Goal: Transaction & Acquisition: Purchase product/service

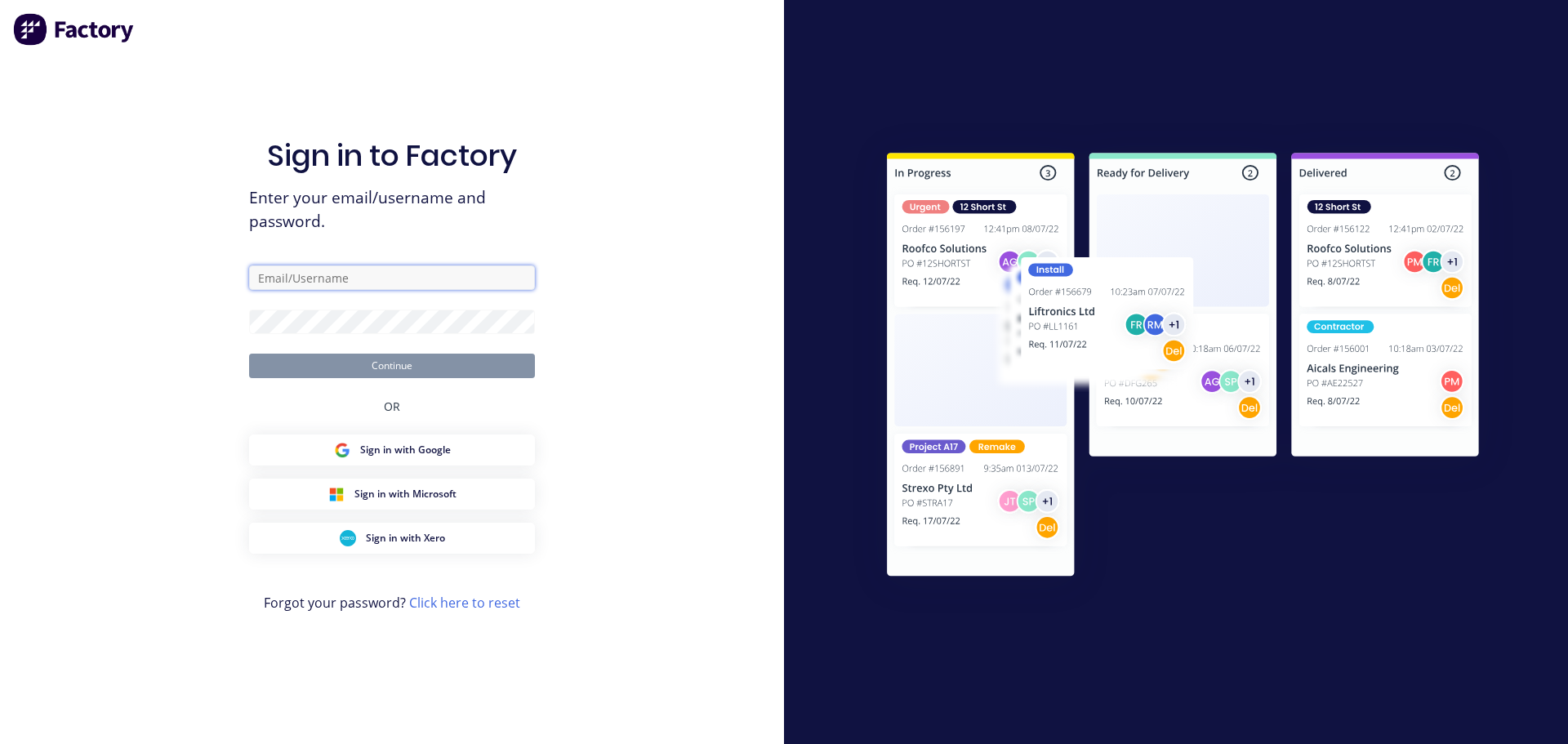
type input "[EMAIL_ADDRESS][DOMAIN_NAME]"
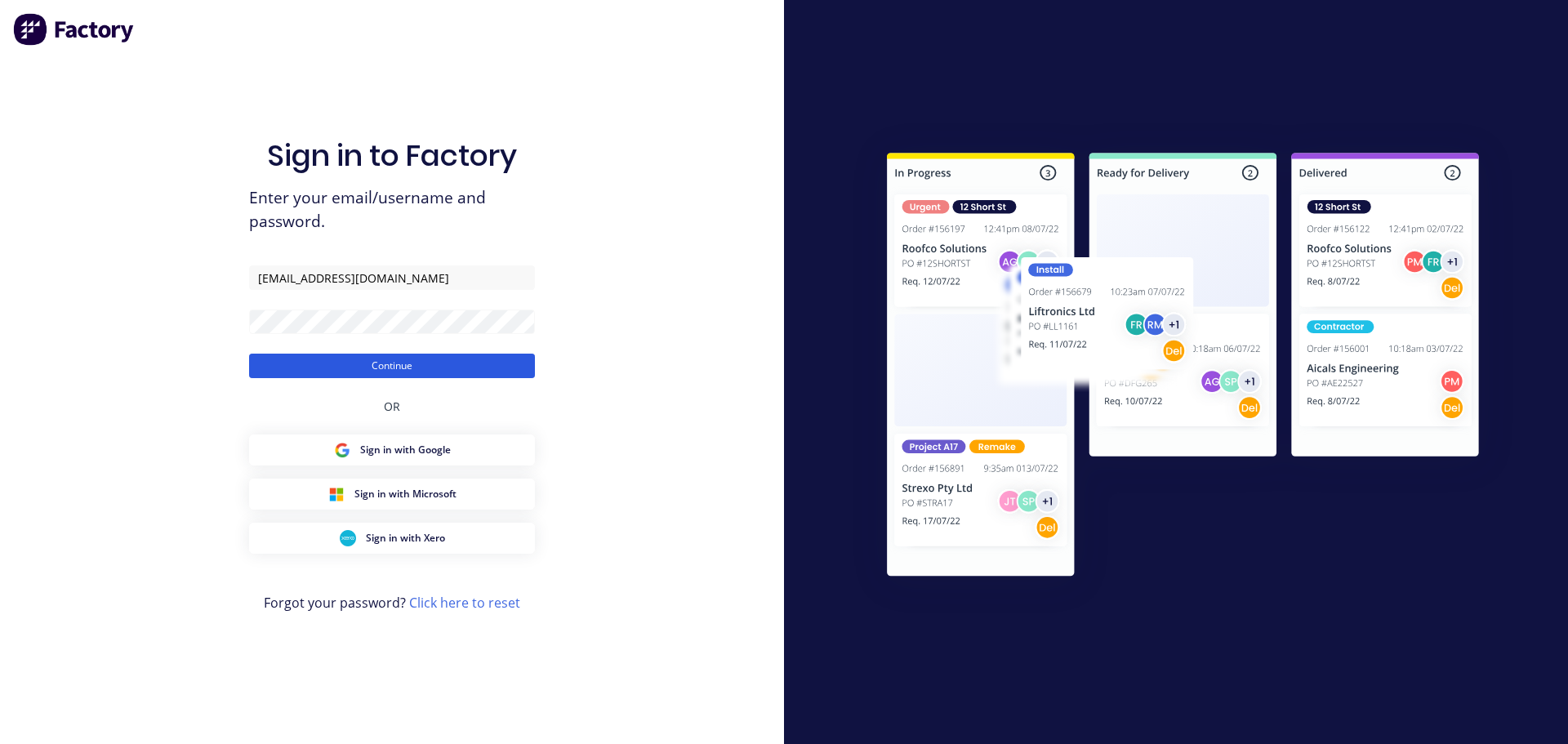
click at [367, 370] on button "Continue" at bounding box center [392, 366] width 285 height 24
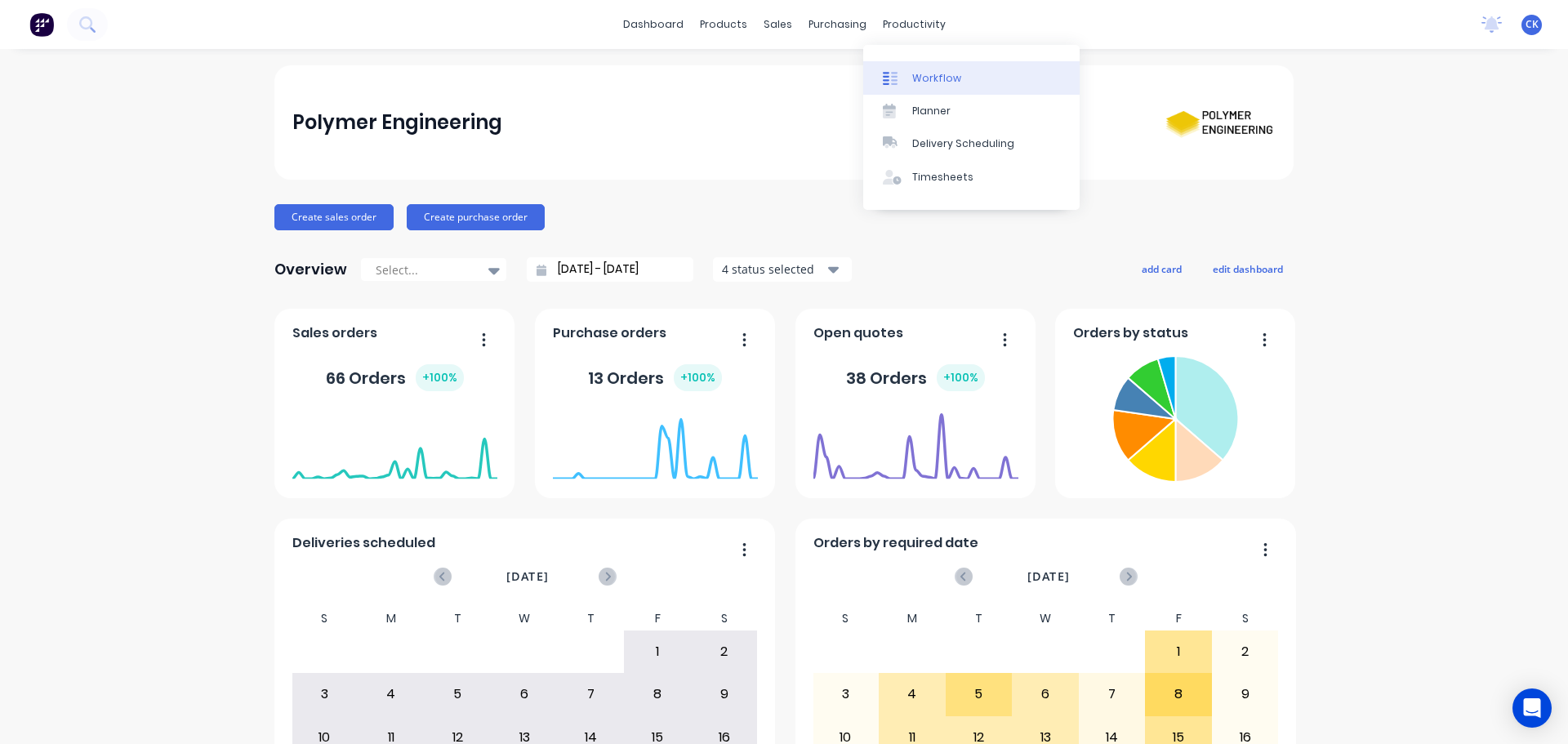
click at [930, 68] on link "Workflow" at bounding box center [971, 77] width 216 height 33
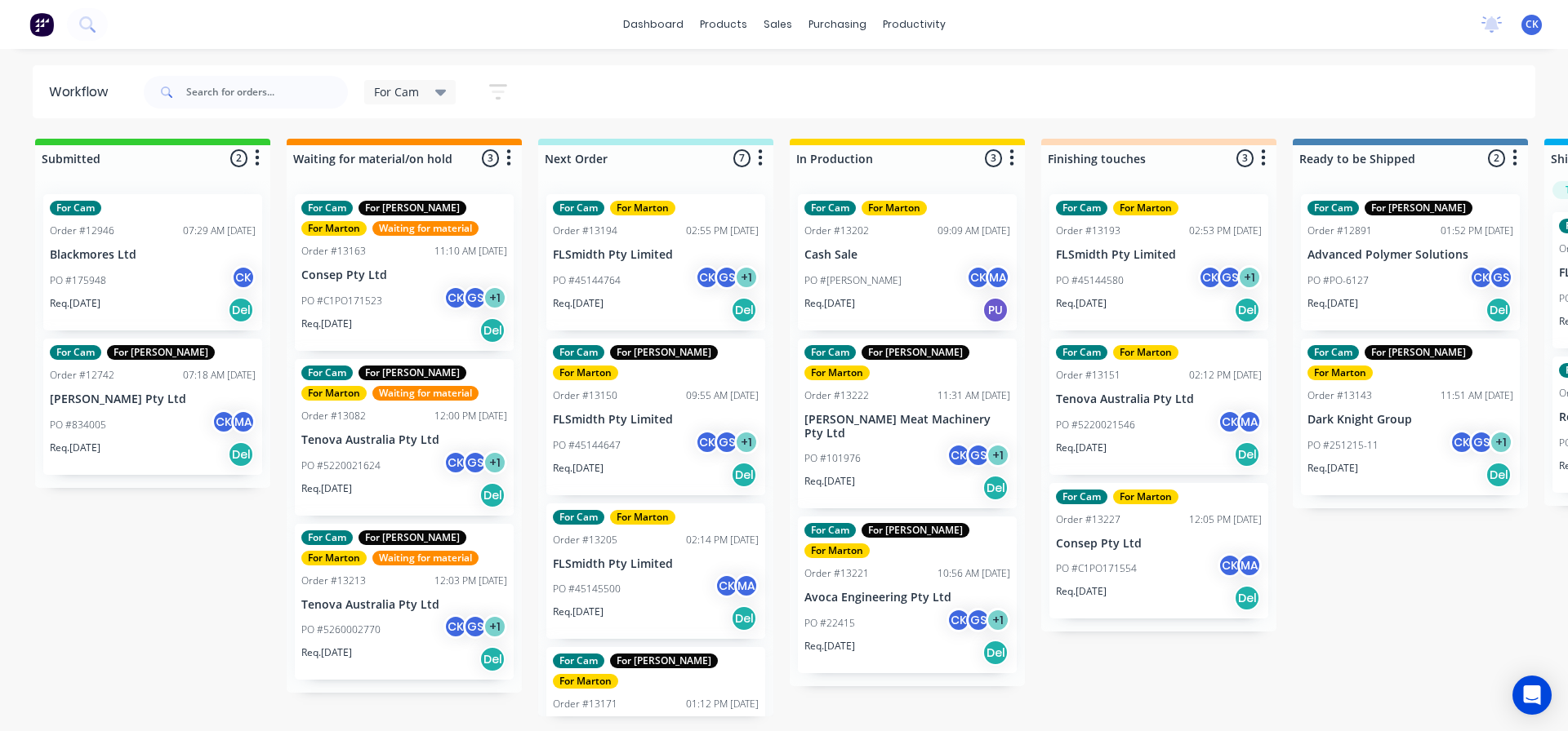
click at [929, 273] on div "PO #Shane CK MA" at bounding box center [907, 281] width 206 height 31
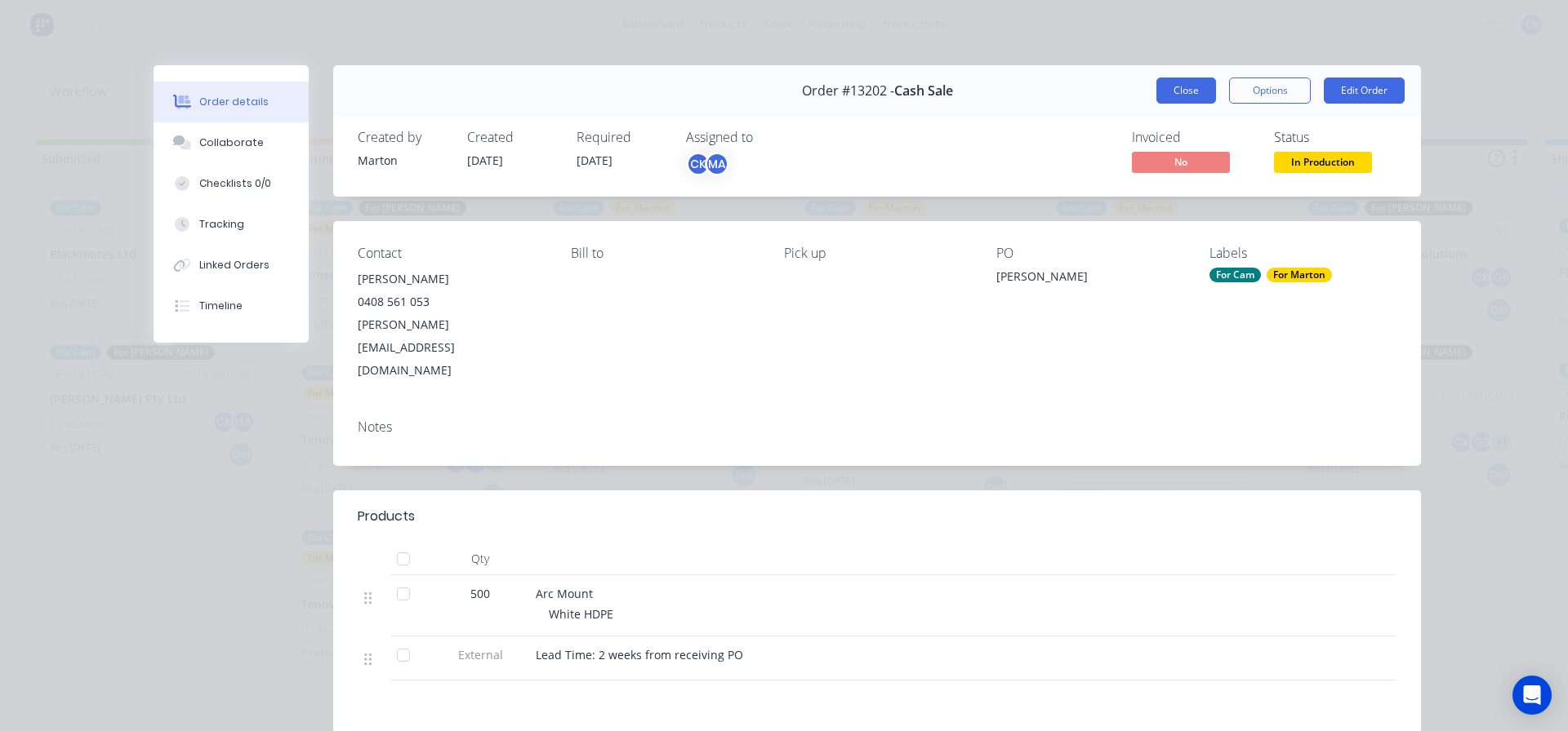
click at [1199, 82] on button "Close" at bounding box center [1186, 91] width 59 height 26
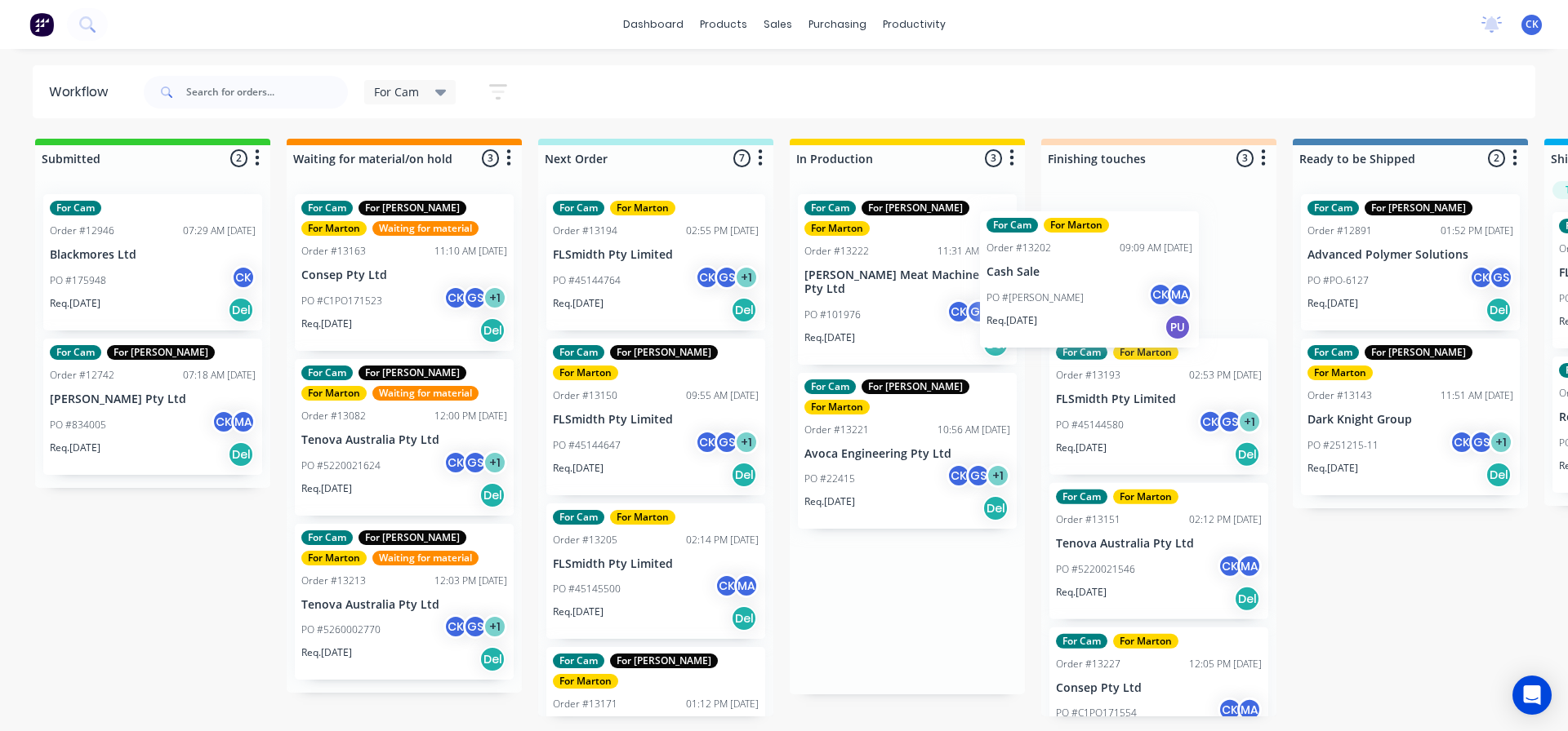
drag, startPoint x: 915, startPoint y: 269, endPoint x: 1109, endPoint y: 290, distance: 195.1
click at [1109, 290] on div "Submitted 2 Sort By Created date Required date Order number Customer name Most …" at bounding box center [1113, 428] width 2250 height 578
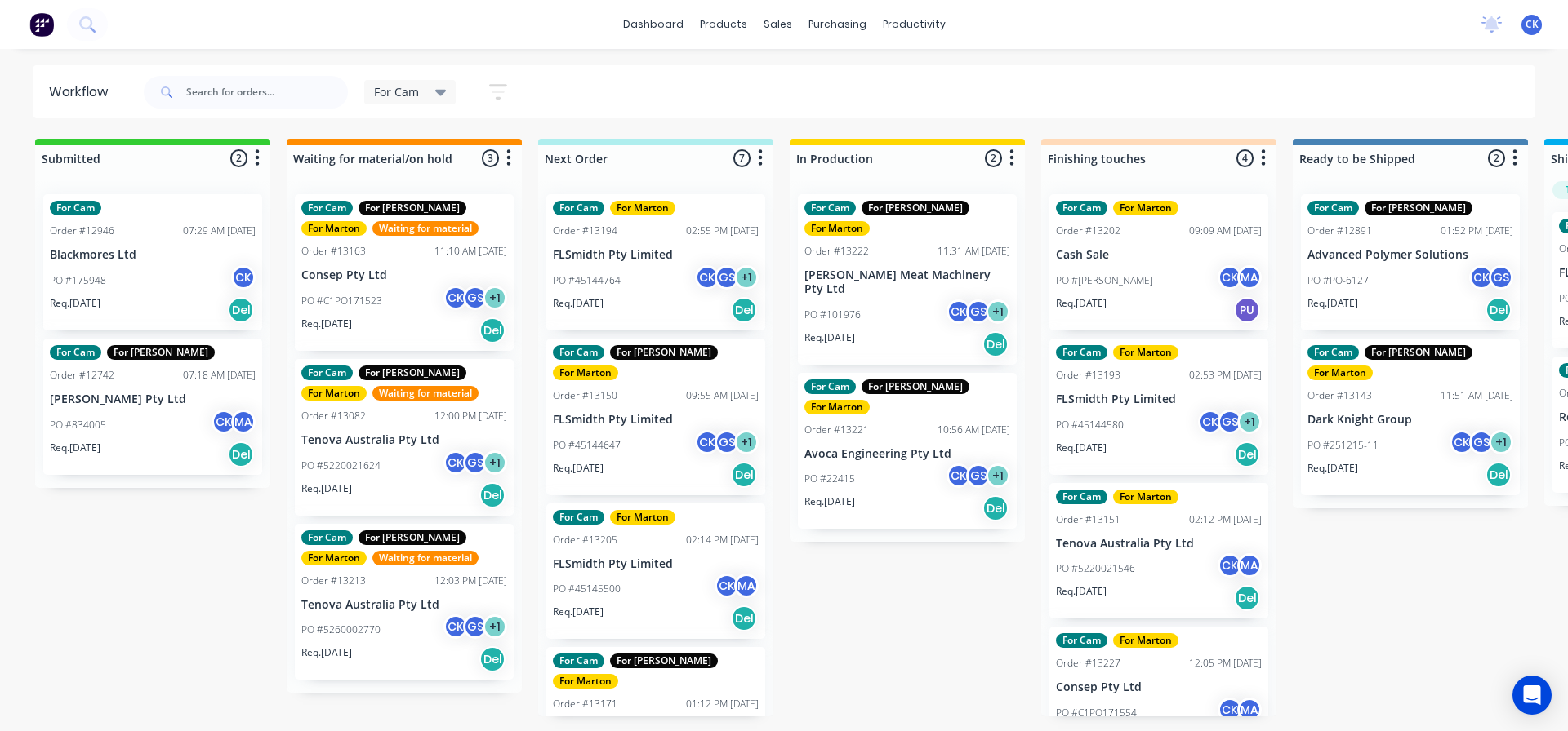
click at [884, 495] on div "Req. [DATE] Del" at bounding box center [907, 509] width 206 height 28
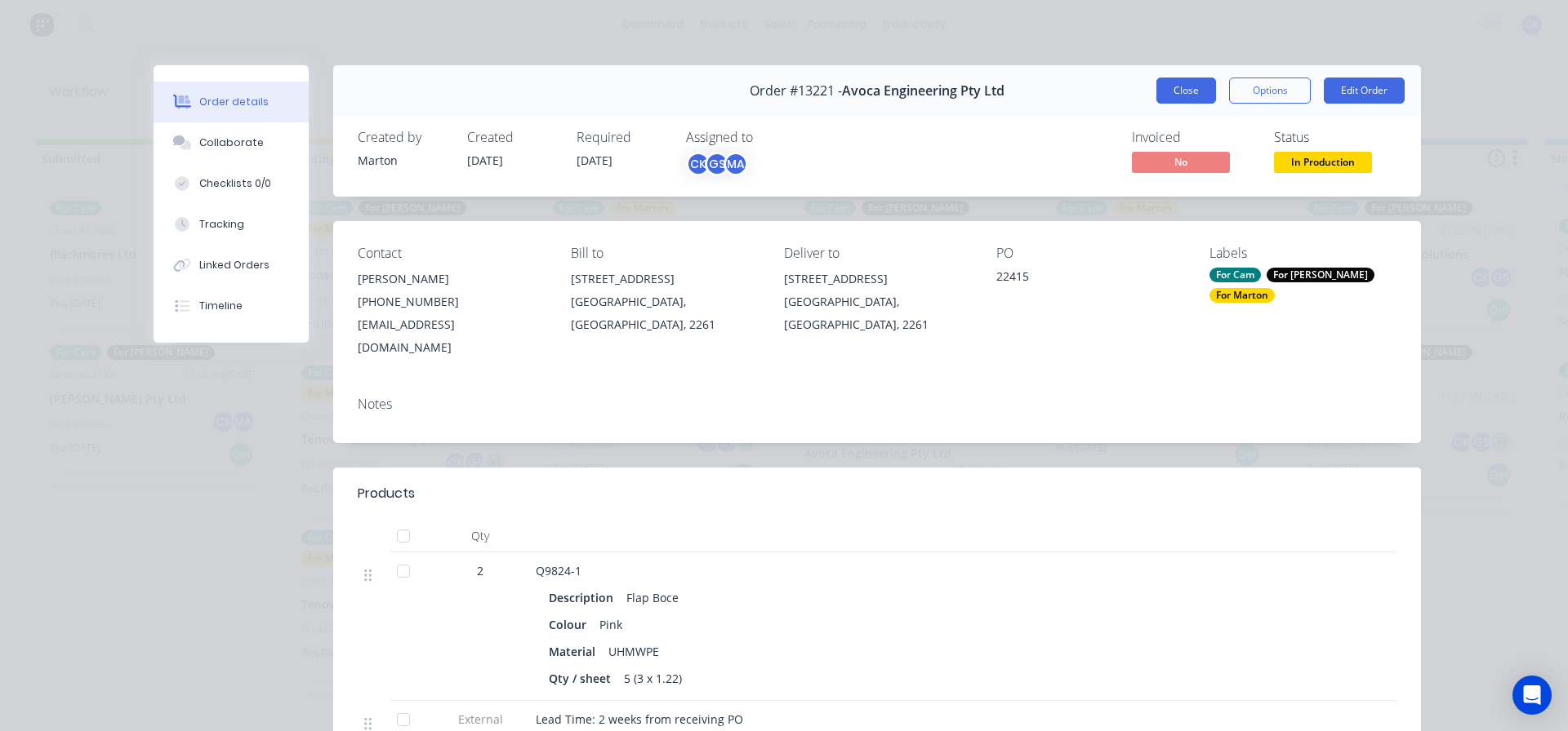
click at [1170, 89] on button "Close" at bounding box center [1186, 91] width 59 height 26
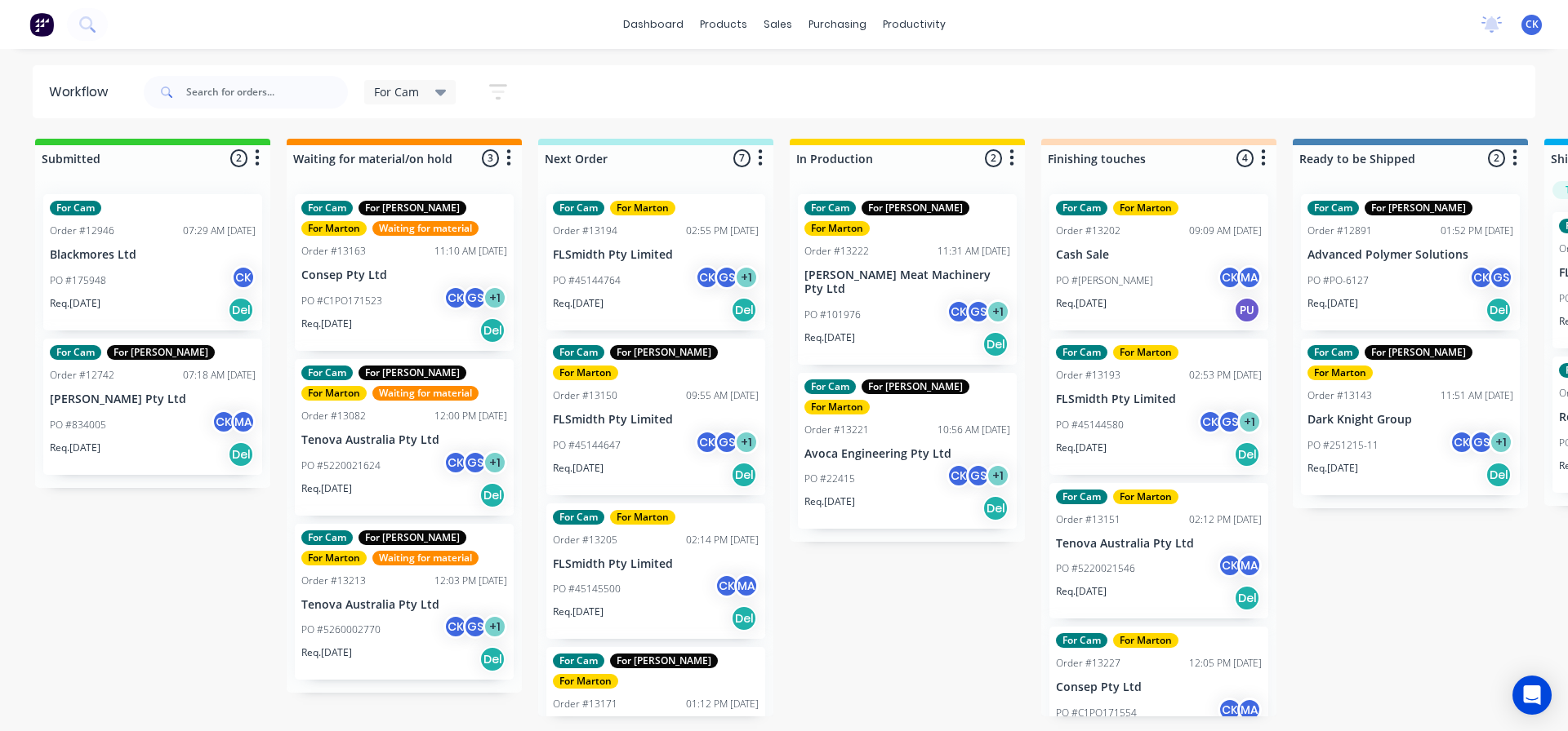
click at [652, 268] on div "PO #45144764 CK GS + 1" at bounding box center [655, 281] width 206 height 31
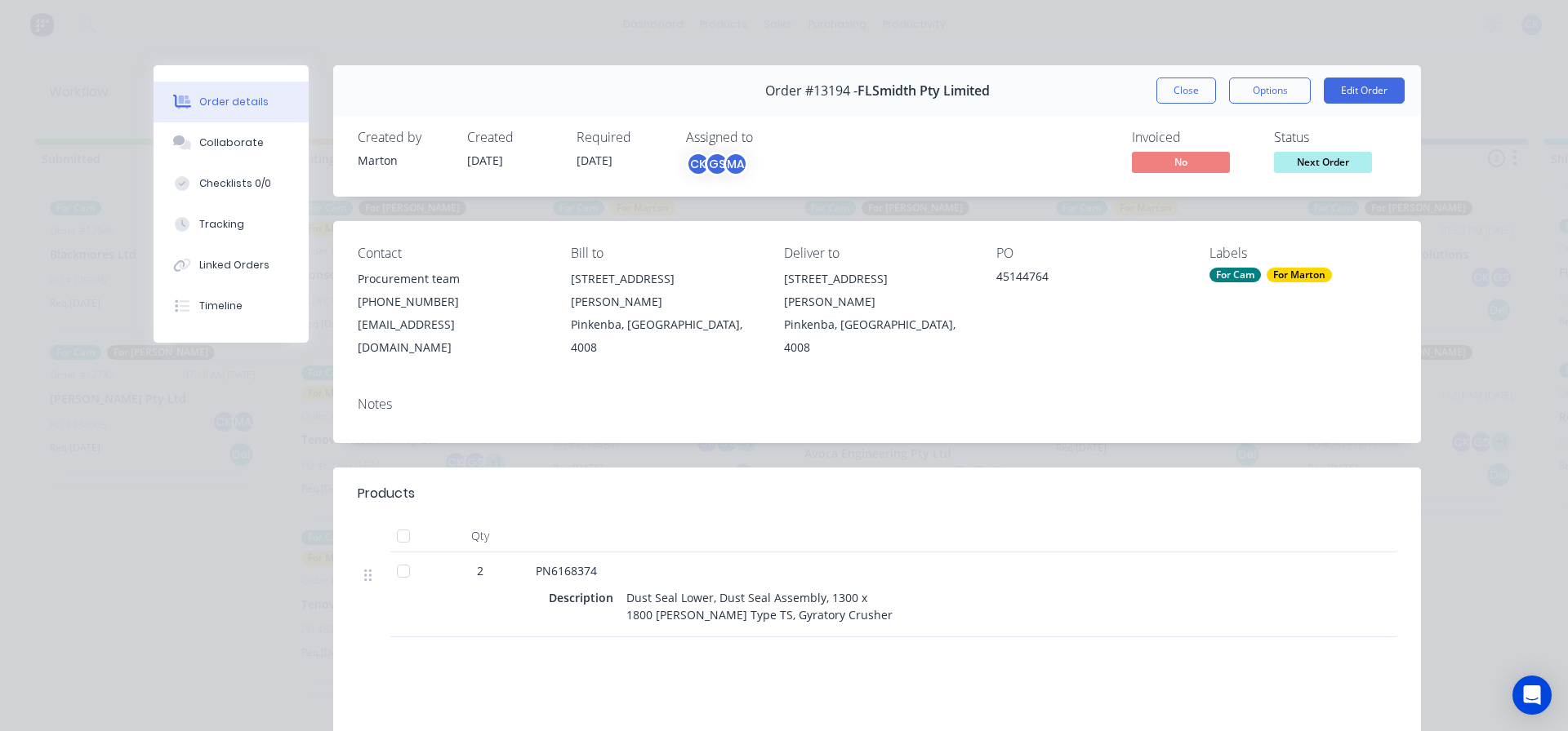
click at [1170, 93] on button "Close" at bounding box center [1186, 91] width 59 height 26
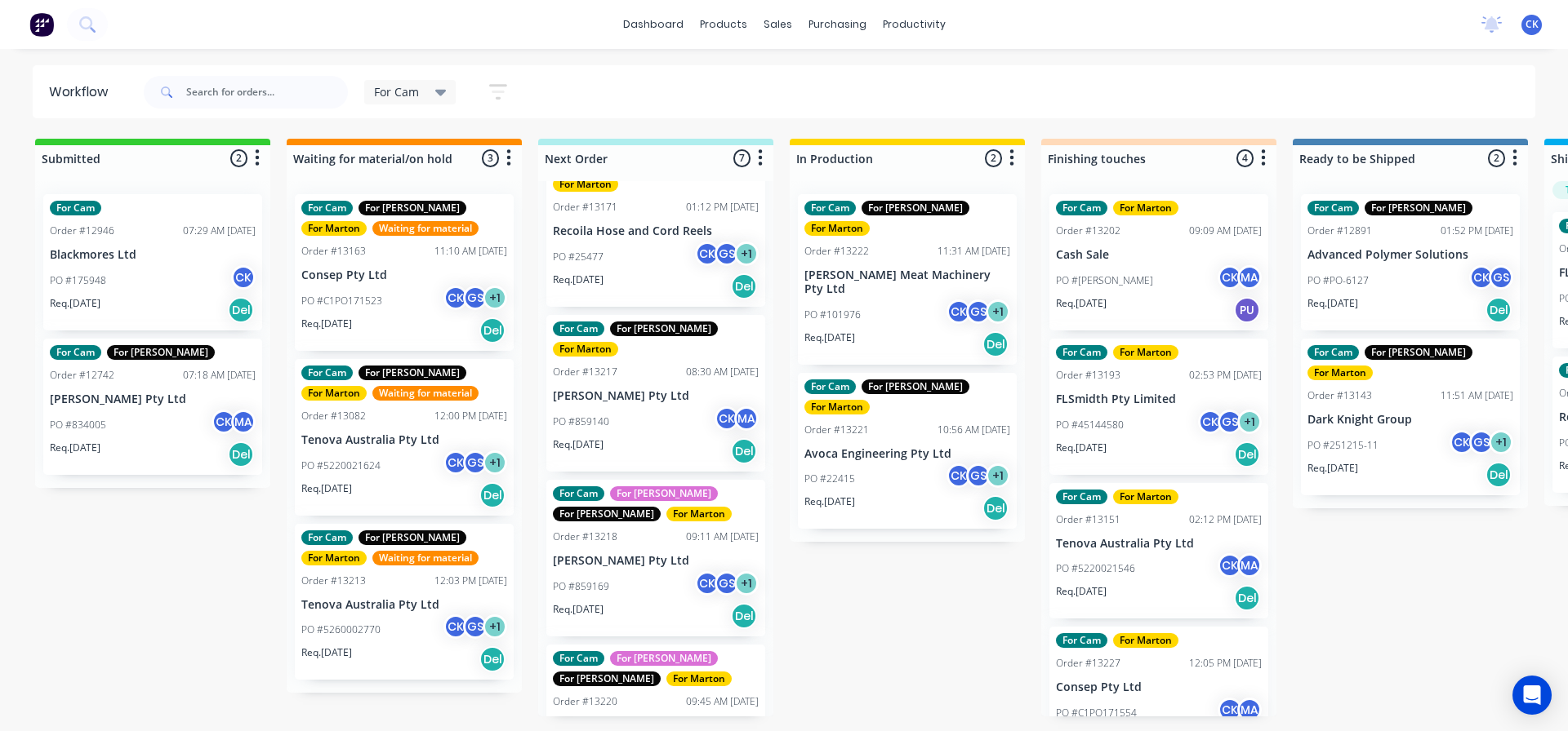
scroll to position [522, 0]
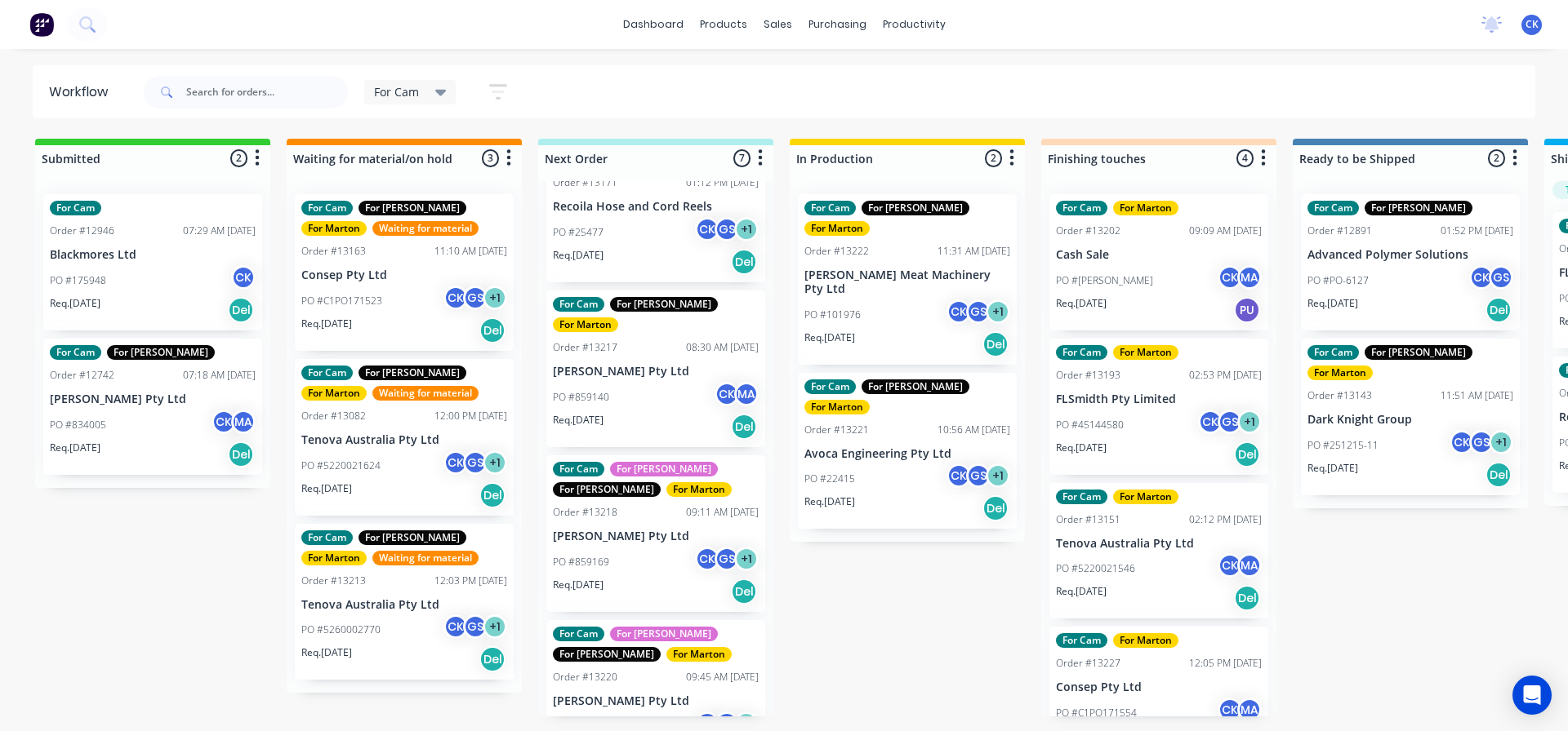
click at [407, 91] on span "For Cam" at bounding box center [396, 92] width 45 height 17
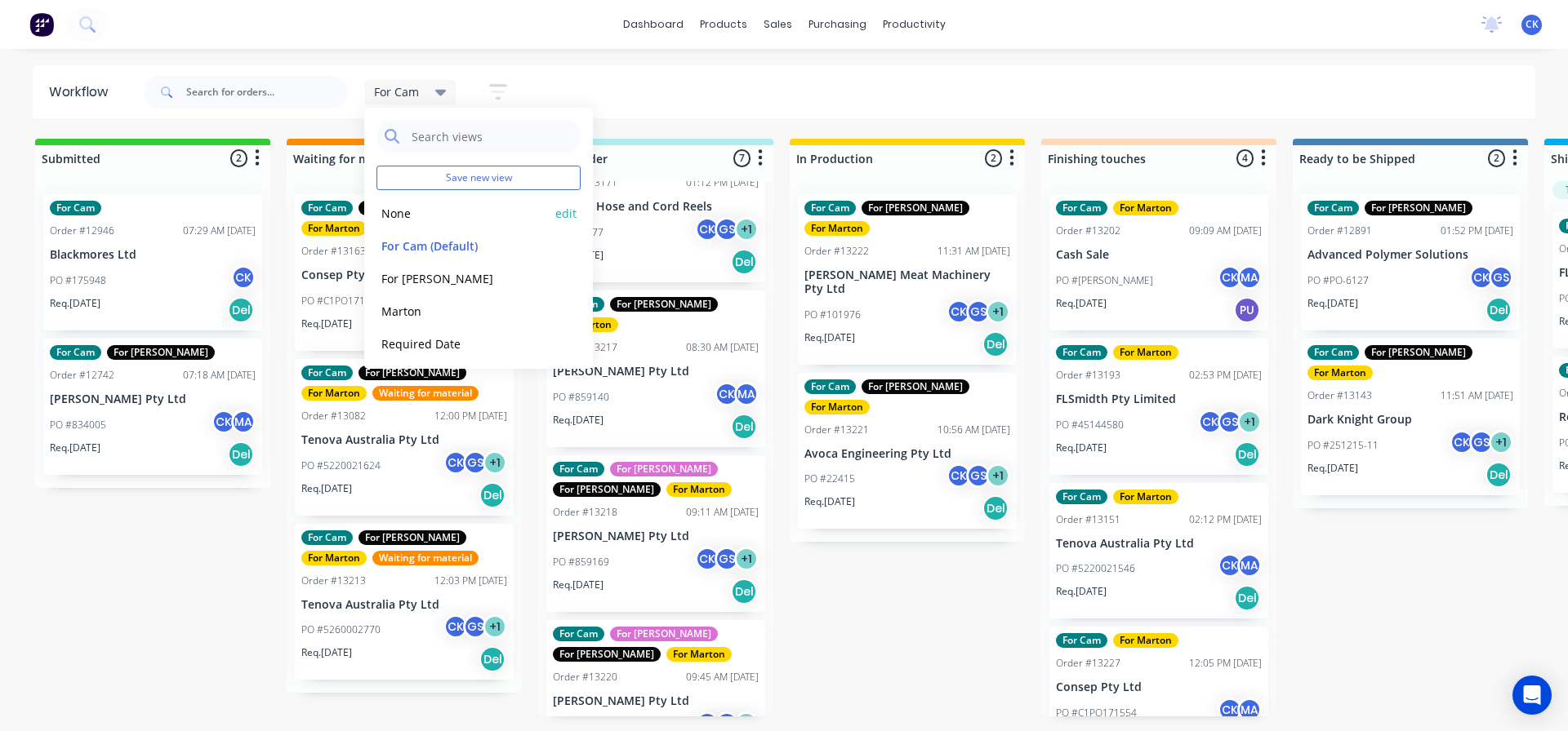
click at [408, 194] on div "Save new view None edit For [PERSON_NAME] (Default) edit For [PERSON_NAME] edit…" at bounding box center [479, 238] width 229 height 261
click at [406, 204] on button "None" at bounding box center [463, 213] width 174 height 19
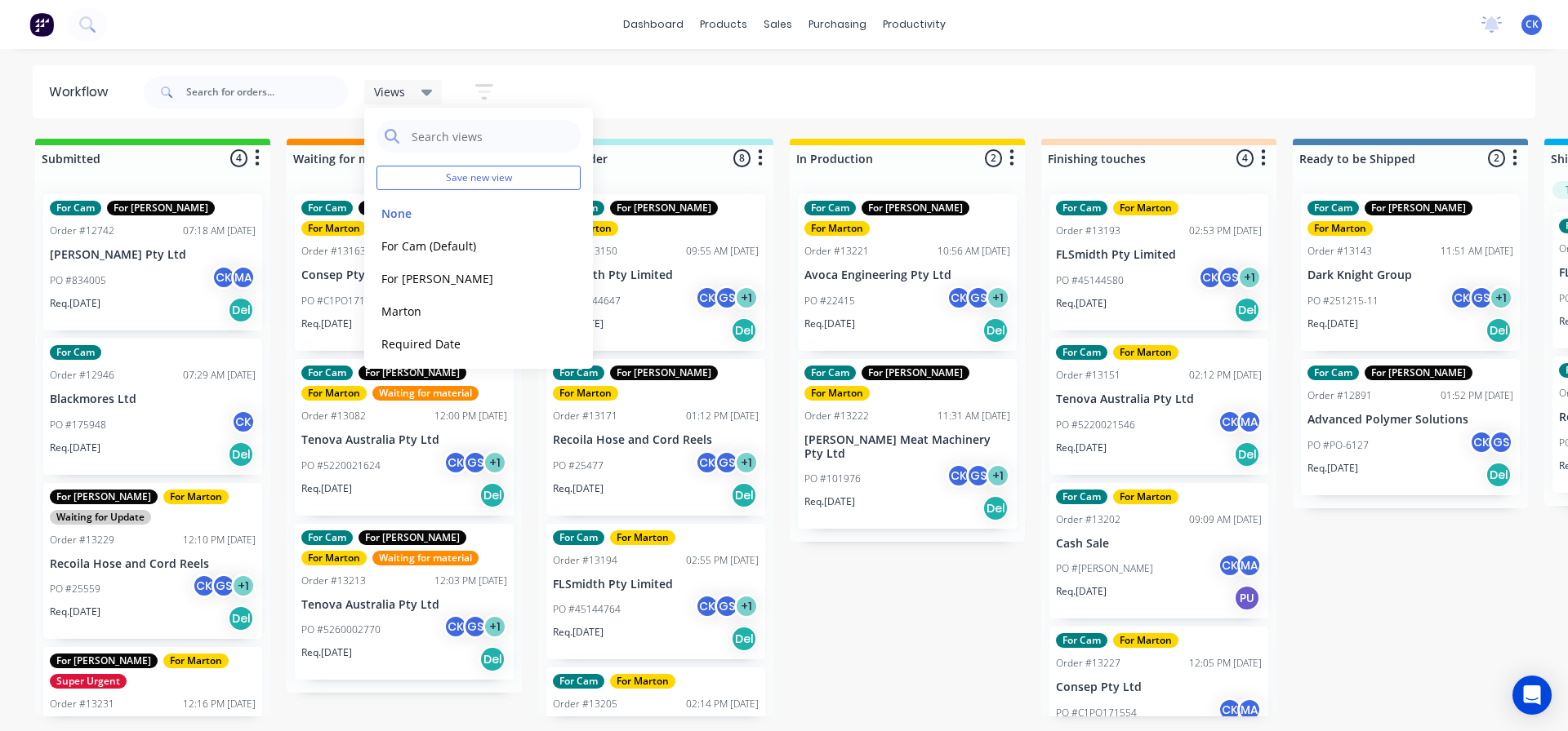
click at [486, 93] on icon "button" at bounding box center [484, 92] width 13 height 3
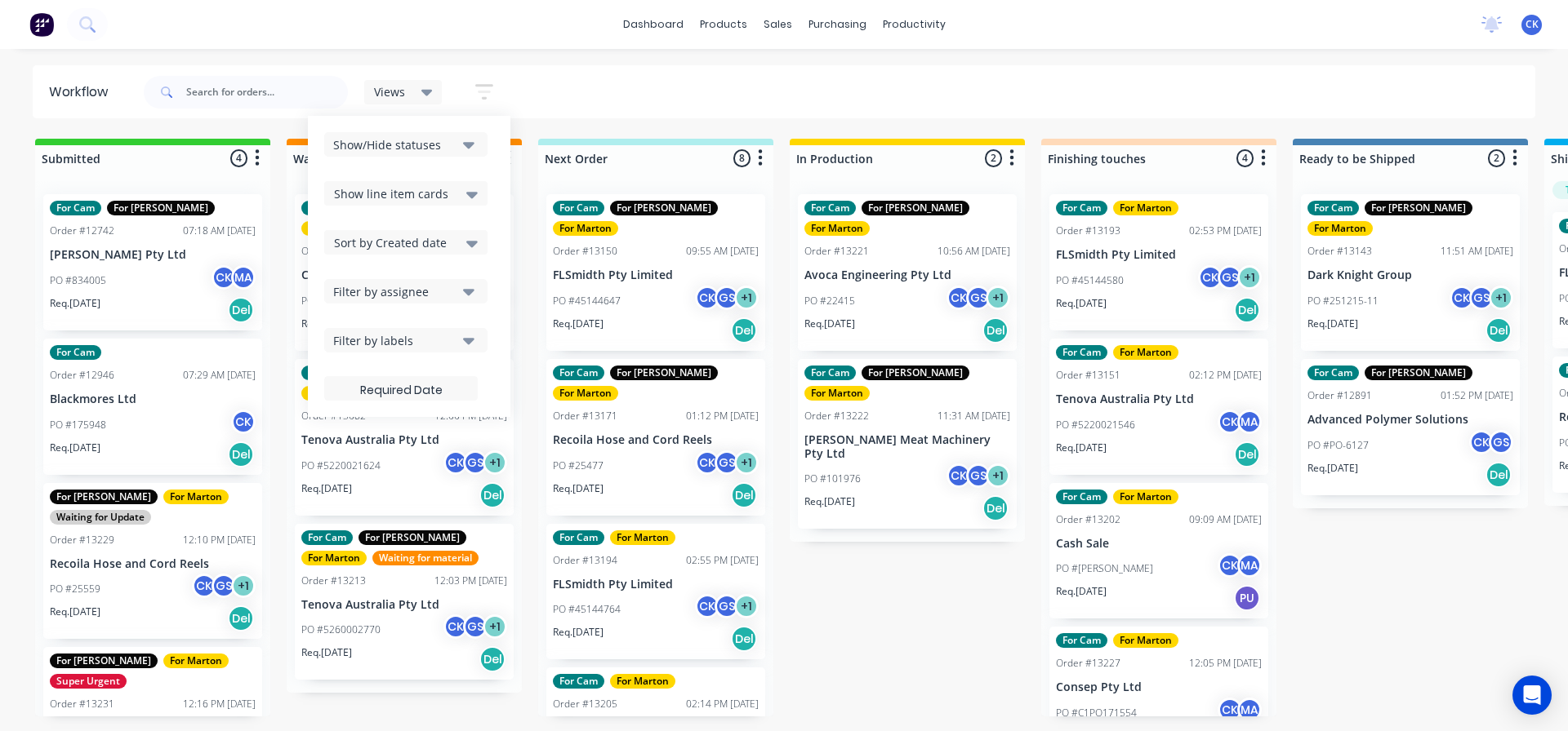
click at [454, 251] on div "Sort by Created date" at bounding box center [406, 242] width 144 height 20
click at [429, 310] on div "Required date" at bounding box center [406, 306] width 163 height 29
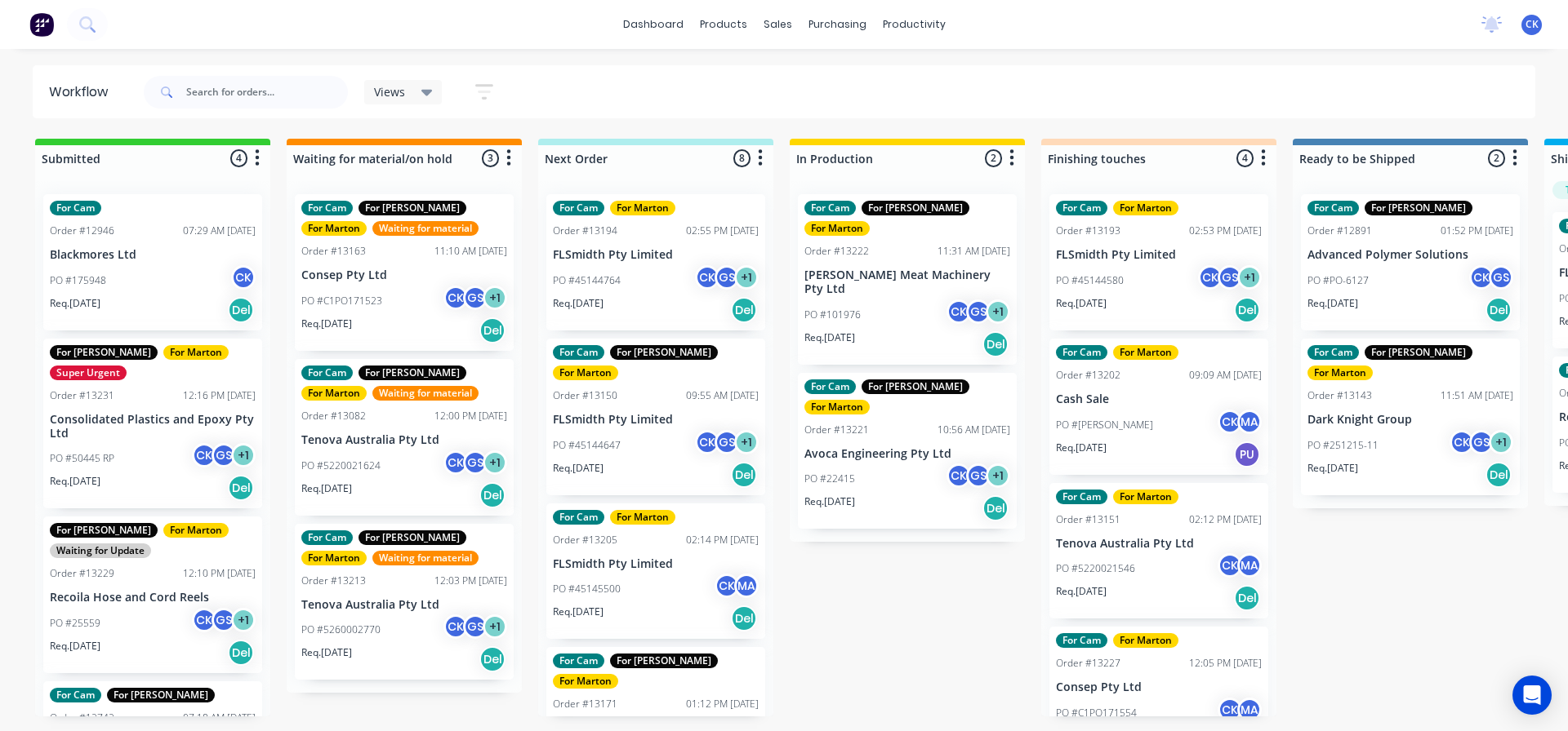
click at [611, 91] on div "Views Save new view None edit For Cam (Default) edit For [PERSON_NAME] edit Mar…" at bounding box center [838, 92] width 1395 height 49
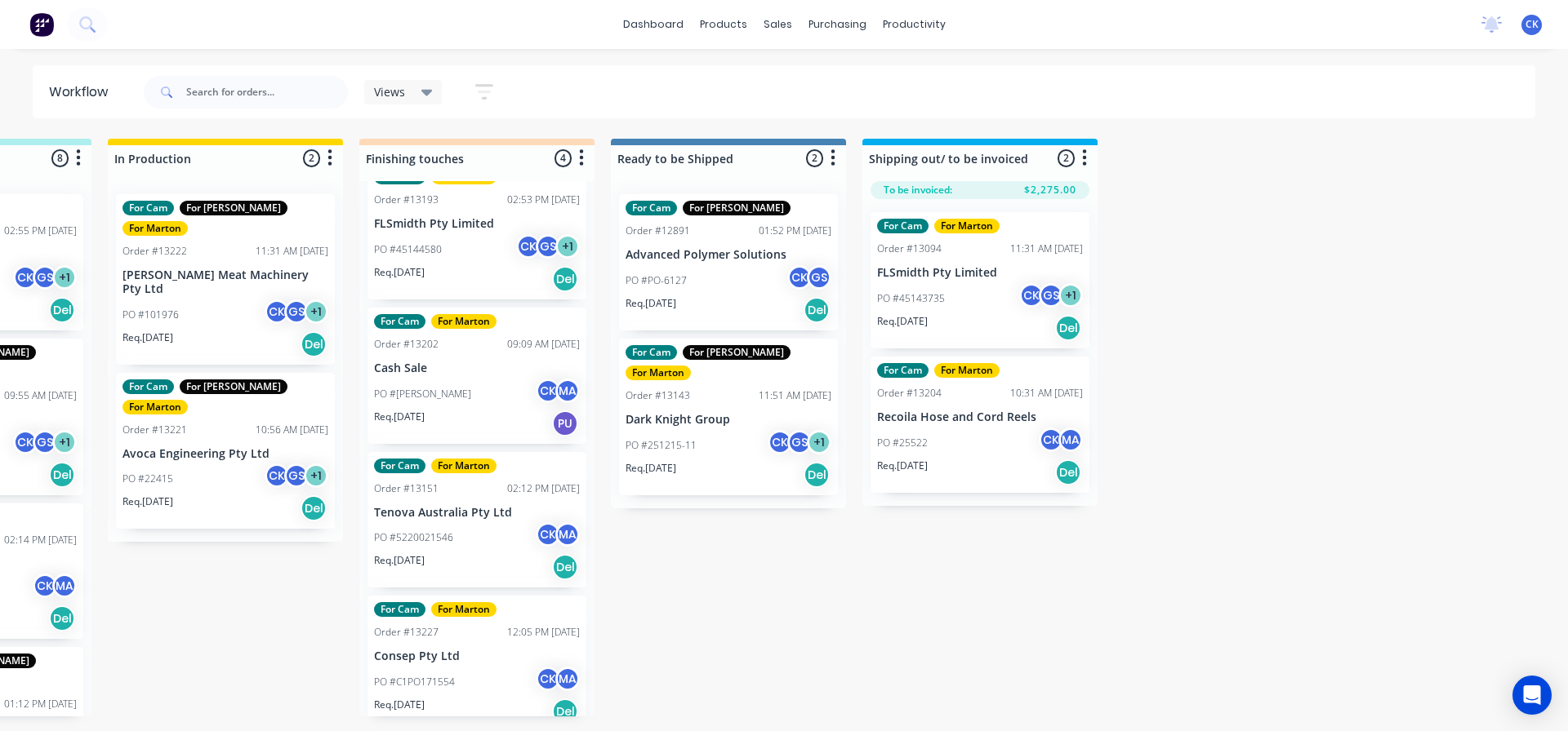
scroll to position [47, 0]
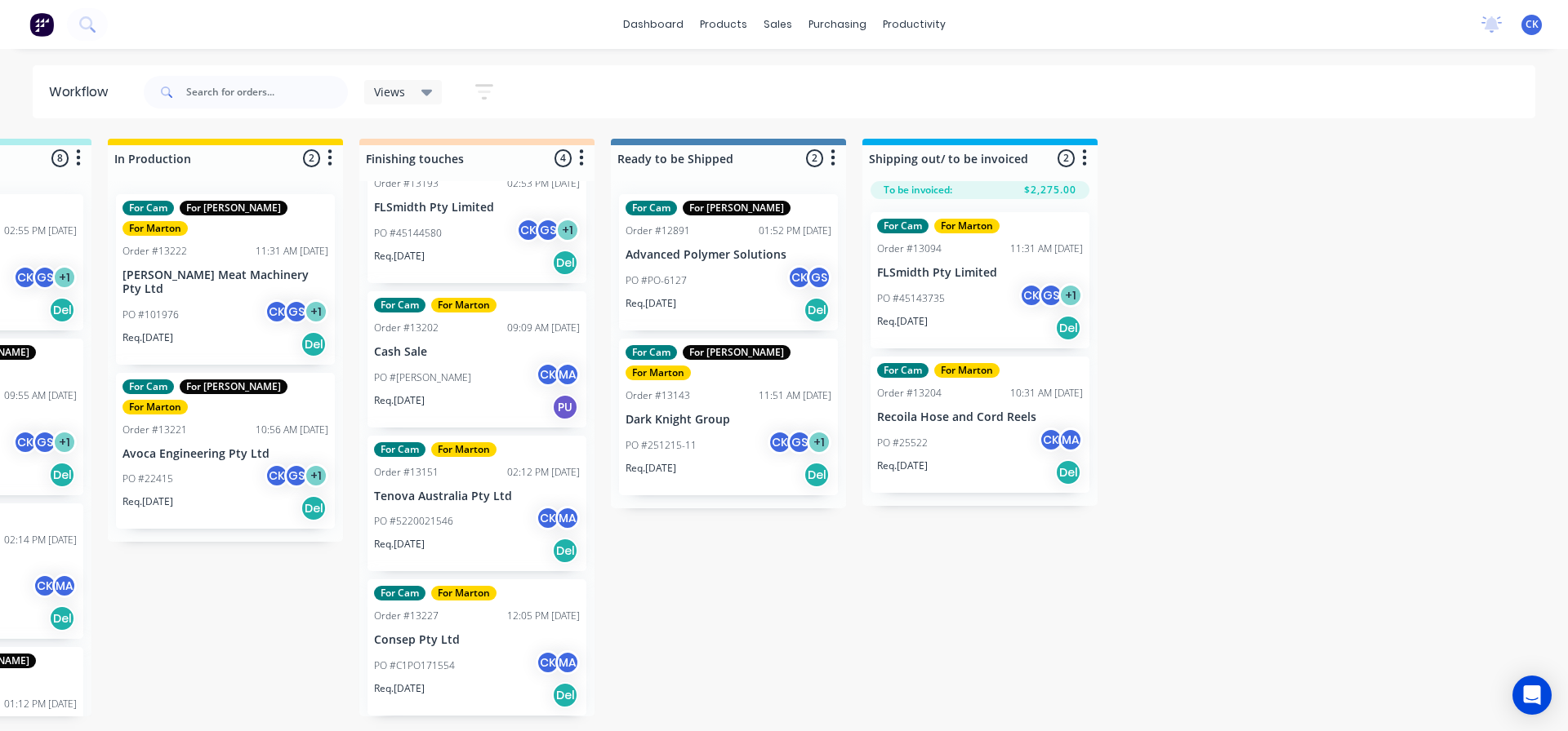
click at [410, 96] on div "Views" at bounding box center [403, 92] width 59 height 15
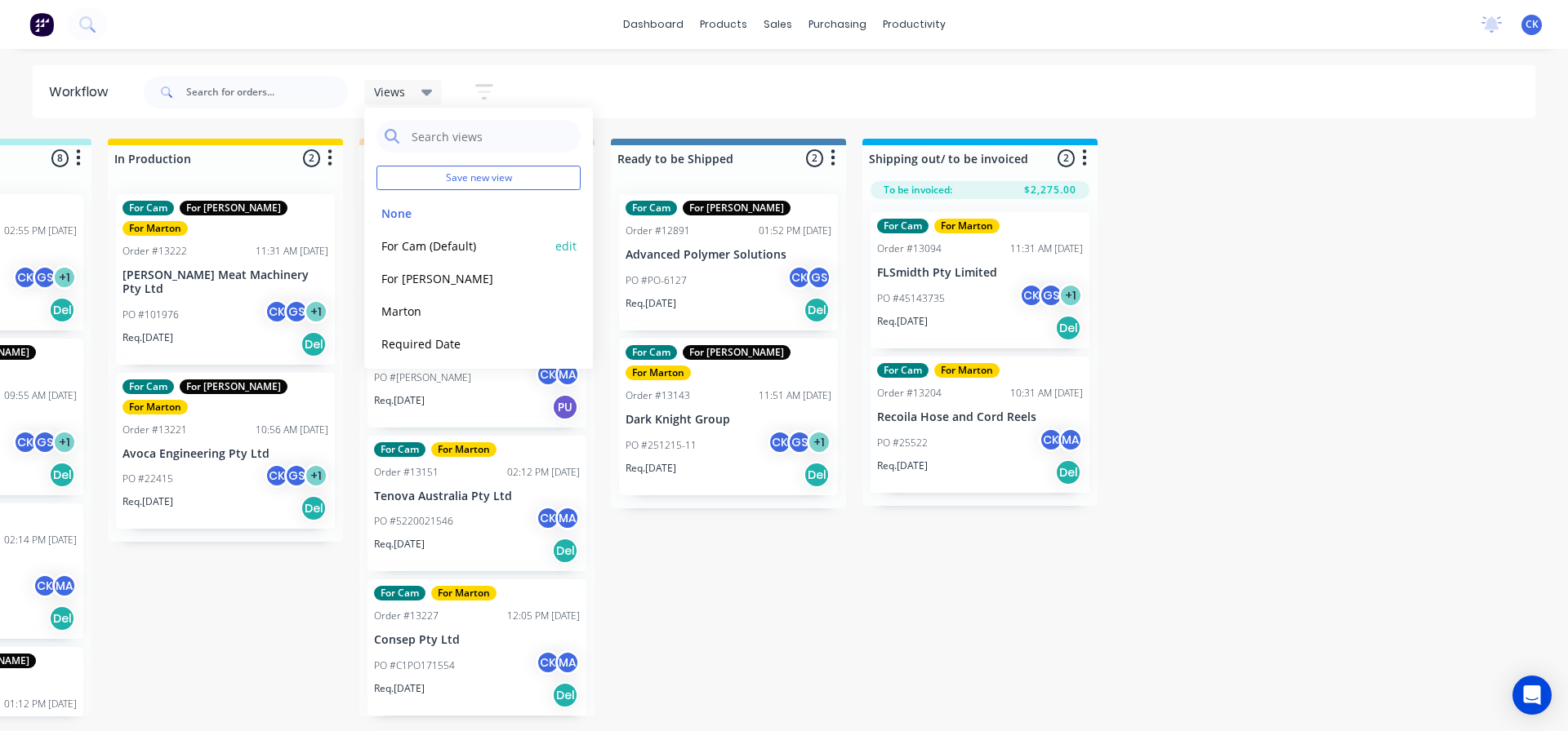
click at [423, 246] on button "For Cam (Default)" at bounding box center [463, 246] width 174 height 19
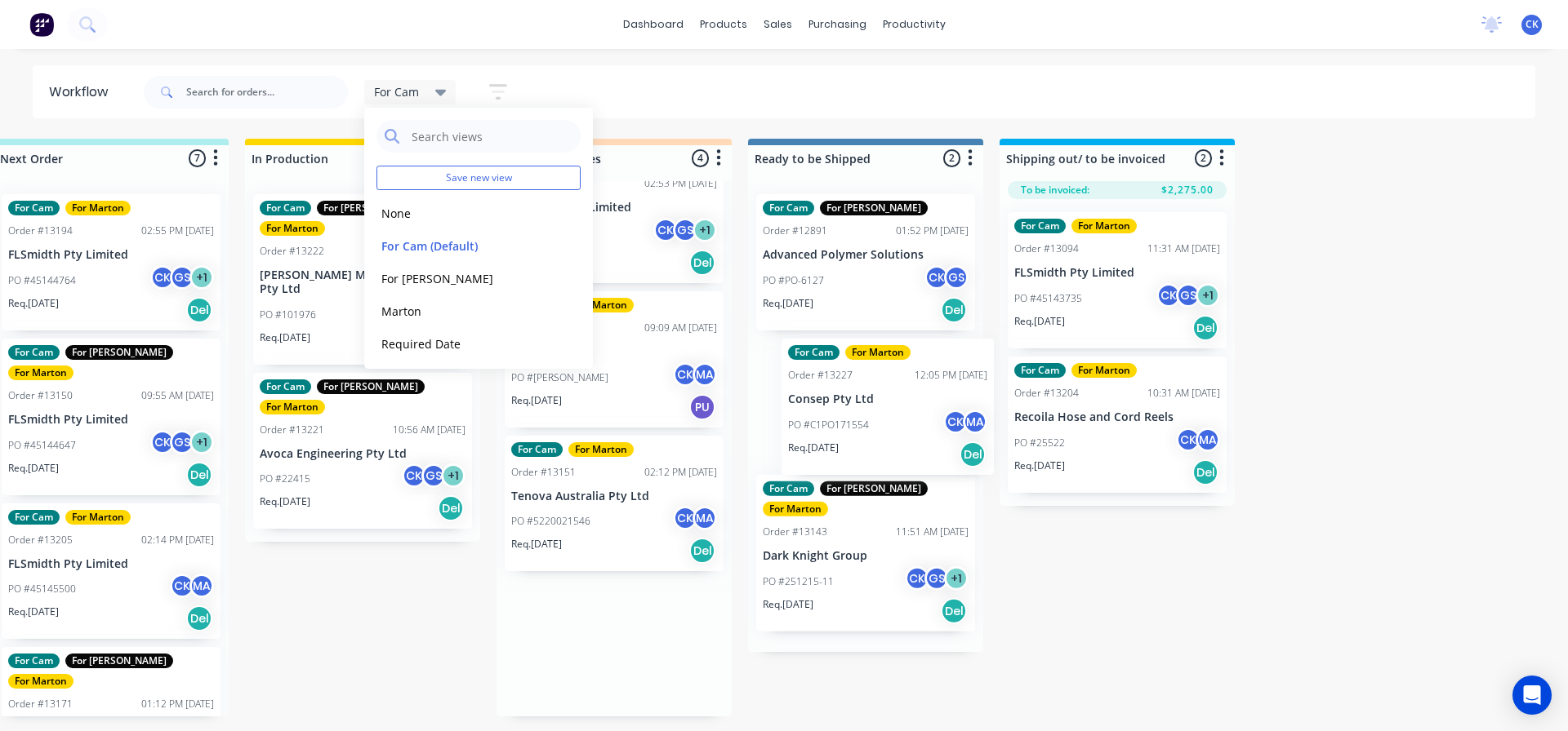
drag, startPoint x: 571, startPoint y: 667, endPoint x: 853, endPoint y: 417, distance: 376.9
click at [853, 418] on div "Submitted 2 Sort By Created date Required date Order number Customer name Most …" at bounding box center [568, 428] width 2250 height 578
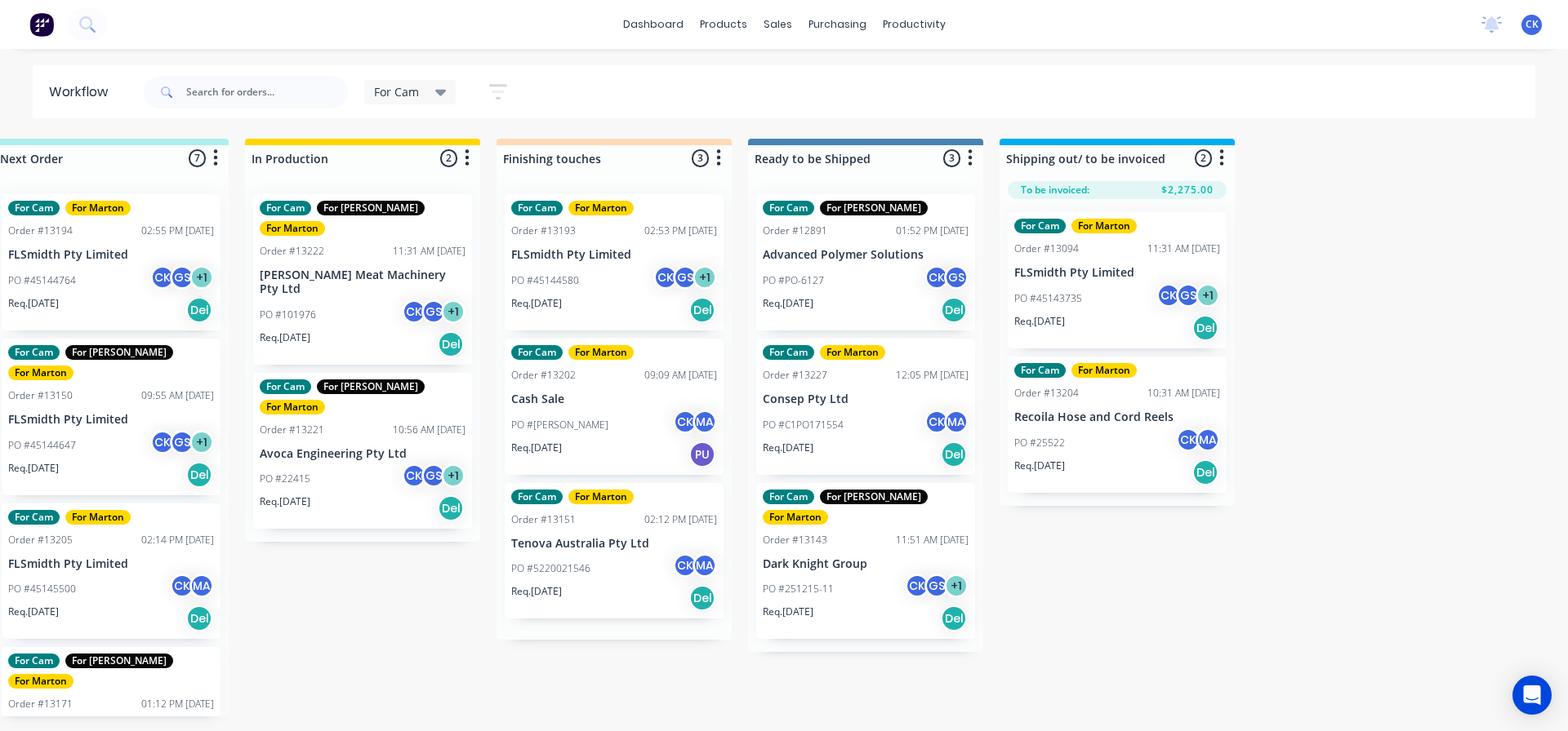
scroll to position [0, 0]
click at [853, 417] on div "PO #C1PO171554 CK MA" at bounding box center [865, 425] width 206 height 31
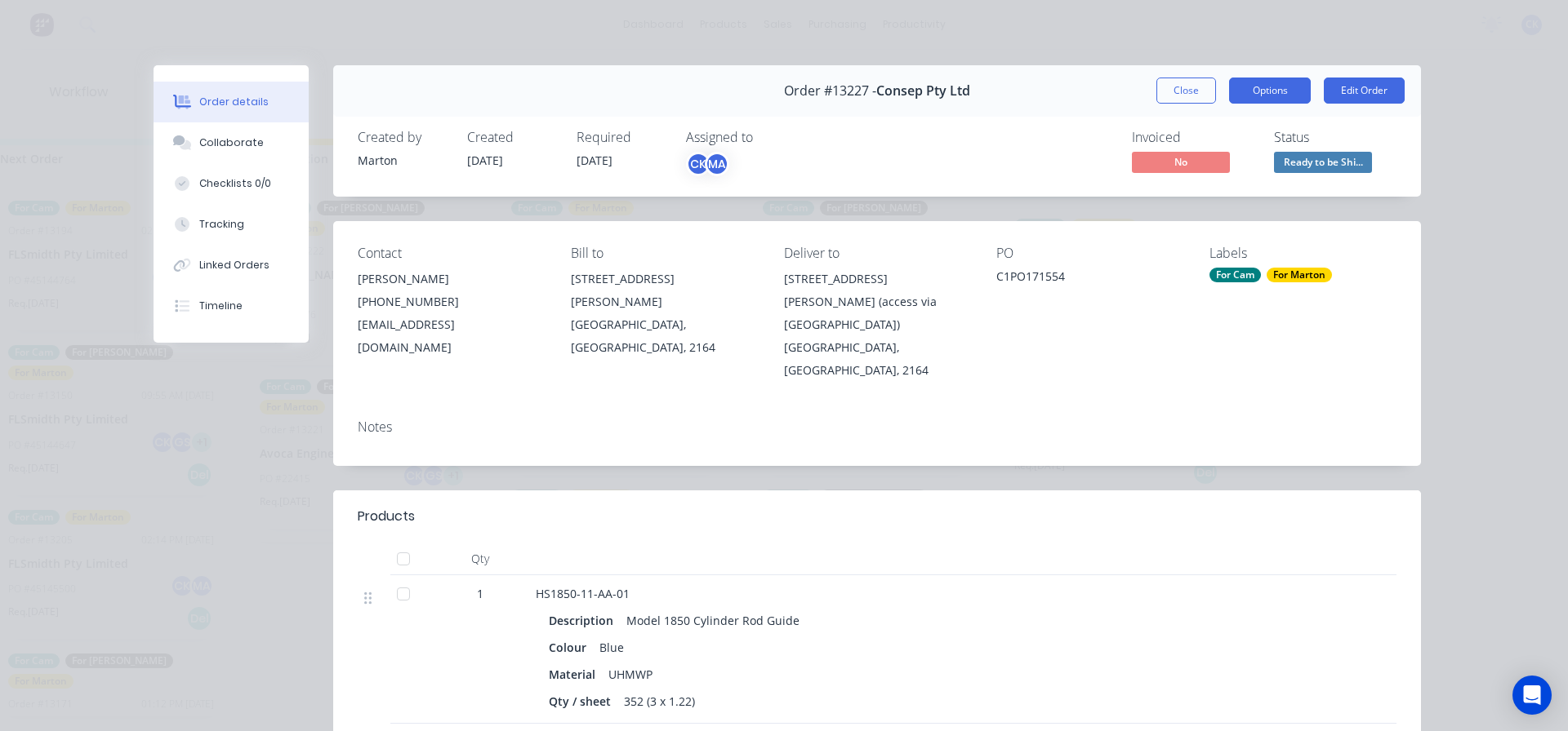
click at [1267, 92] on button "Options" at bounding box center [1269, 91] width 82 height 26
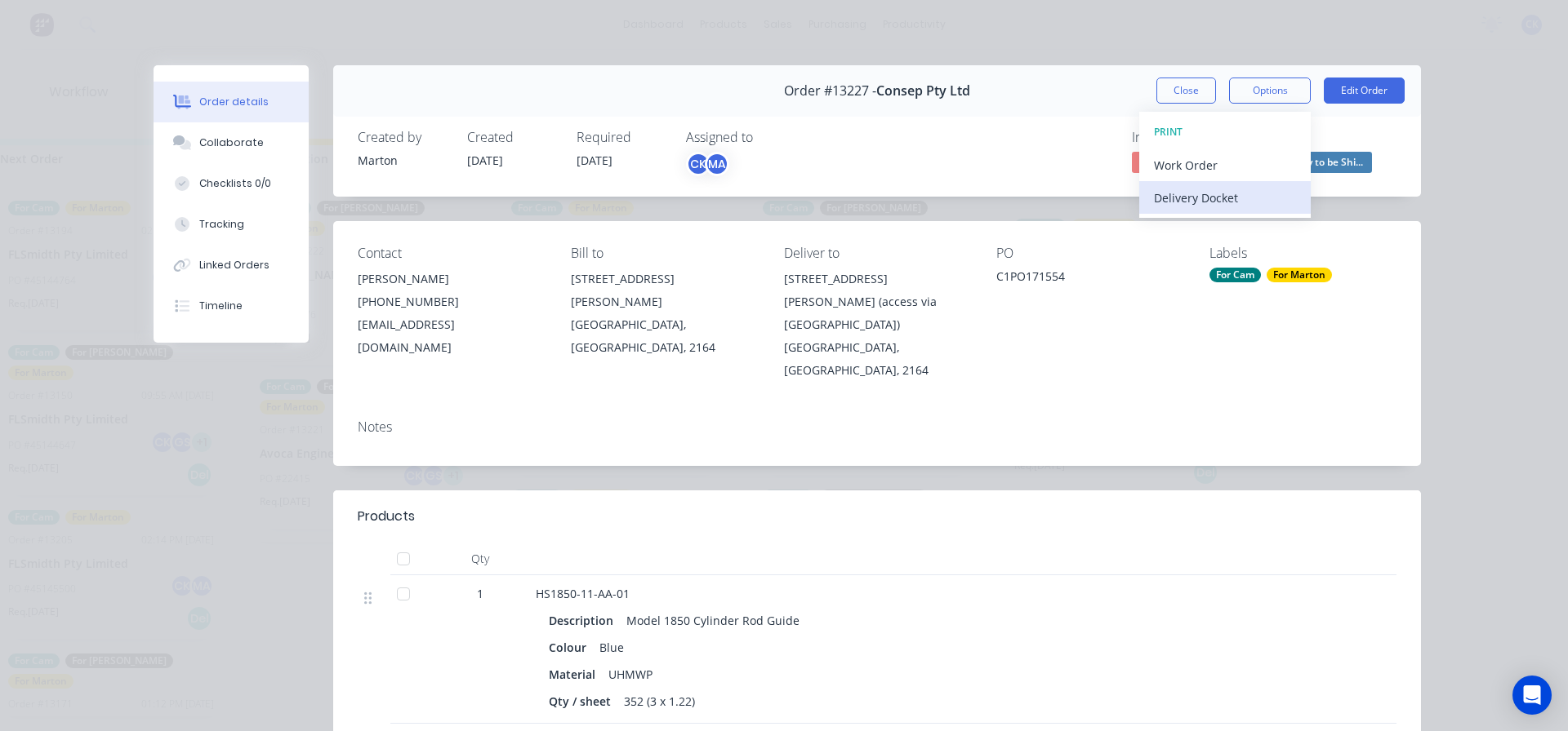
click at [1235, 199] on div "Delivery Docket" at bounding box center [1224, 197] width 142 height 23
click at [1154, 188] on div "Standard" at bounding box center [1224, 197] width 142 height 23
click at [1185, 90] on button "Close" at bounding box center [1186, 91] width 59 height 26
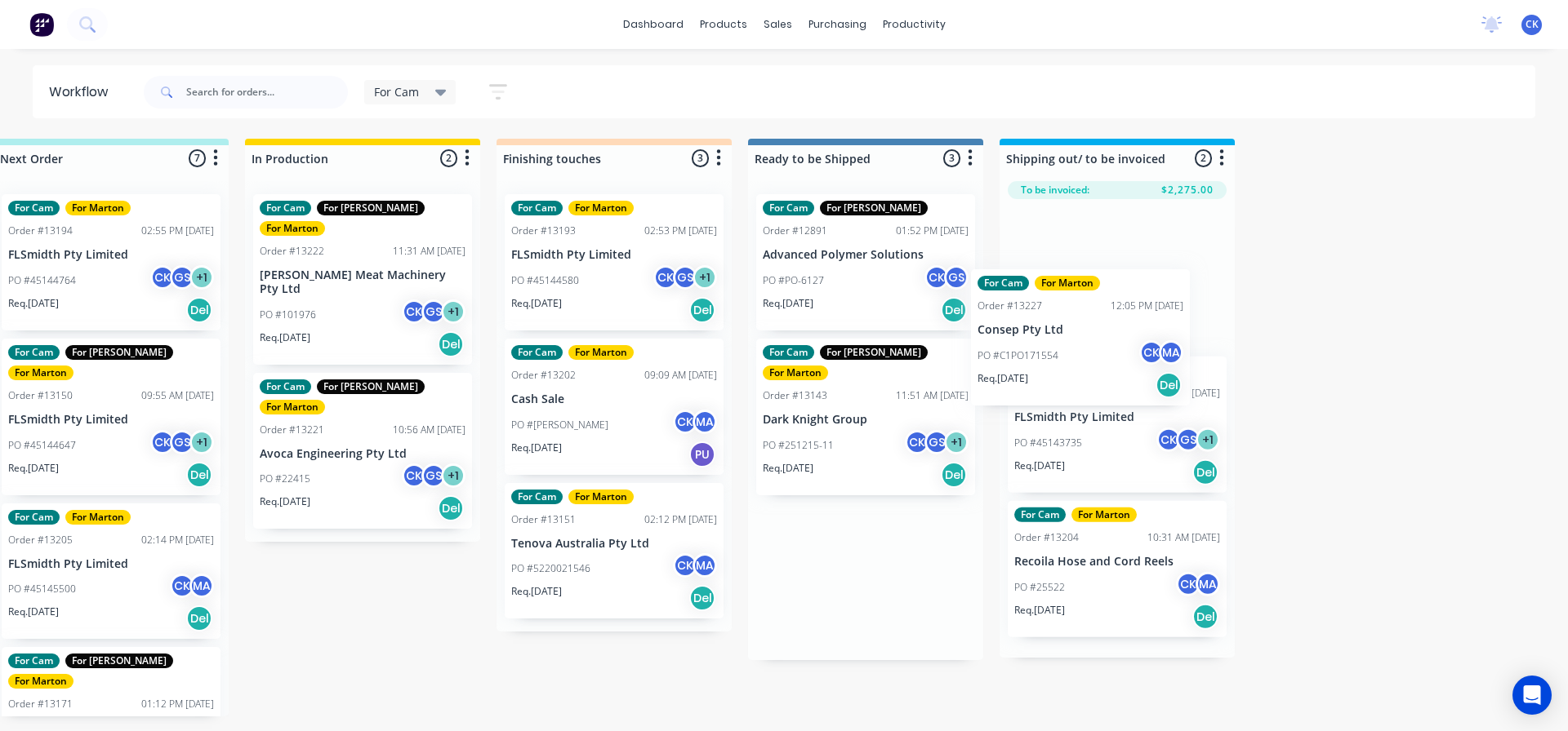
drag, startPoint x: 855, startPoint y: 397, endPoint x: 1074, endPoint y: 328, distance: 229.6
click at [1074, 328] on div "Submitted 2 Sort By Created date Required date Order number Customer name Most …" at bounding box center [568, 428] width 2250 height 578
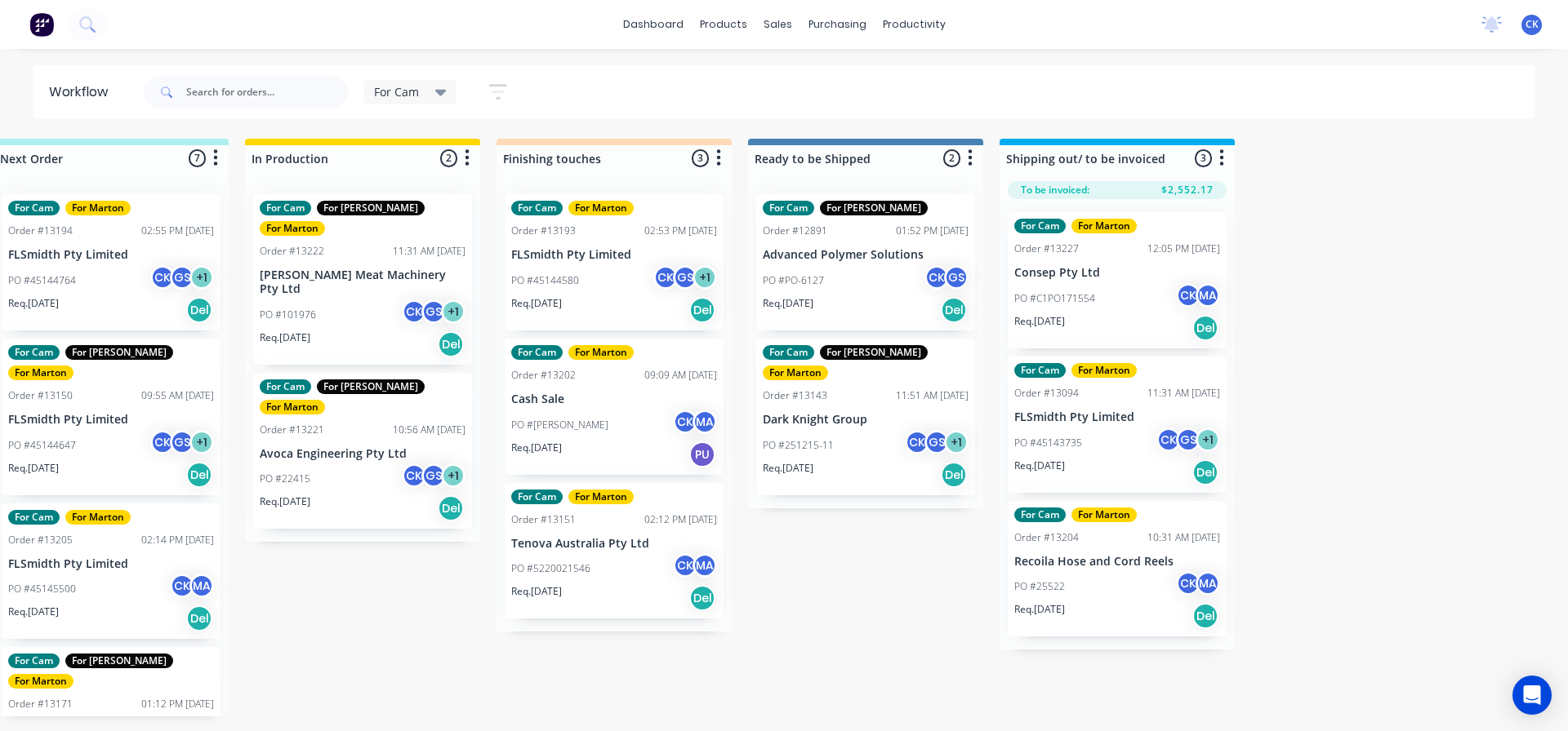
click at [843, 297] on div "Req. [DATE] Del" at bounding box center [865, 311] width 206 height 28
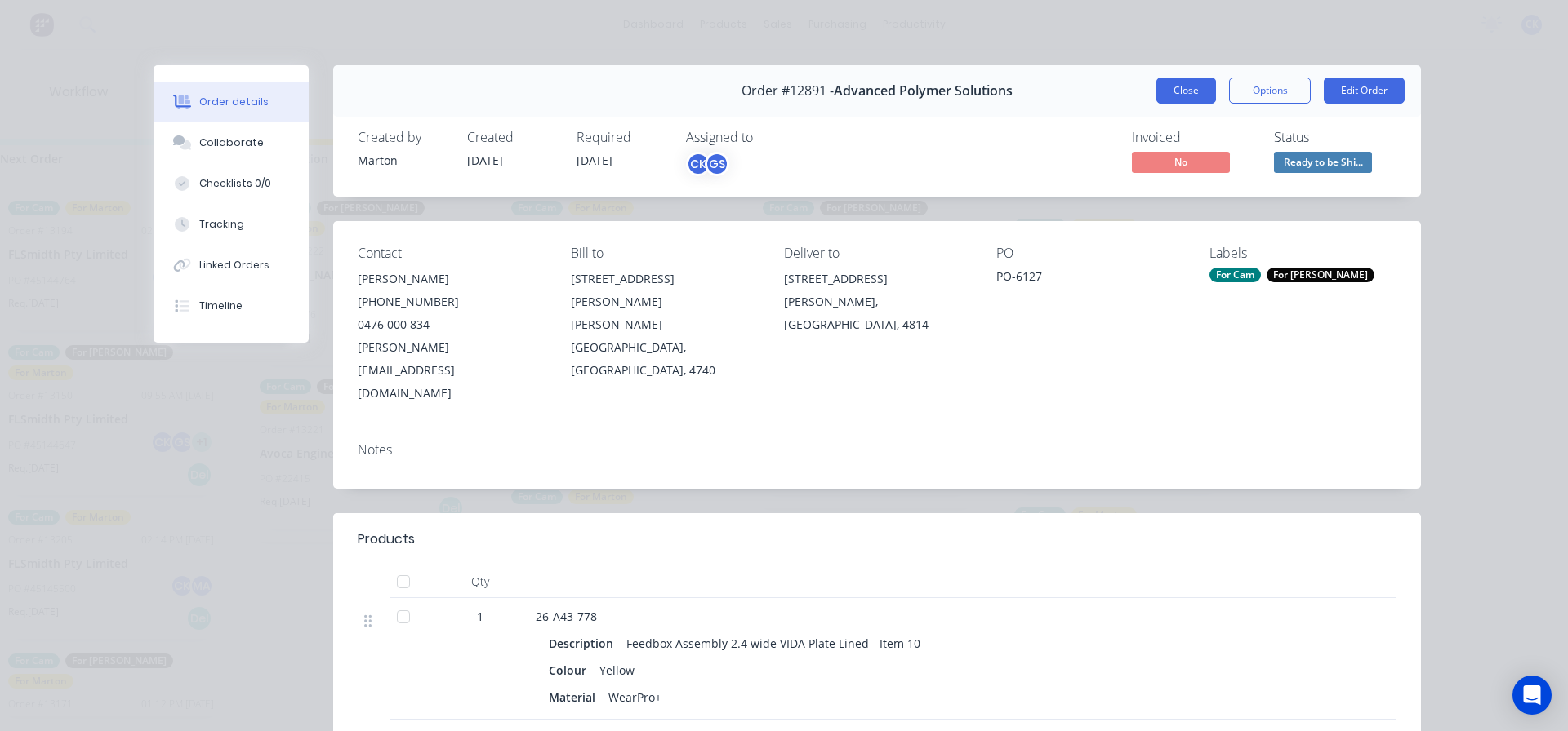
click at [1177, 84] on button "Close" at bounding box center [1186, 91] width 59 height 26
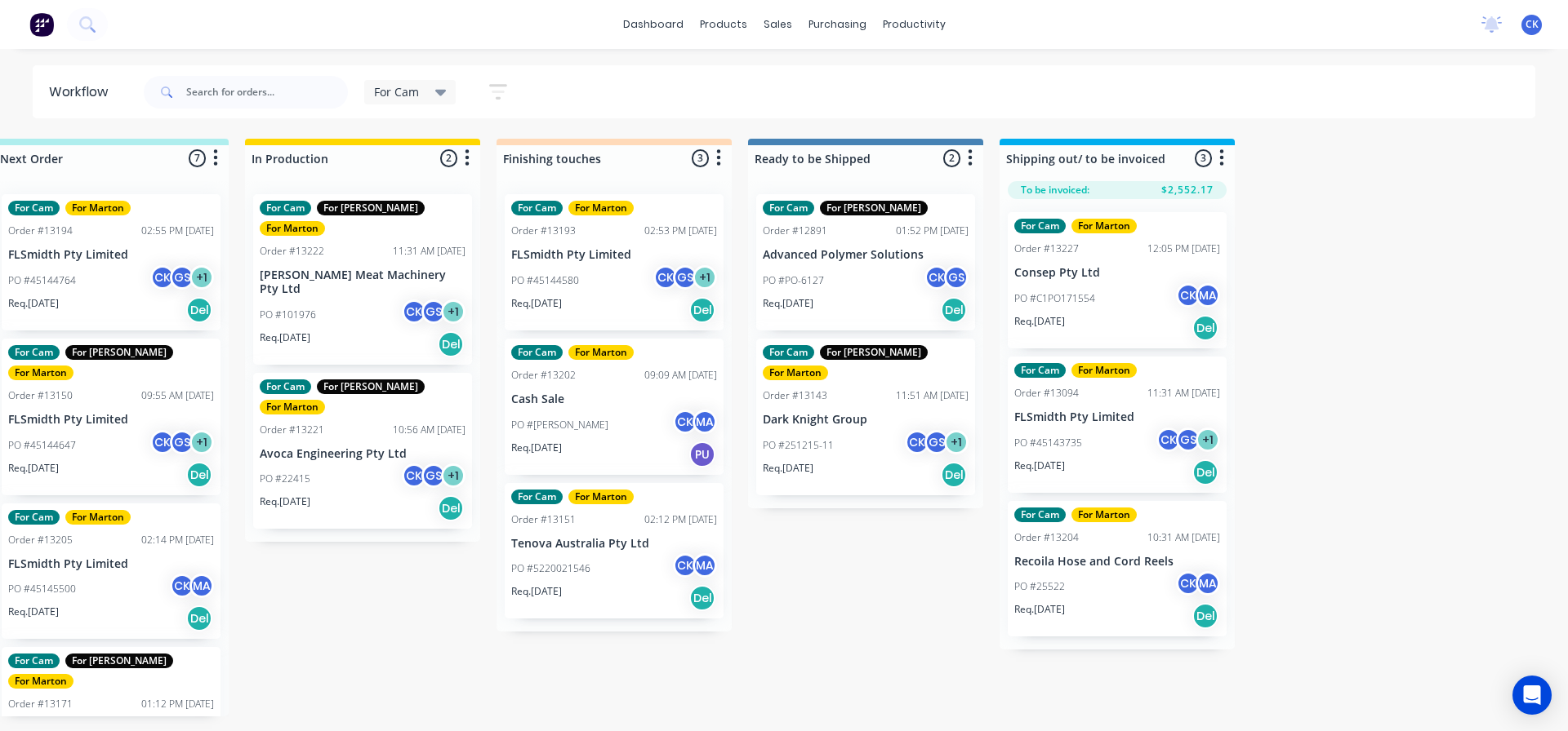
click at [862, 430] on div "PO #251215-11 CK GS + 1" at bounding box center [865, 445] width 206 height 31
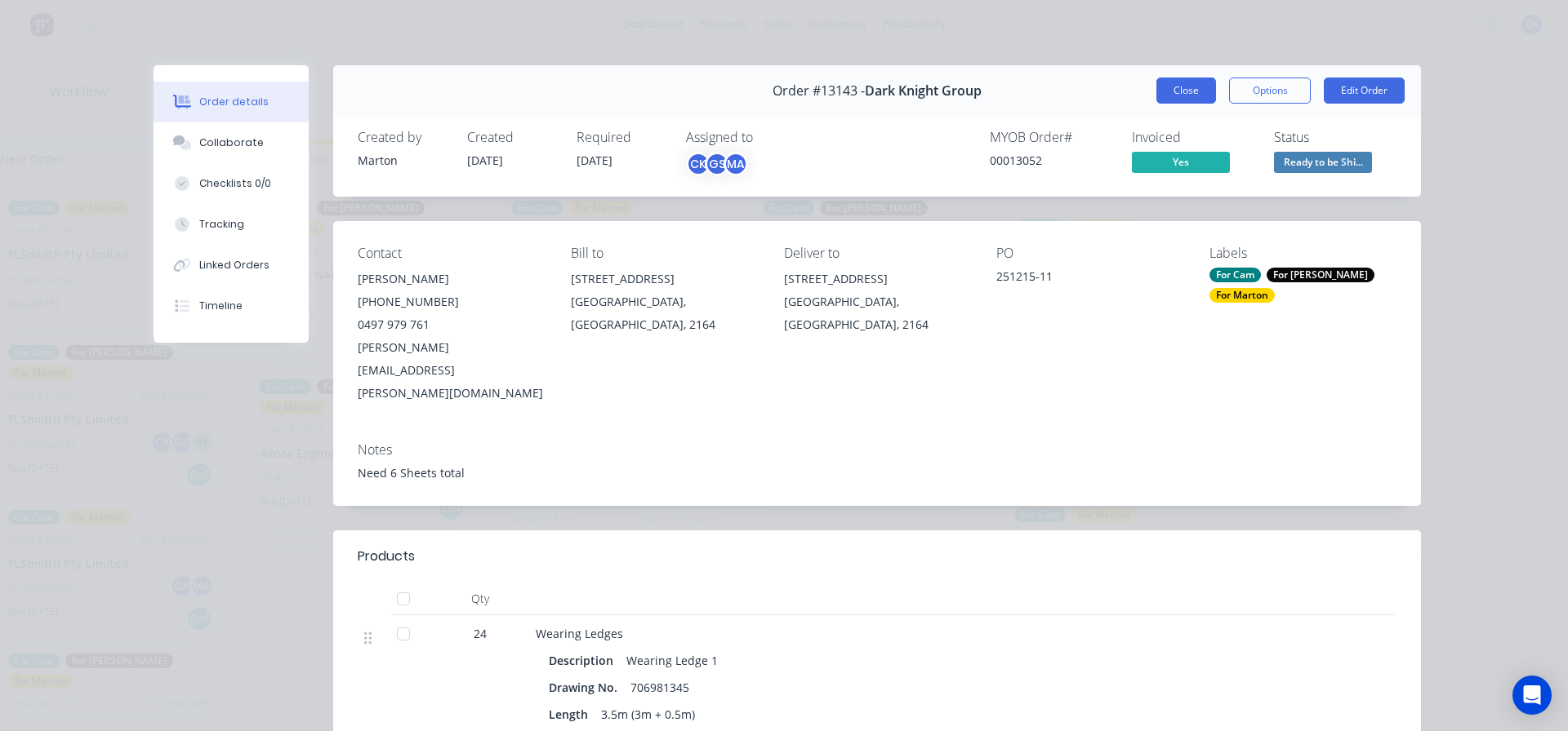
click at [1187, 87] on button "Close" at bounding box center [1186, 91] width 59 height 26
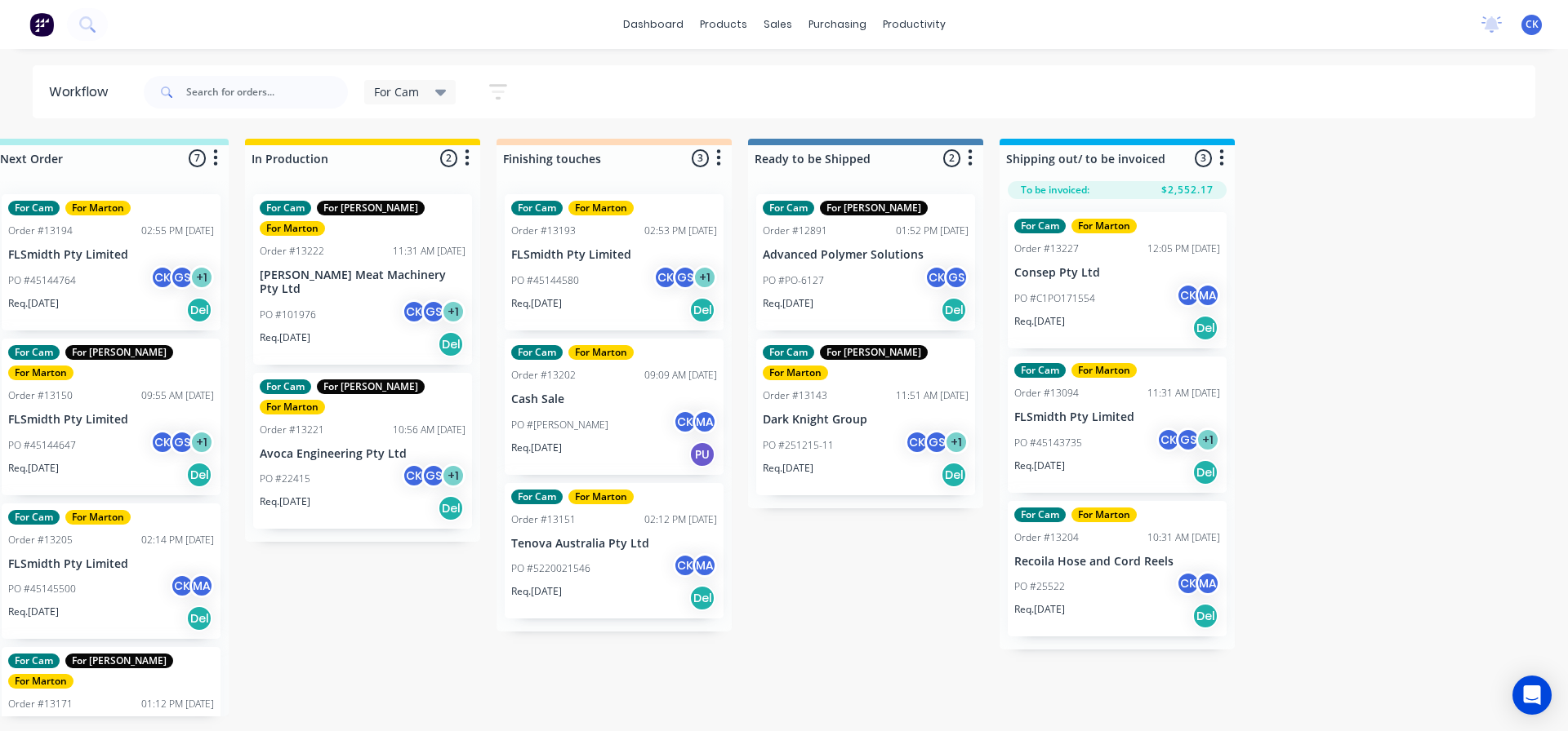
click at [623, 284] on div "PO #45144580 CK GS + 1" at bounding box center [613, 281] width 206 height 31
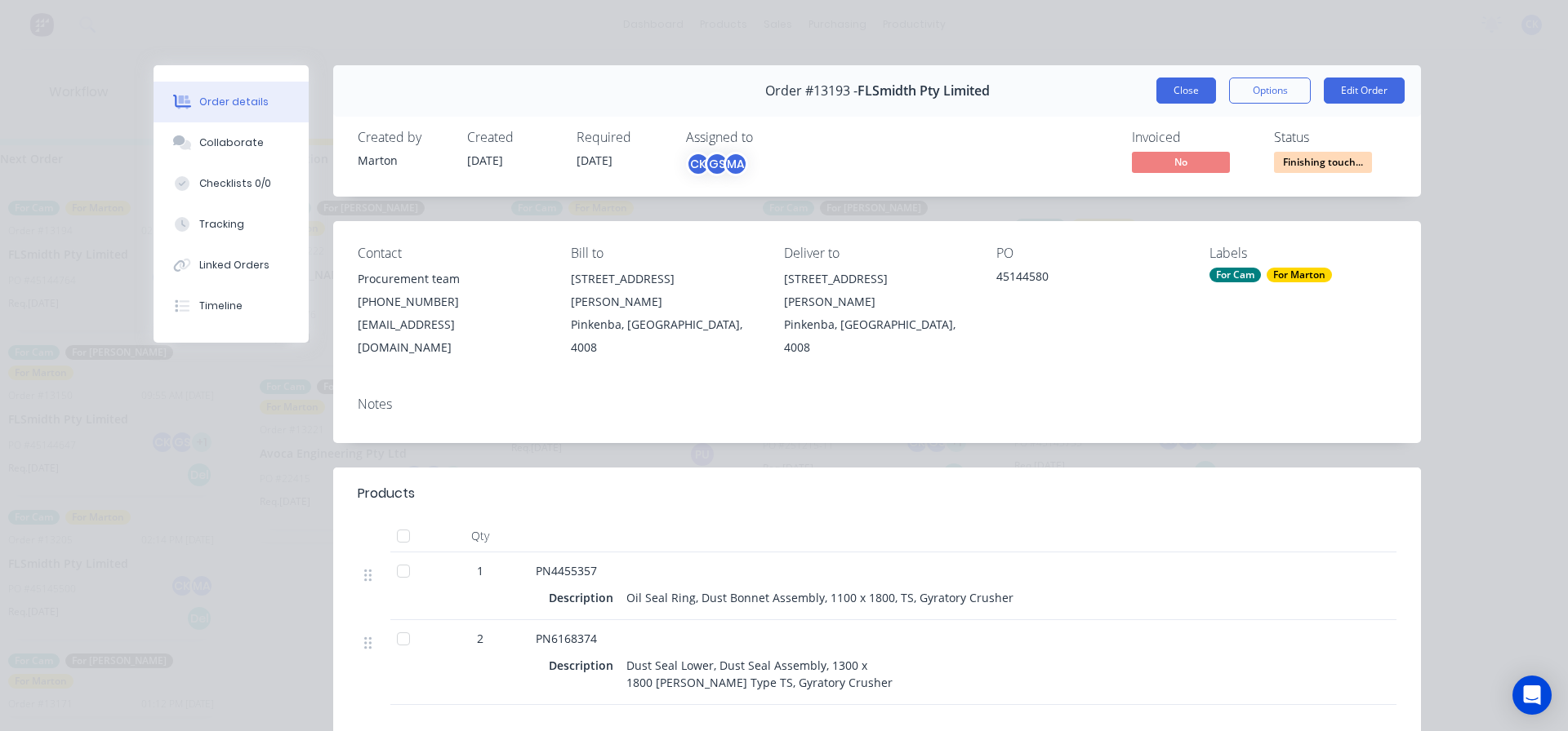
click at [1166, 96] on button "Close" at bounding box center [1186, 91] width 59 height 26
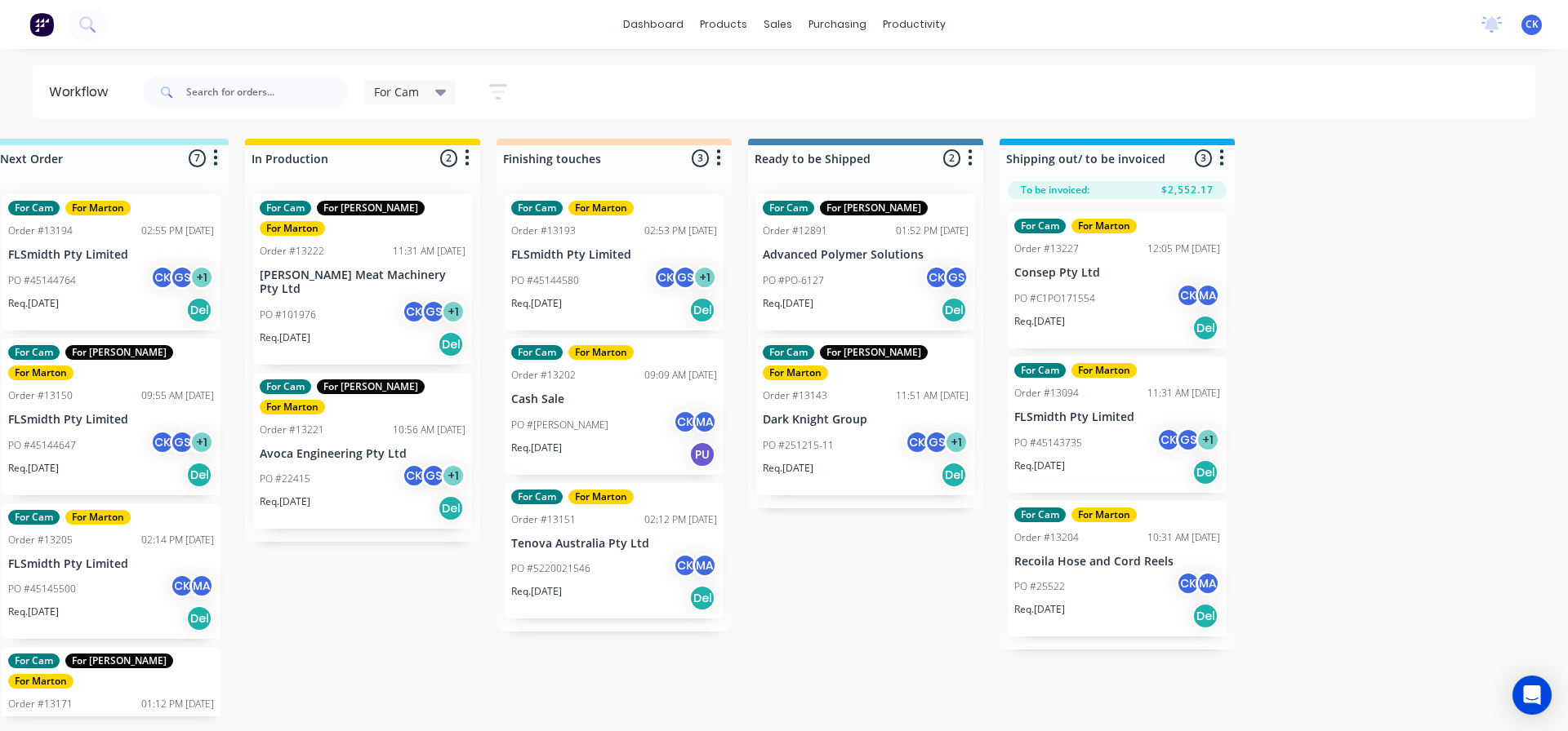
click at [426, 80] on div "For Cam" at bounding box center [410, 92] width 92 height 24
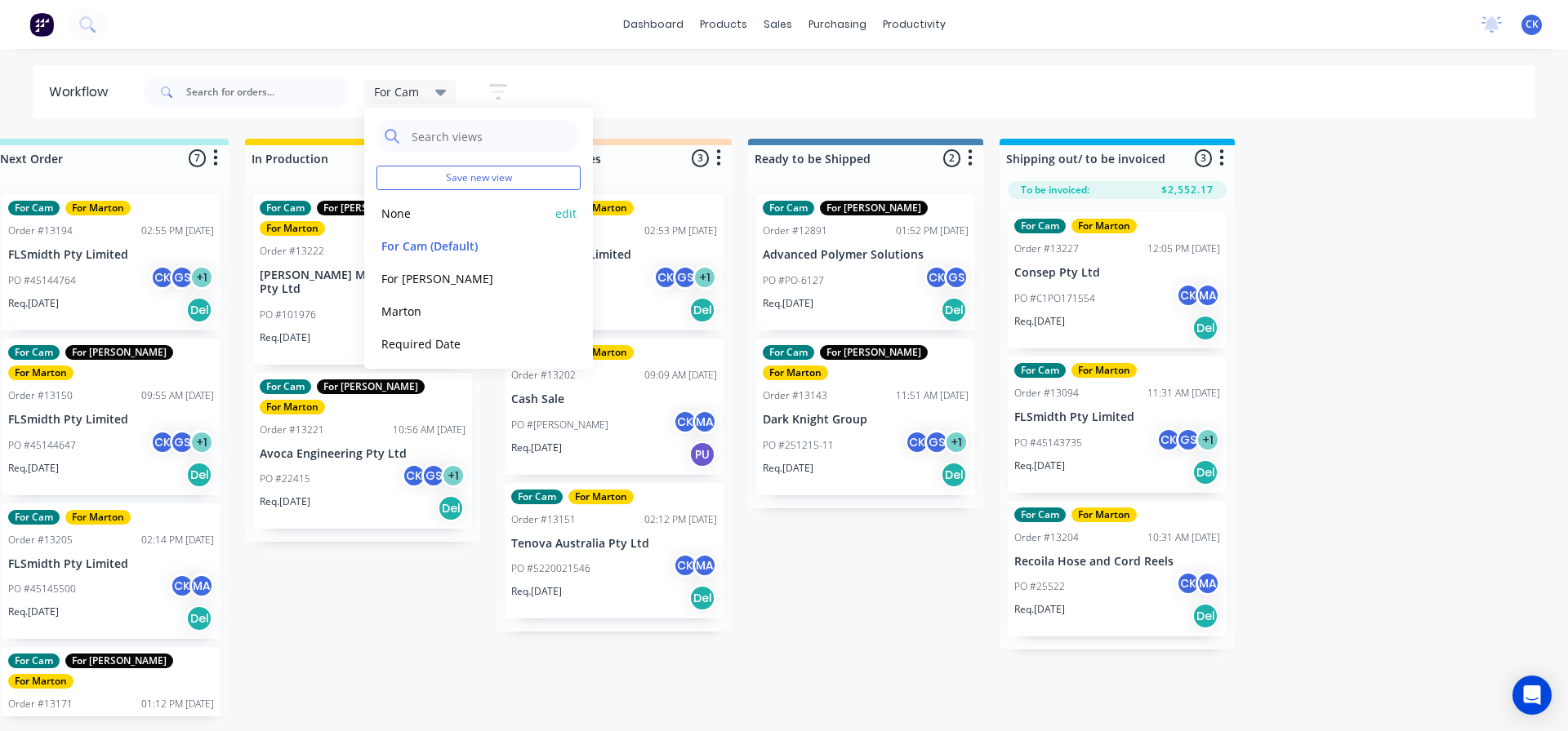
click at [417, 213] on button "None" at bounding box center [463, 213] width 174 height 19
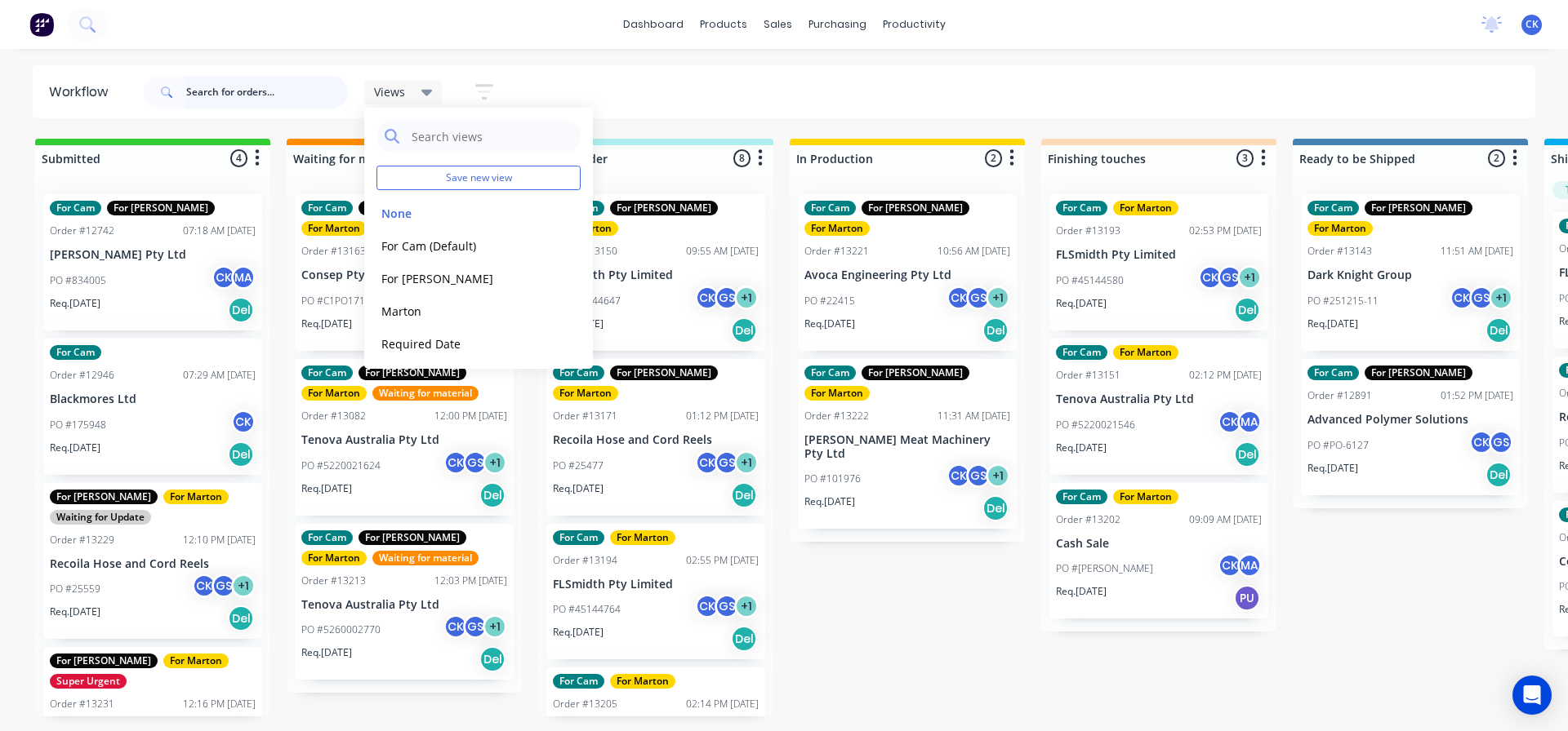
click at [300, 91] on input "text" at bounding box center [267, 92] width 161 height 33
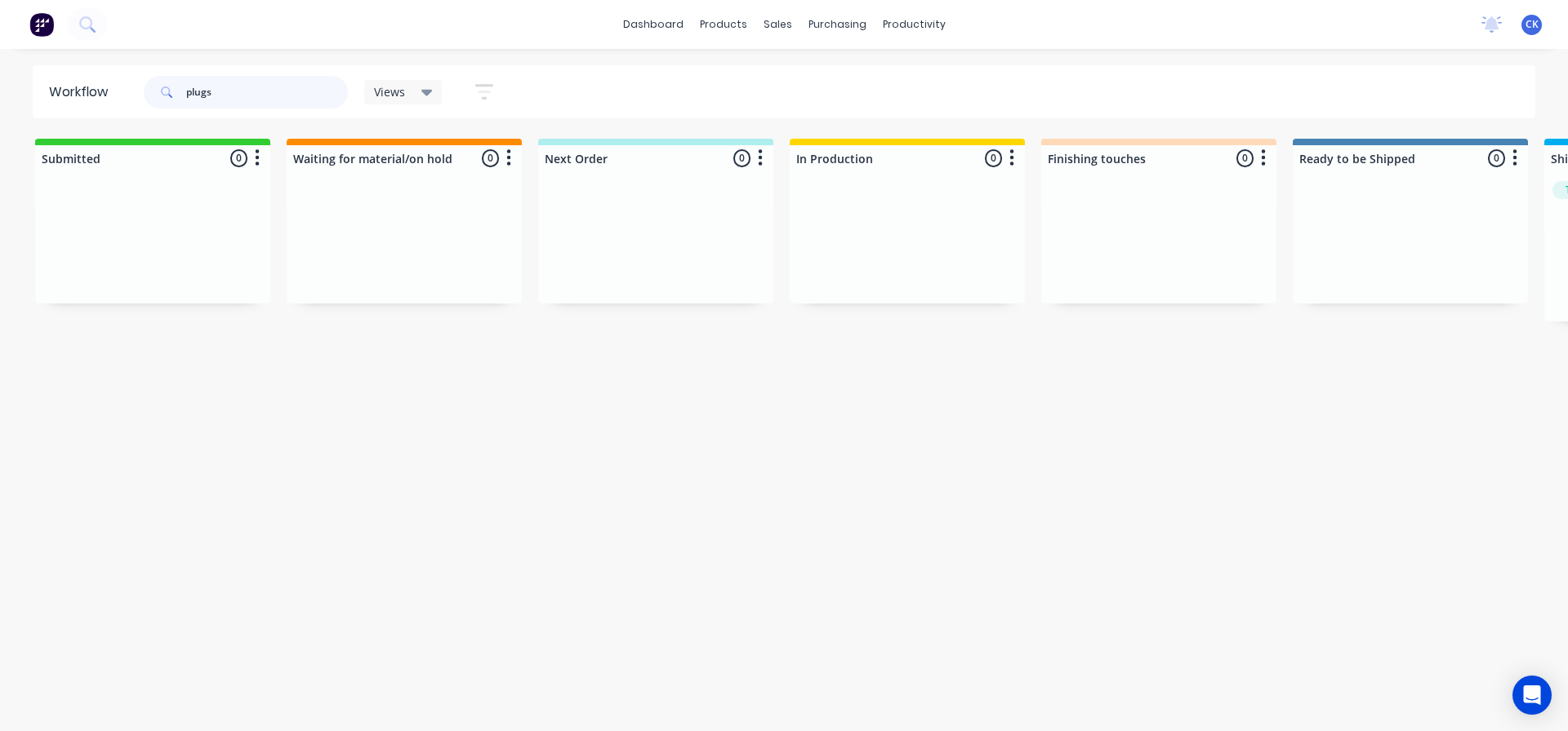
drag, startPoint x: 276, startPoint y: 103, endPoint x: 7, endPoint y: 104, distance: 269.0
click at [7, 104] on div "Workflow plugs Views Save new view None edit For Cam (Default) edit For [PERSON…" at bounding box center [784, 92] width 1568 height 53
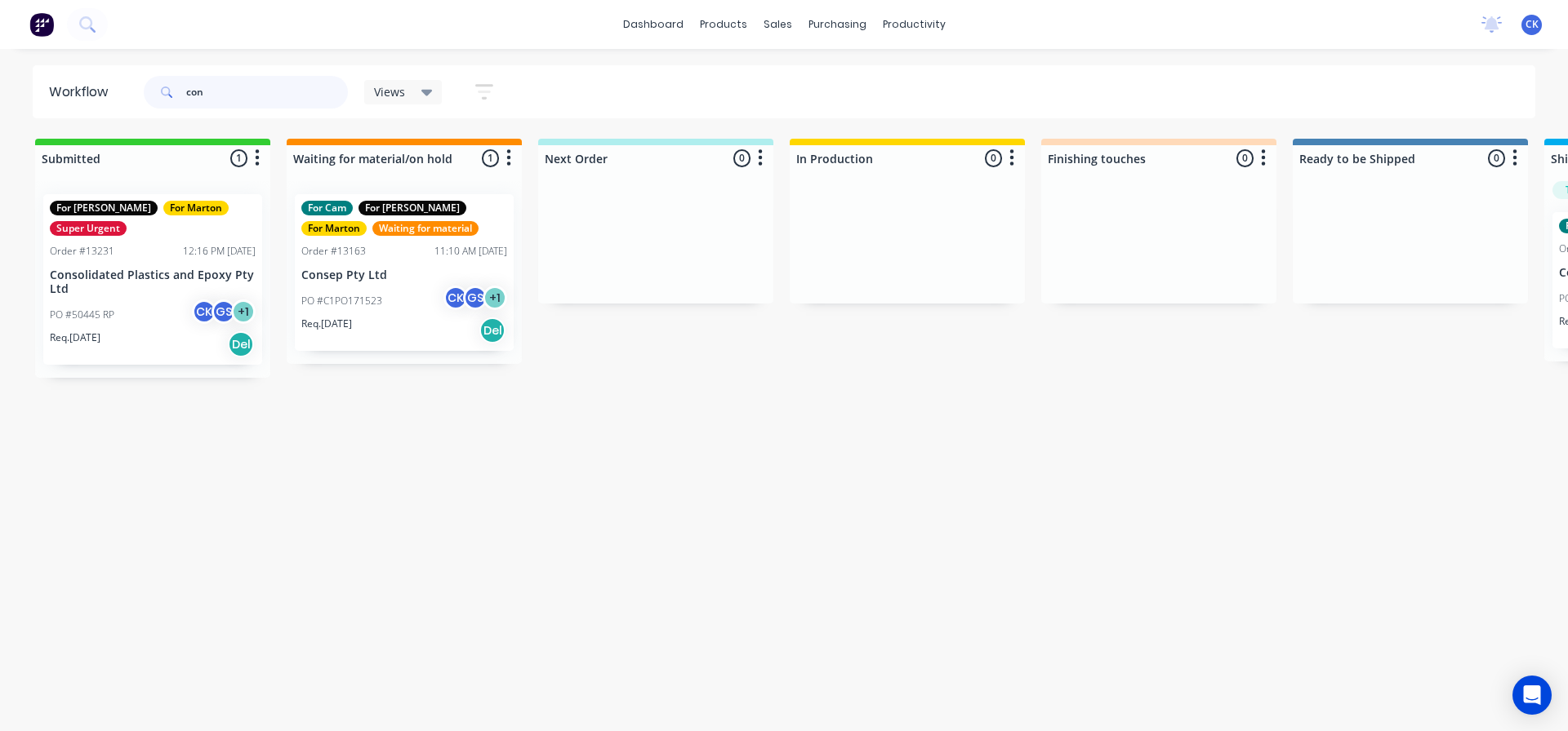
type input "con"
click at [167, 321] on div "PO #50445 RP CK GS + 1" at bounding box center [152, 314] width 206 height 31
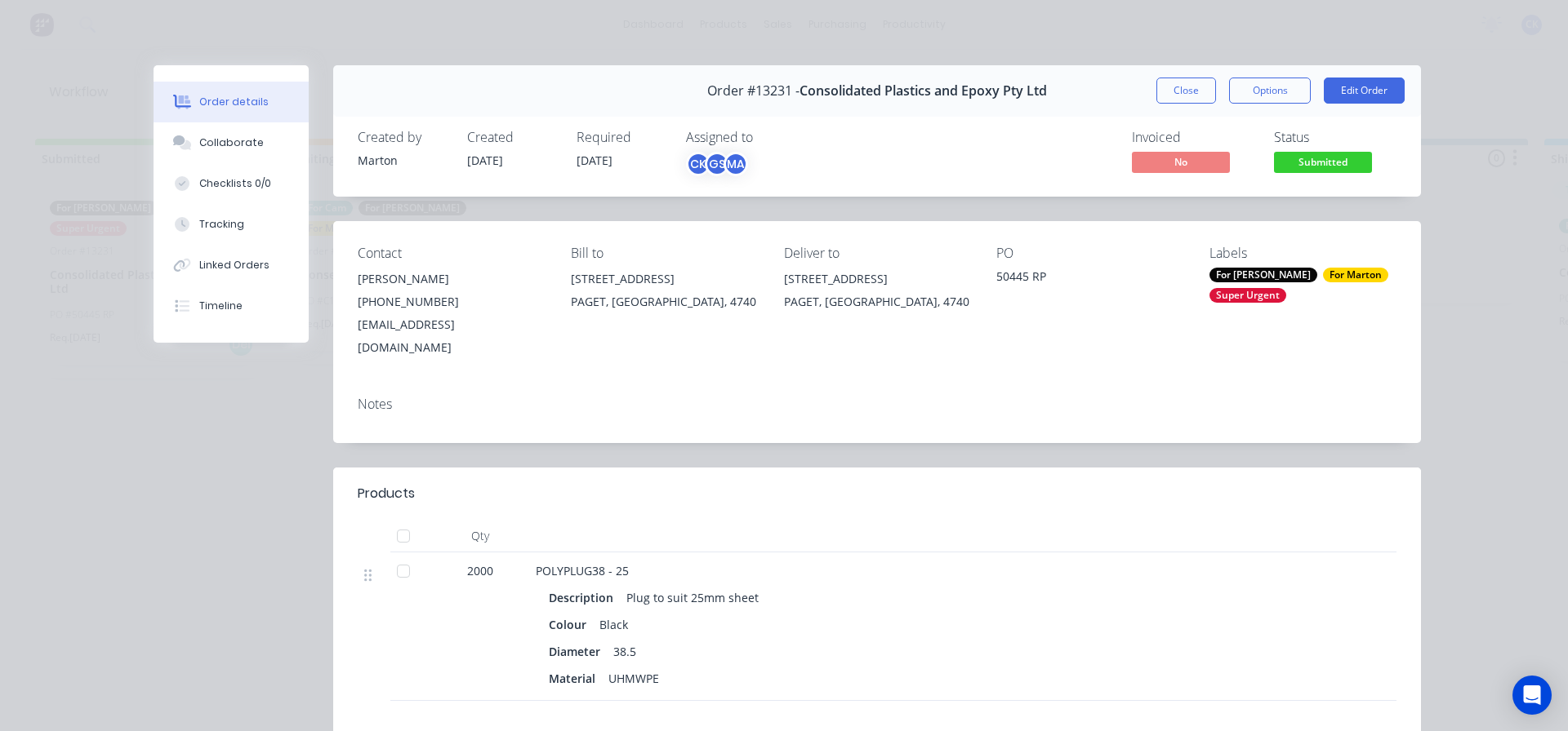
click at [1231, 103] on div "Order #13231 - Consolidated Plastics and Epoxy Pty Ltd Close Options Edit Order" at bounding box center [877, 91] width 1088 height 52
click at [1249, 90] on button "Options" at bounding box center [1269, 91] width 82 height 26
click at [1197, 155] on div "Work Order" at bounding box center [1224, 165] width 142 height 23
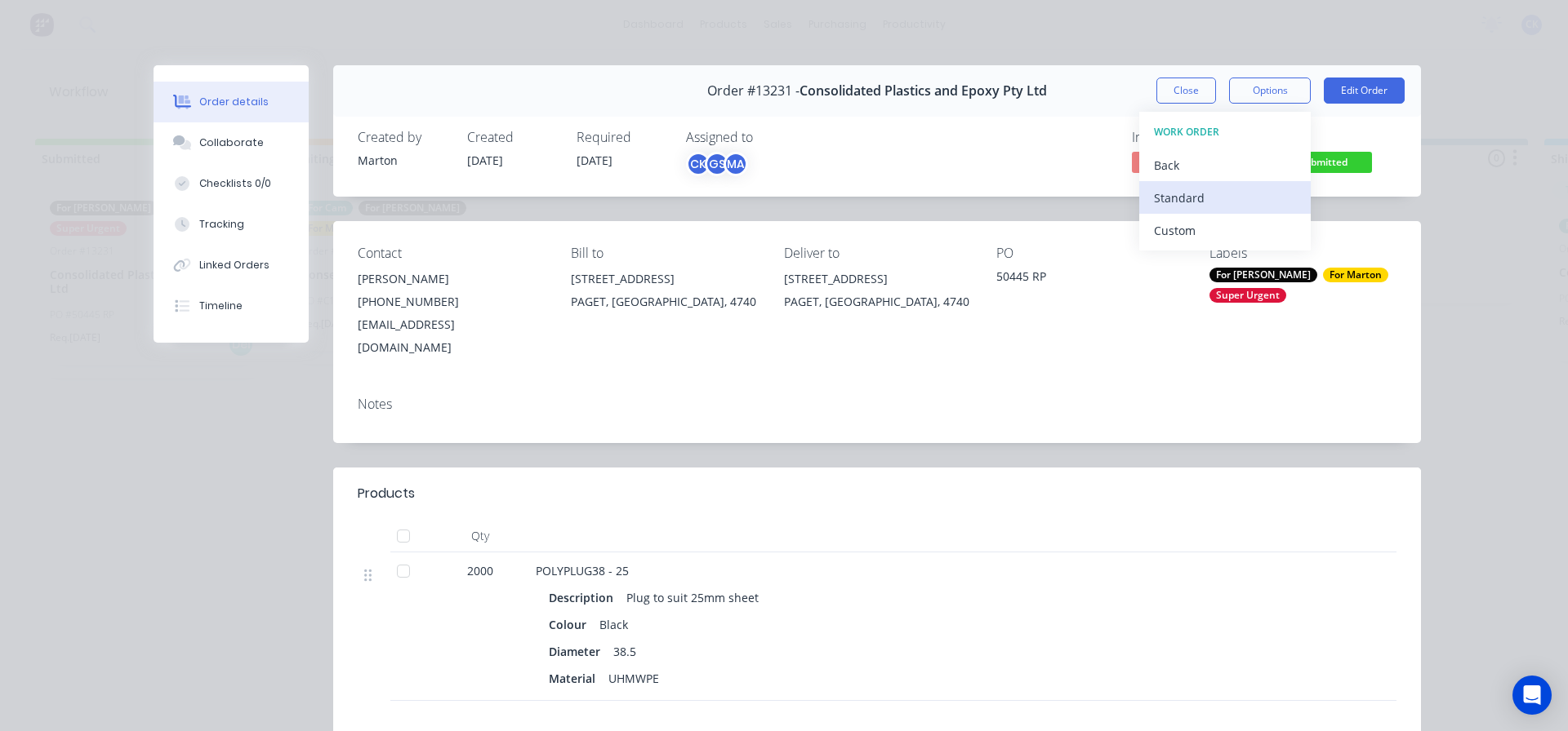
click at [1194, 191] on div "Standard" at bounding box center [1224, 197] width 142 height 23
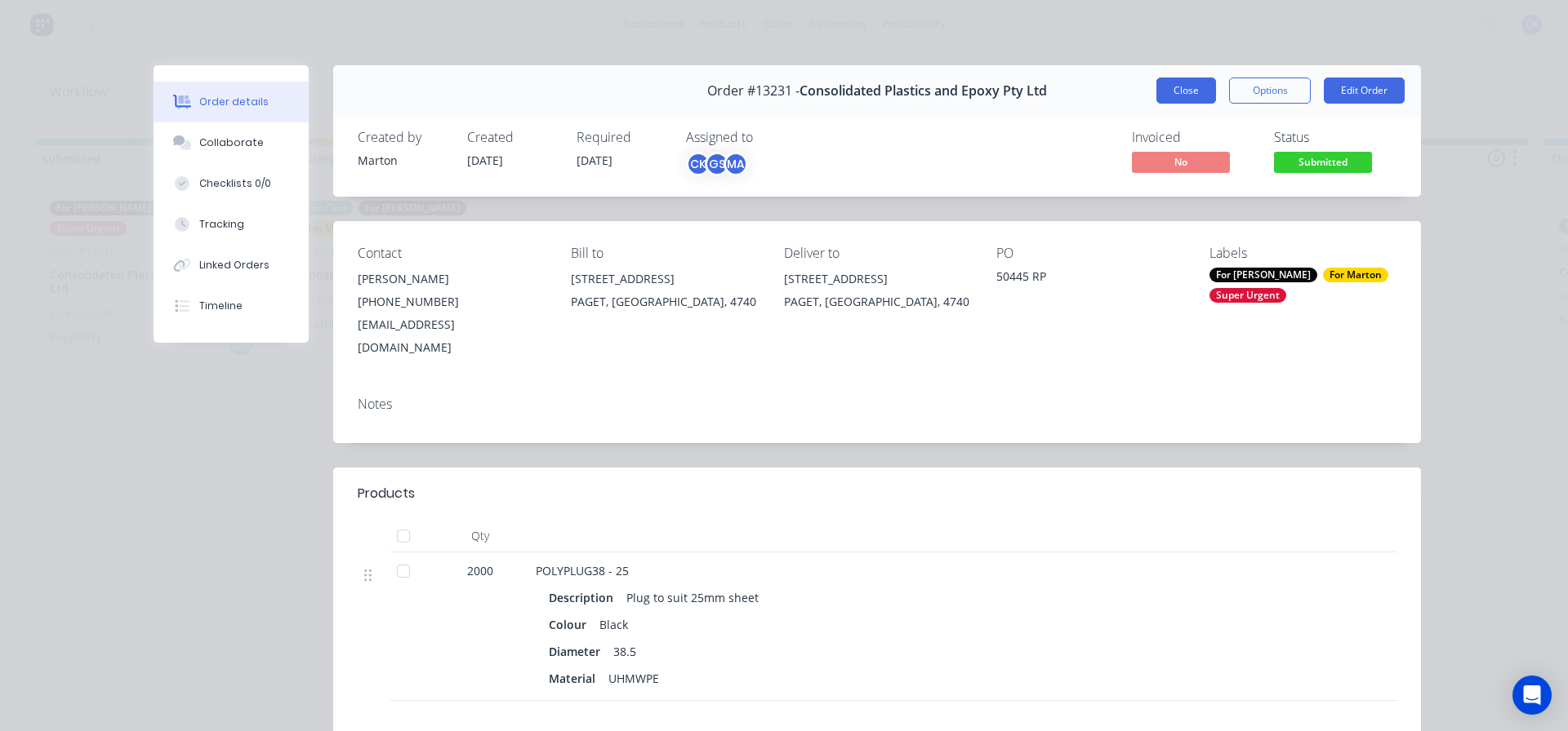
click at [1163, 95] on button "Close" at bounding box center [1186, 91] width 59 height 26
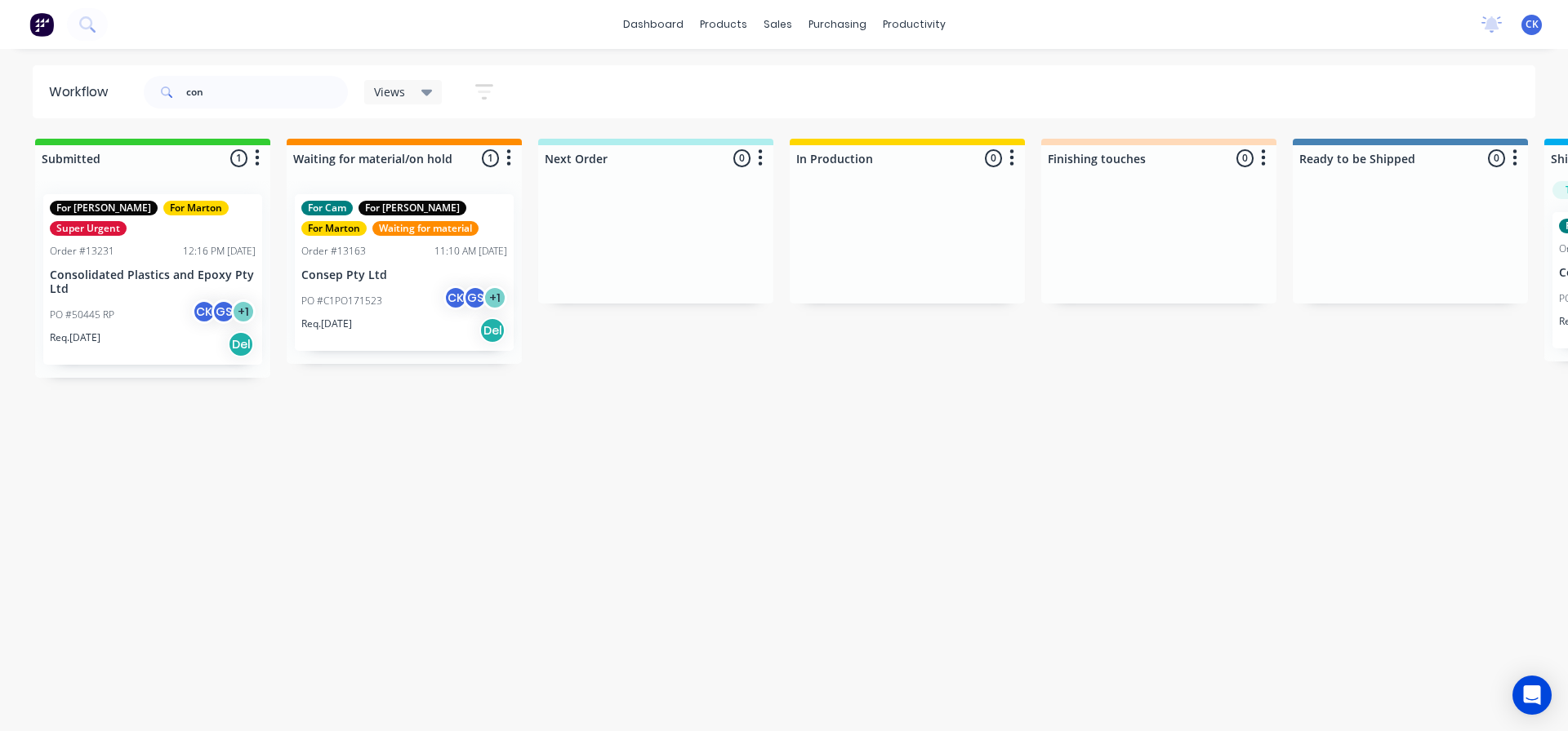
click at [394, 327] on div "Req. [DATE] Del" at bounding box center [404, 330] width 206 height 28
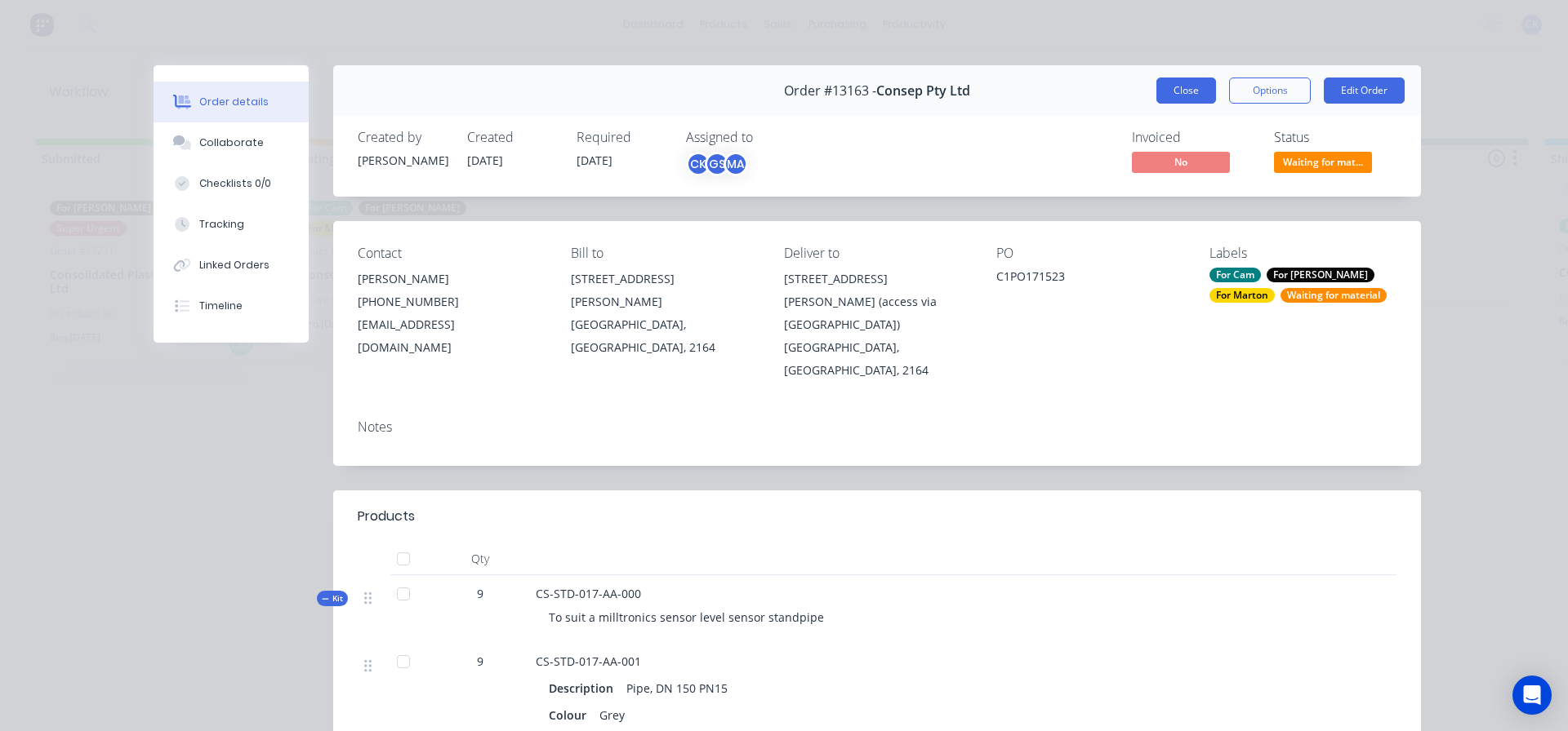
click at [1172, 98] on button "Close" at bounding box center [1186, 91] width 59 height 26
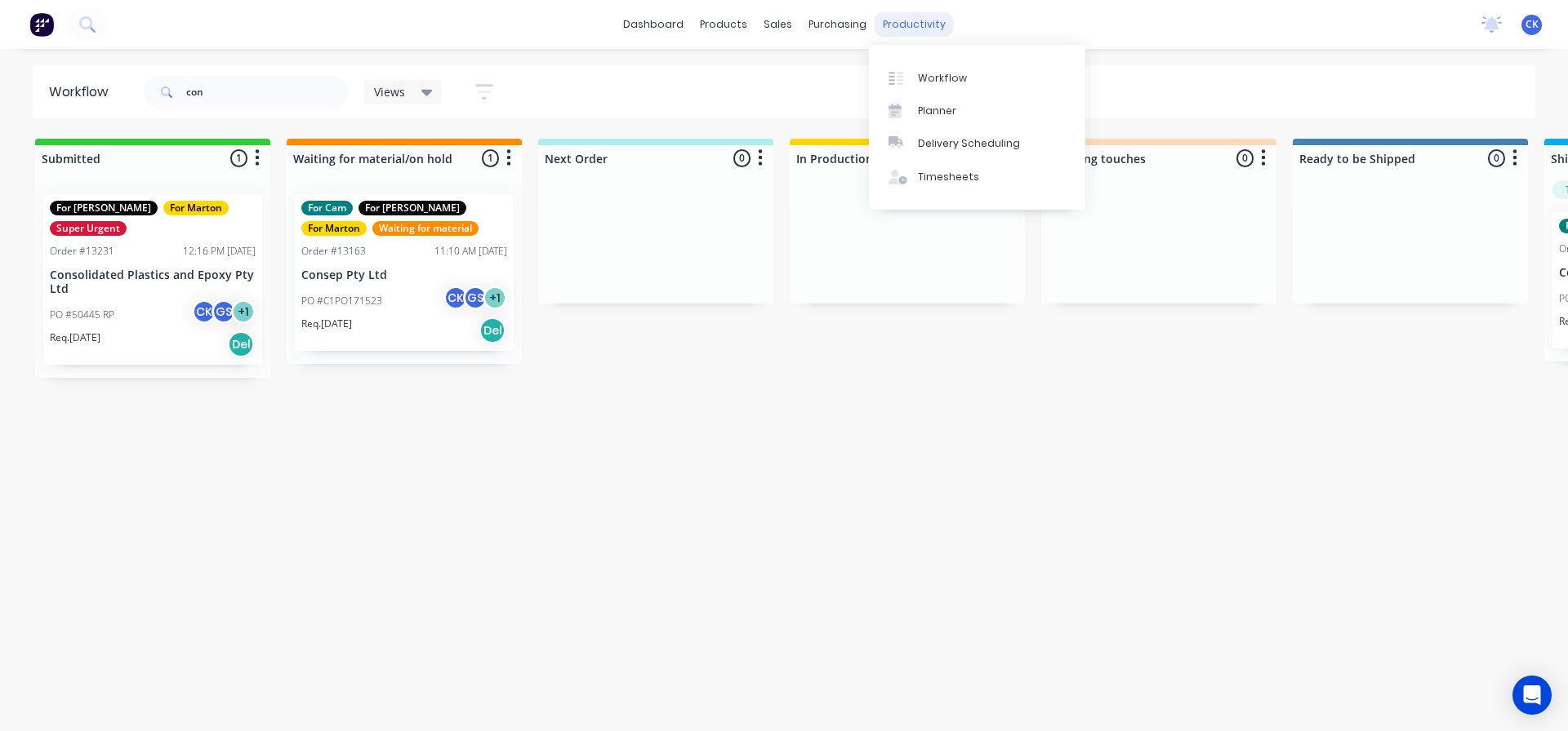
click at [939, 29] on div "productivity" at bounding box center [915, 24] width 79 height 24
click at [928, 66] on link "Workflow" at bounding box center [976, 77] width 216 height 33
drag, startPoint x: 279, startPoint y: 95, endPoint x: 97, endPoint y: 99, distance: 182.0
click at [99, 99] on header "Workflow con Views Save new view None edit For Cam (Default) edit For [PERSON_N…" at bounding box center [784, 92] width 1503 height 53
type input "\"
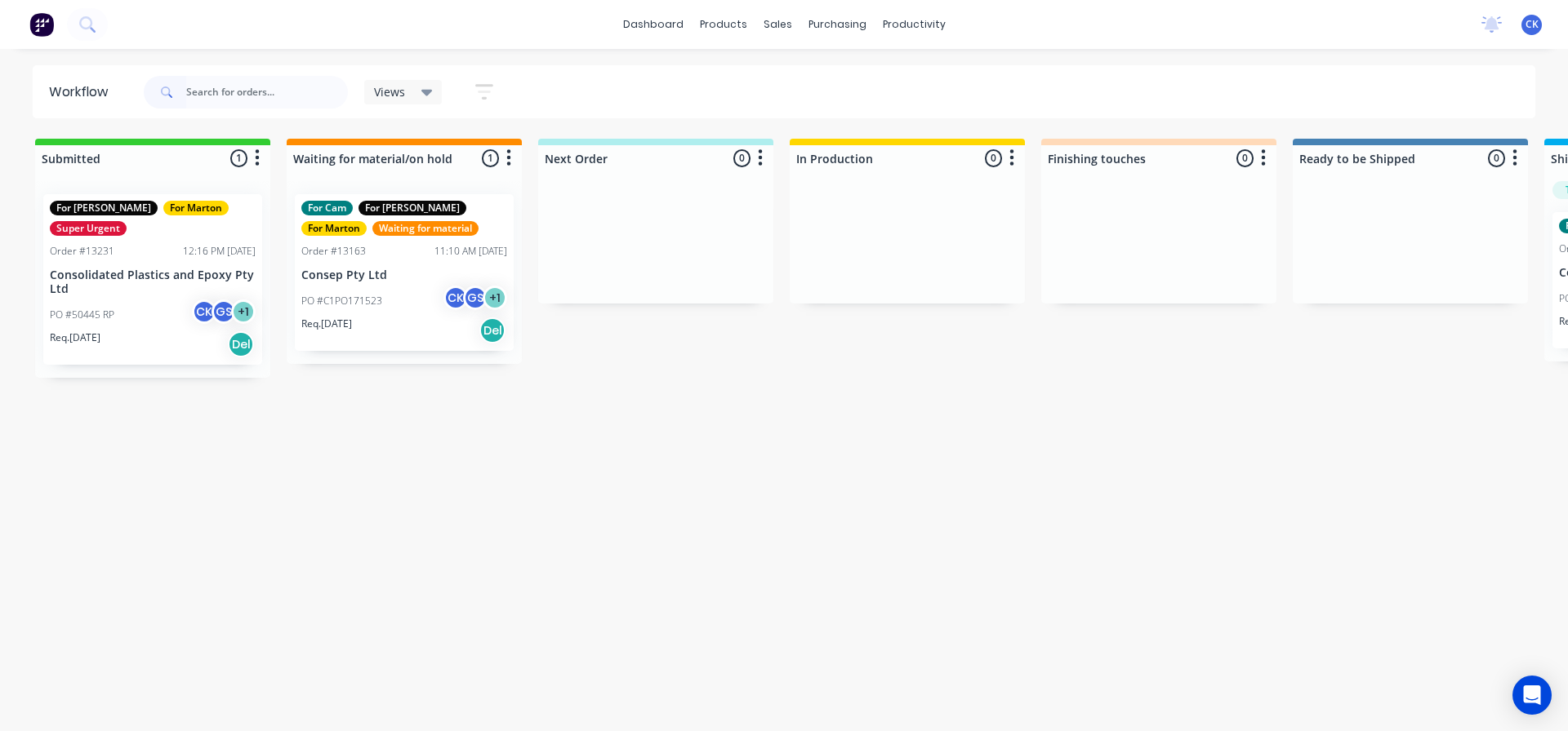
click at [567, 539] on div "Workflow Views Save new view None edit For Cam (Default) edit For [PERSON_NAME]…" at bounding box center [784, 382] width 1568 height 633
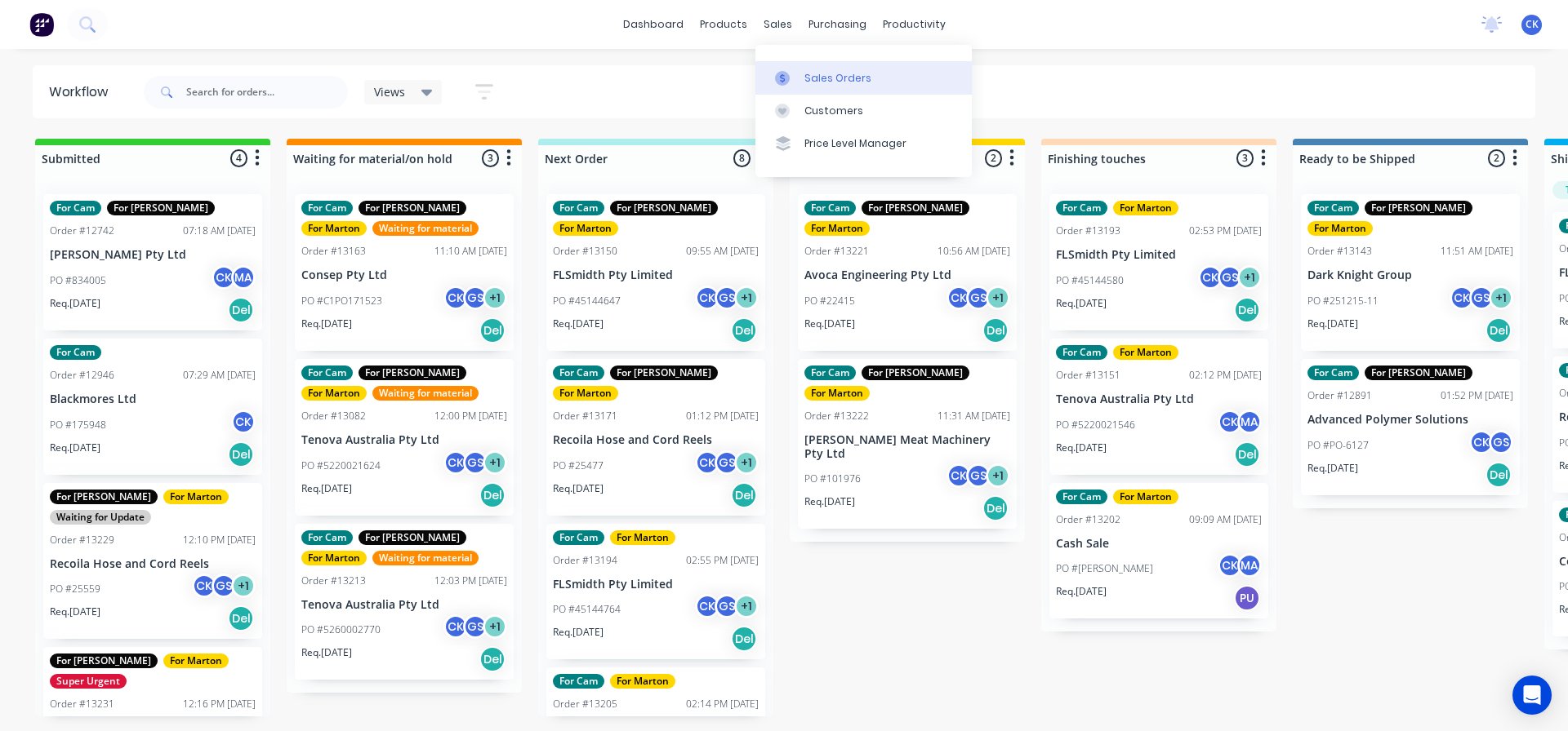
click at [777, 78] on icon at bounding box center [782, 79] width 15 height 15
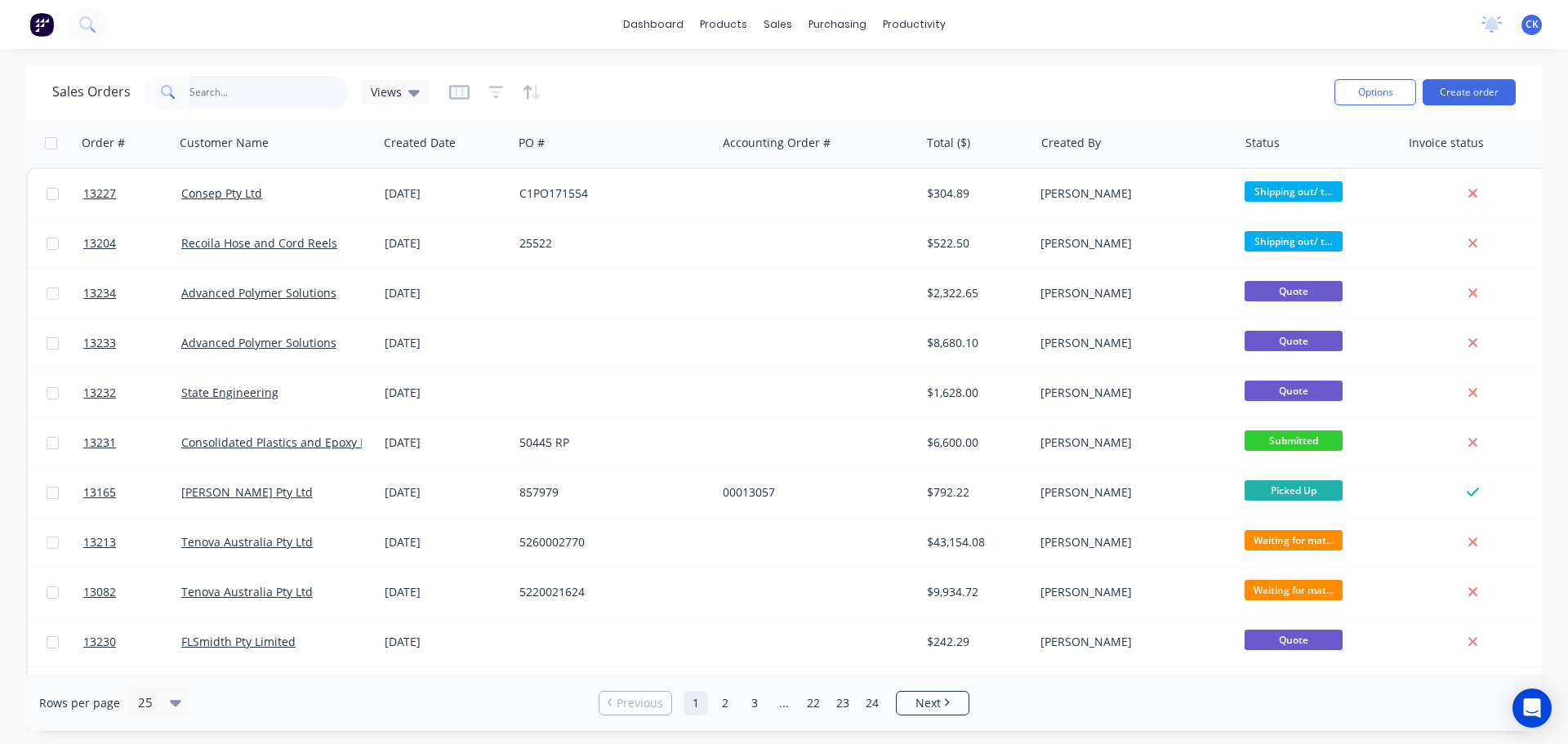
click at [267, 98] on input "text" at bounding box center [269, 92] width 160 height 33
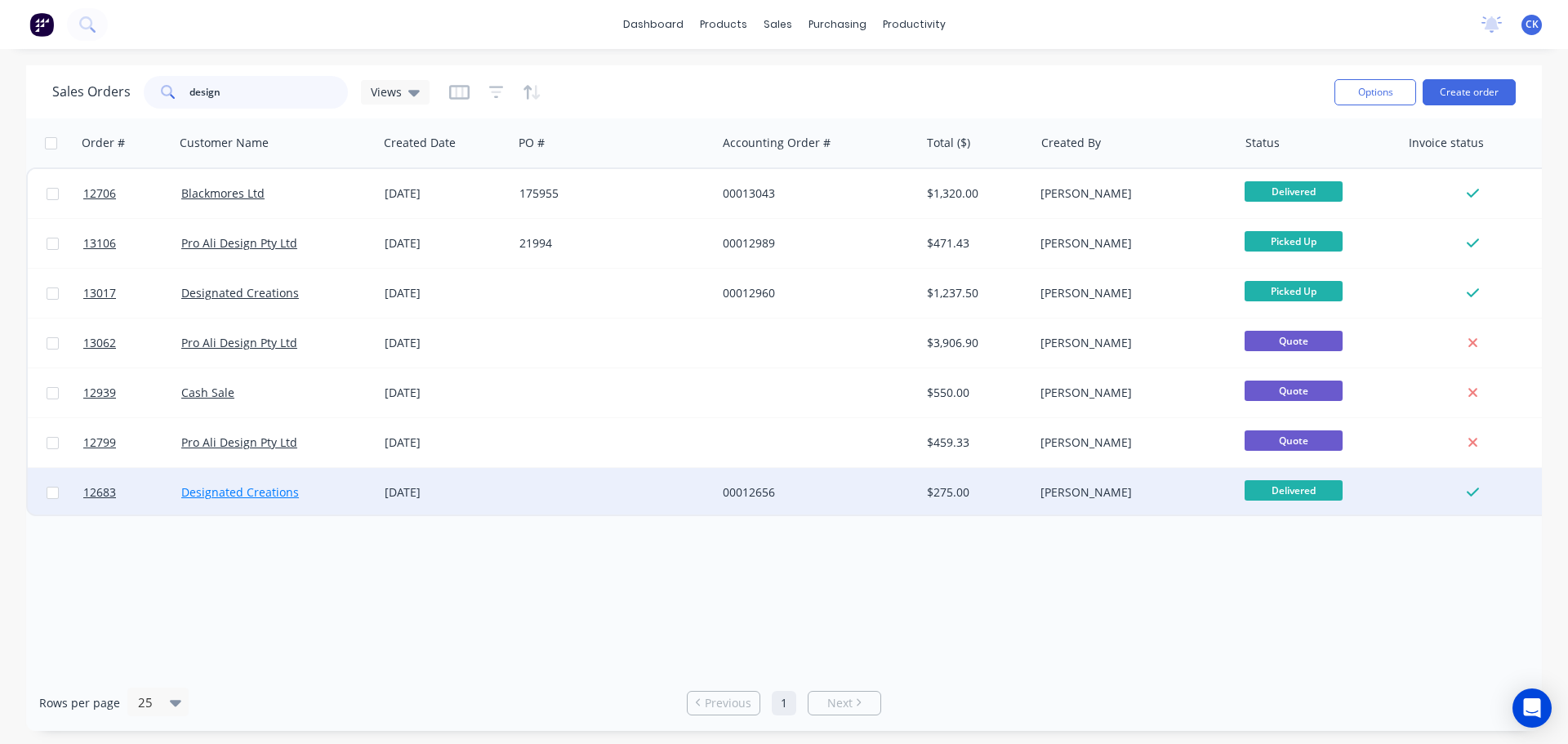
type input "design"
click at [286, 487] on link "Designated Creations" at bounding box center [239, 492] width 117 height 16
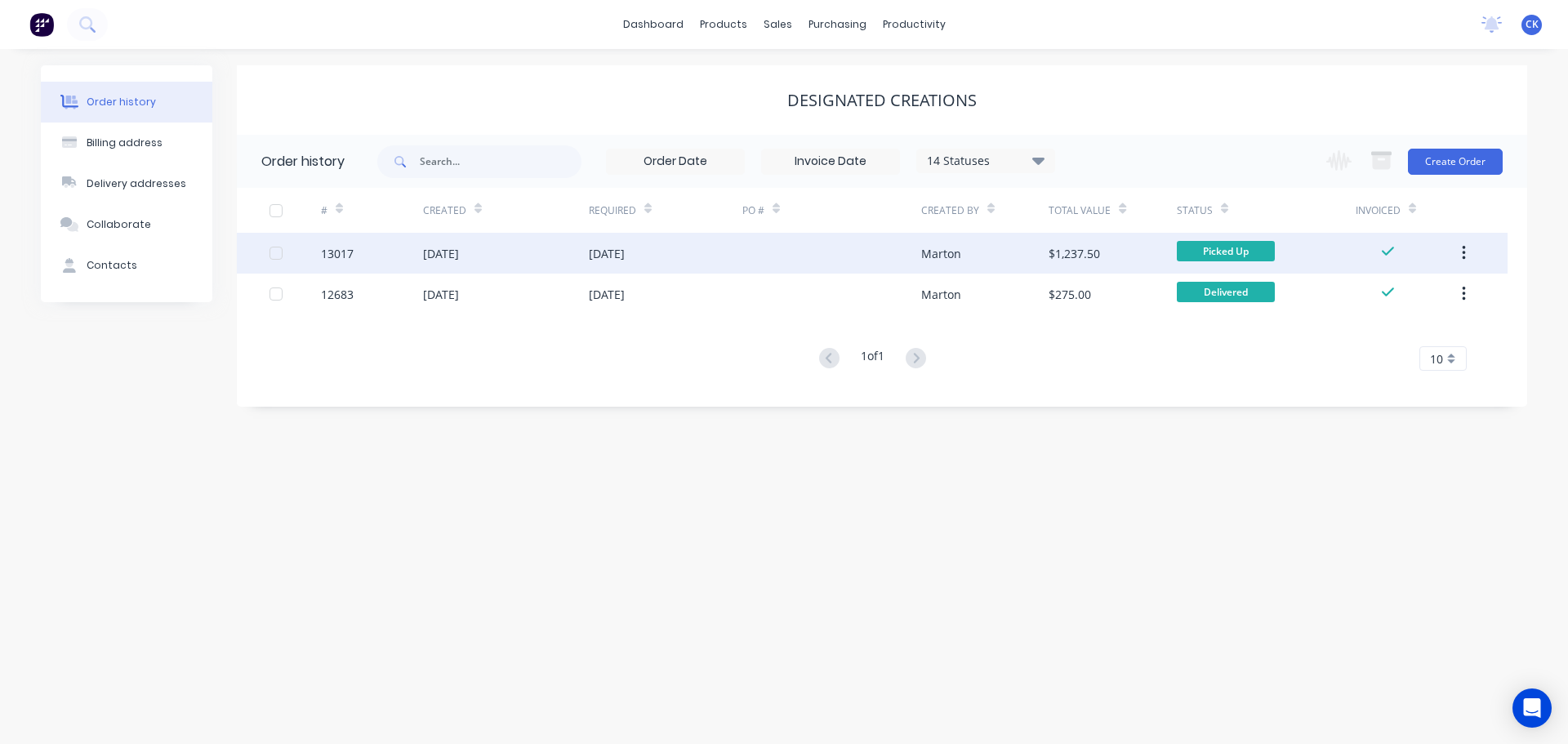
click at [821, 262] on div at bounding box center [832, 253] width 178 height 40
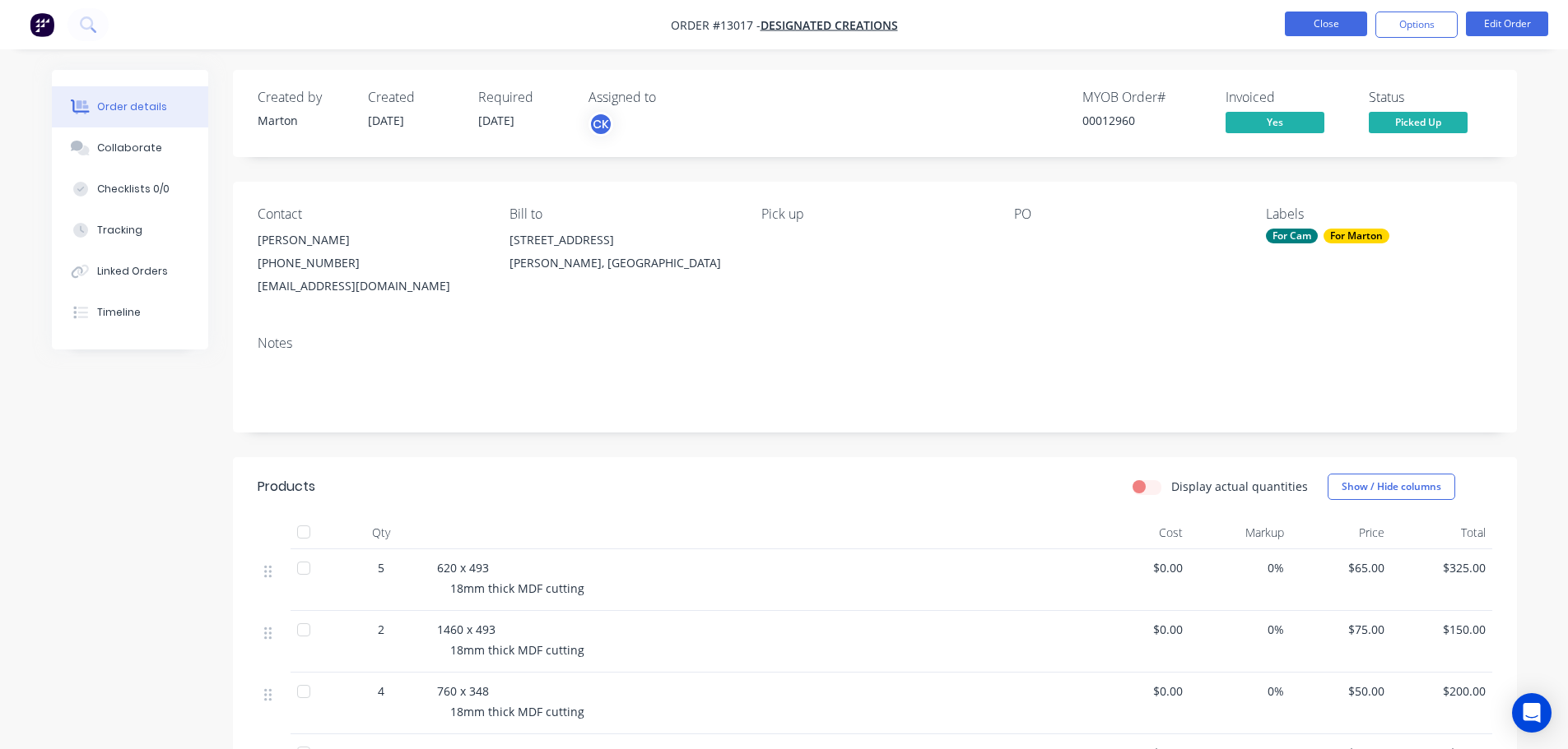
click at [1309, 24] on button "Close" at bounding box center [1326, 24] width 82 height 25
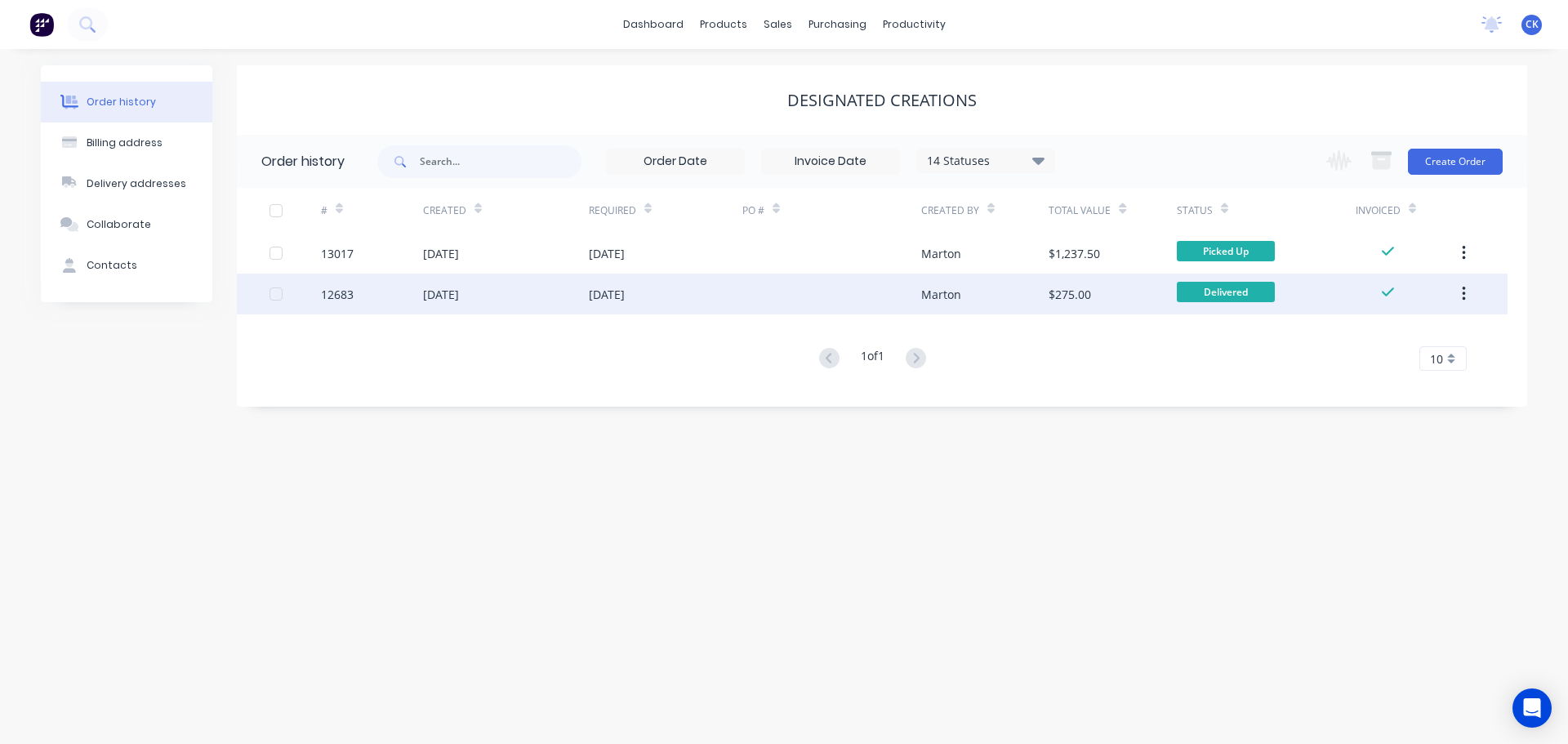
click at [459, 294] on div "[DATE]" at bounding box center [441, 294] width 36 height 17
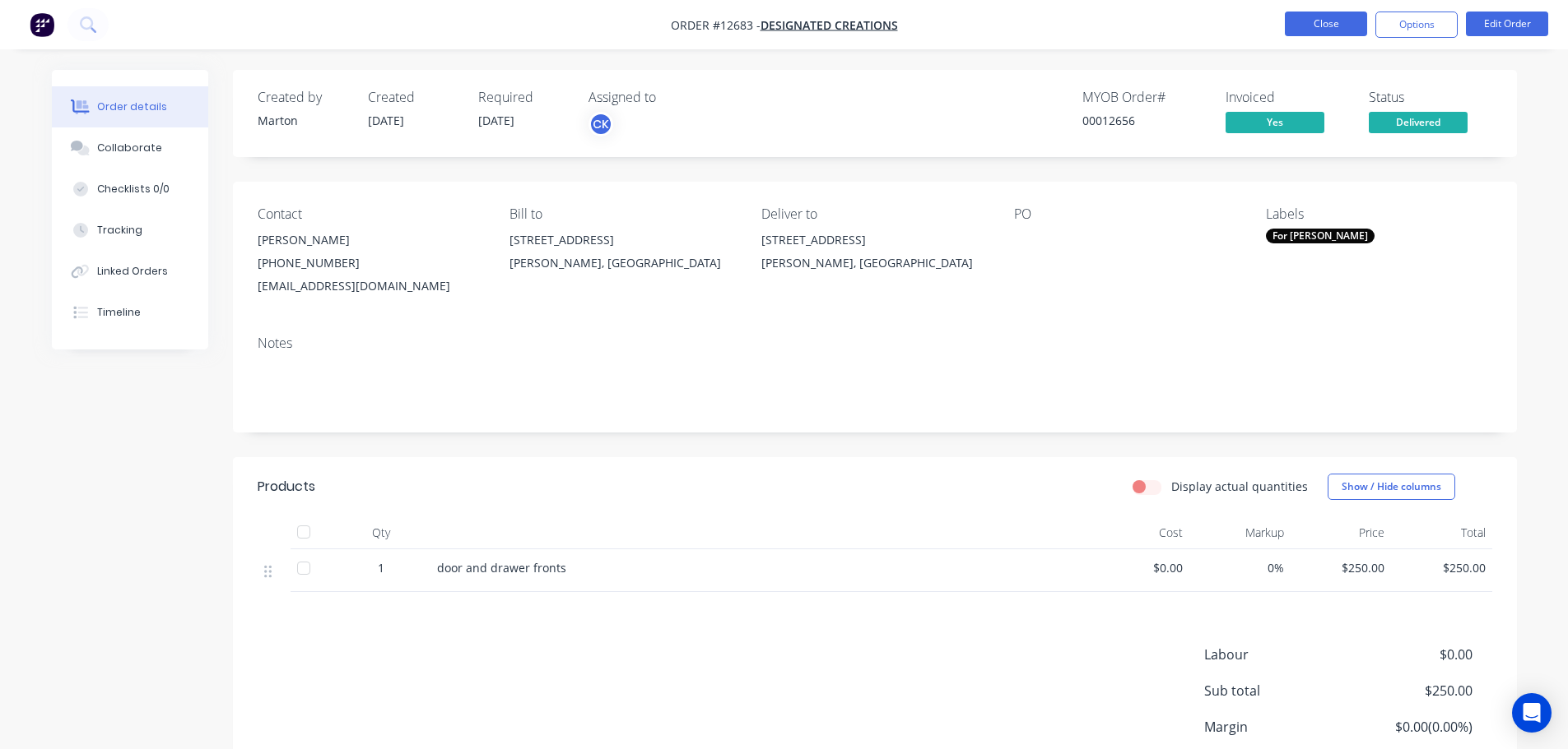
click at [1331, 33] on button "Close" at bounding box center [1326, 24] width 82 height 25
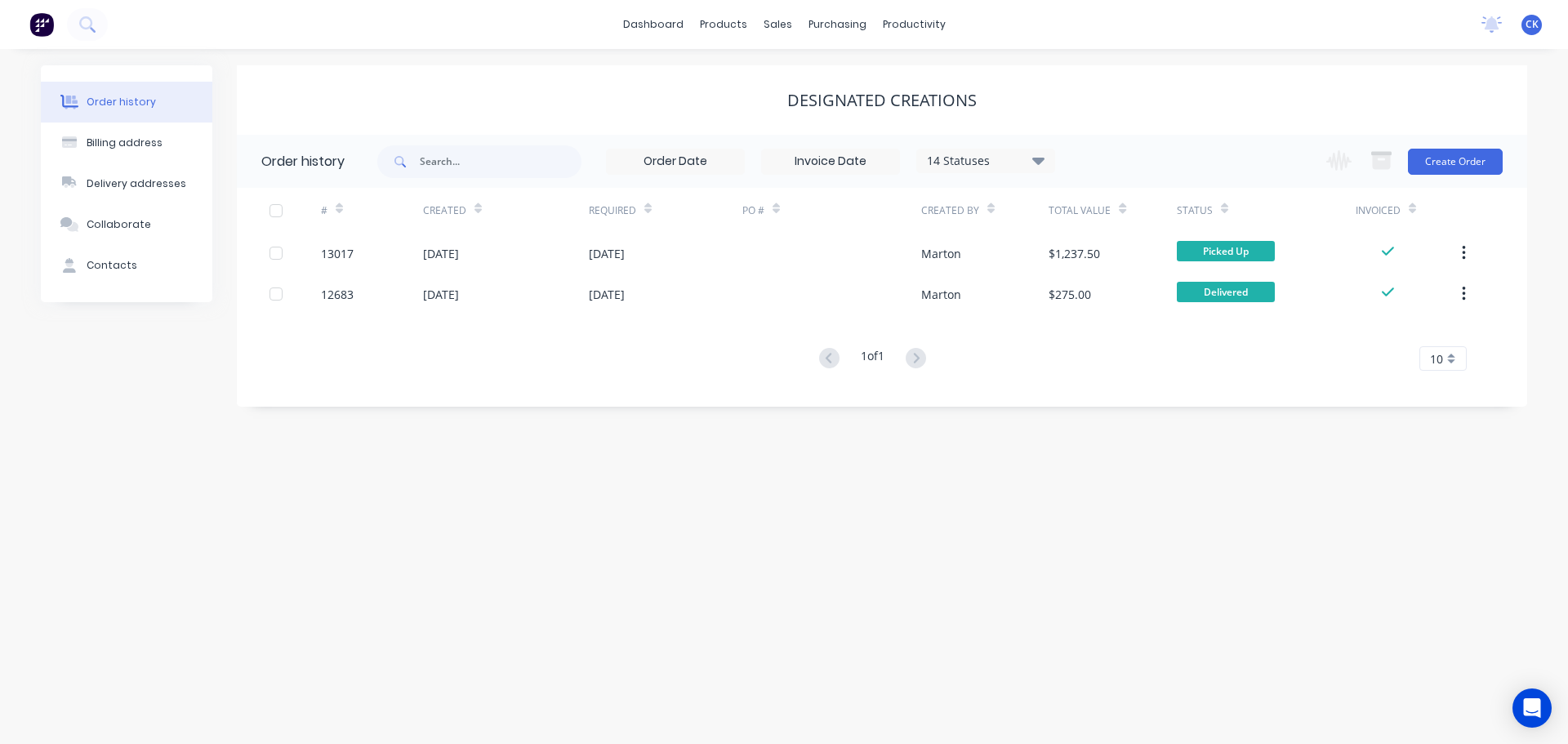
click at [1466, 177] on div "Change order status Submitted Waiting for material/on hold Next Order In Produc…" at bounding box center [1409, 162] width 186 height 54
click at [1467, 171] on button "Create Order" at bounding box center [1454, 162] width 95 height 26
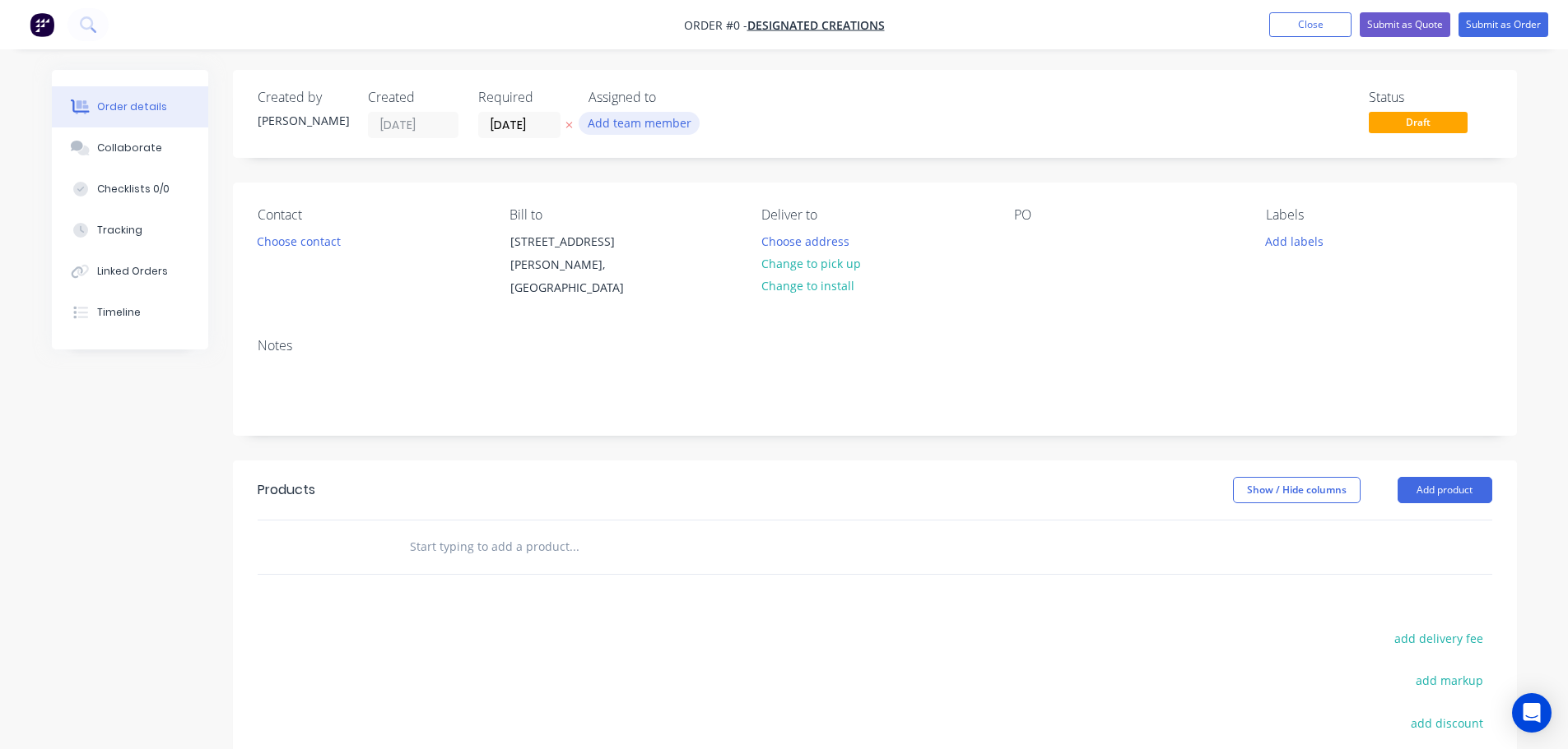
click at [636, 122] on button "Add team member" at bounding box center [639, 122] width 121 height 22
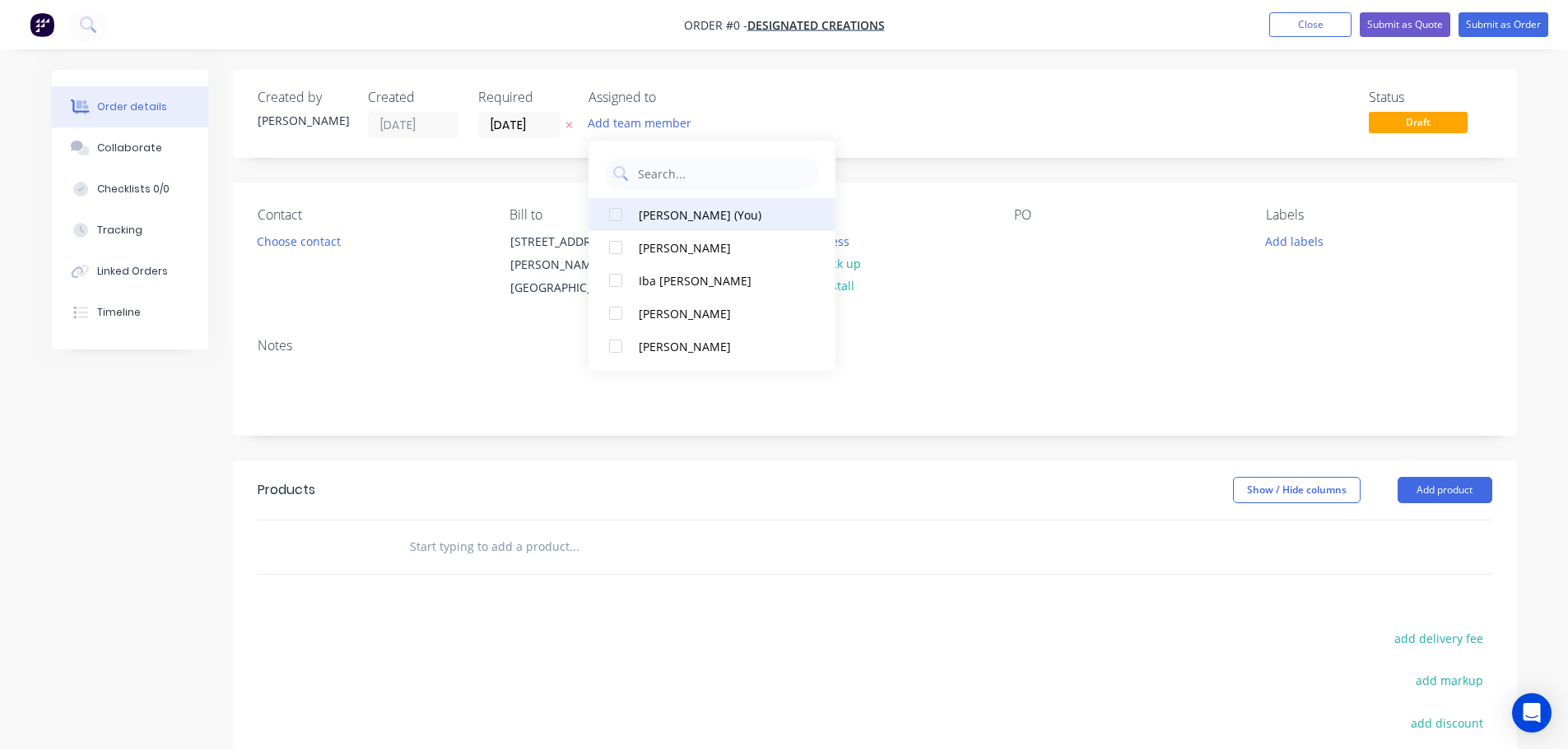
click at [672, 207] on div "[PERSON_NAME] (You)" at bounding box center [721, 215] width 165 height 17
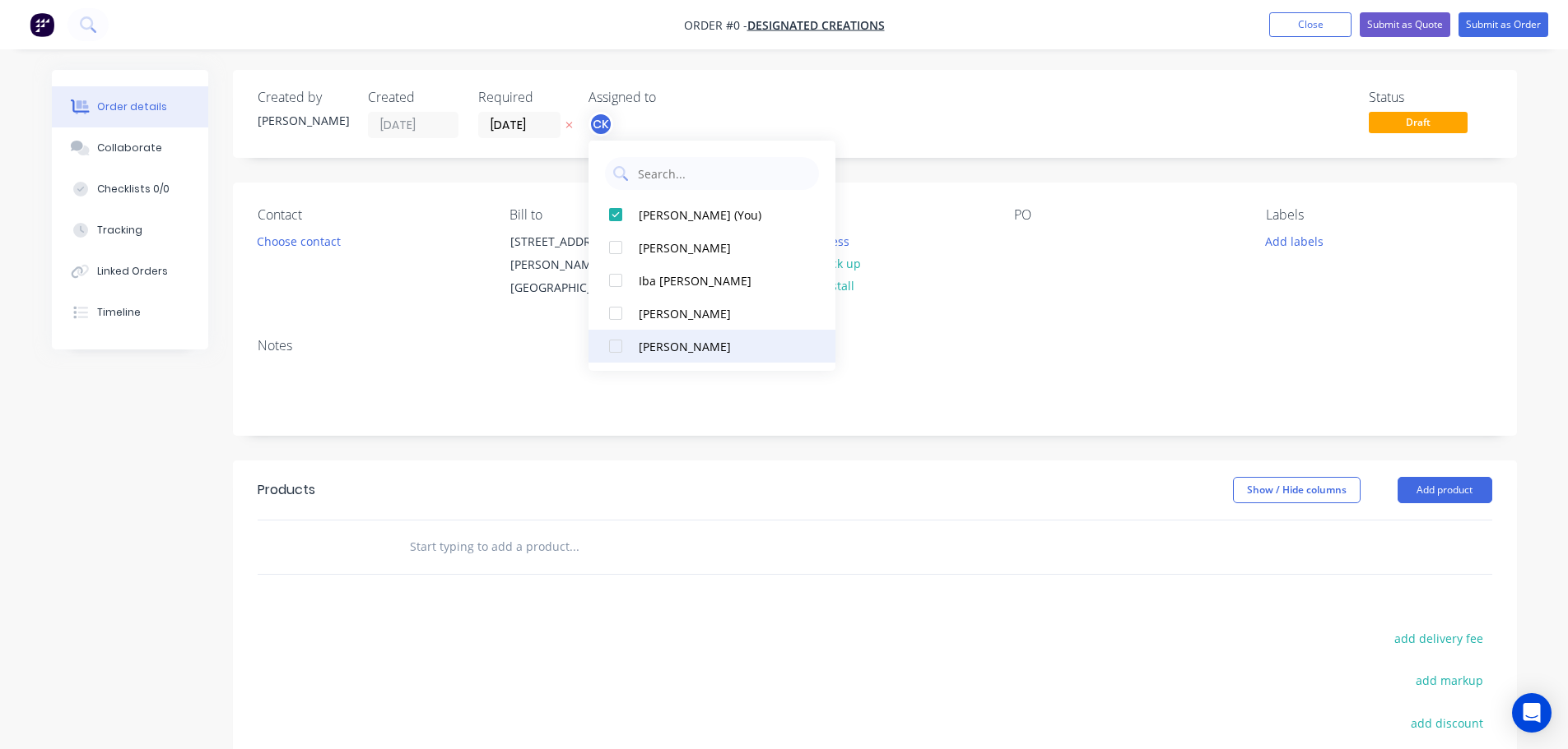
click at [663, 336] on button "[PERSON_NAME]" at bounding box center [712, 346] width 247 height 33
click at [964, 253] on div "Order details Collaborate Checklists 0/0 Tracking Linked Orders Timeline Order …" at bounding box center [784, 532] width 1498 height 925
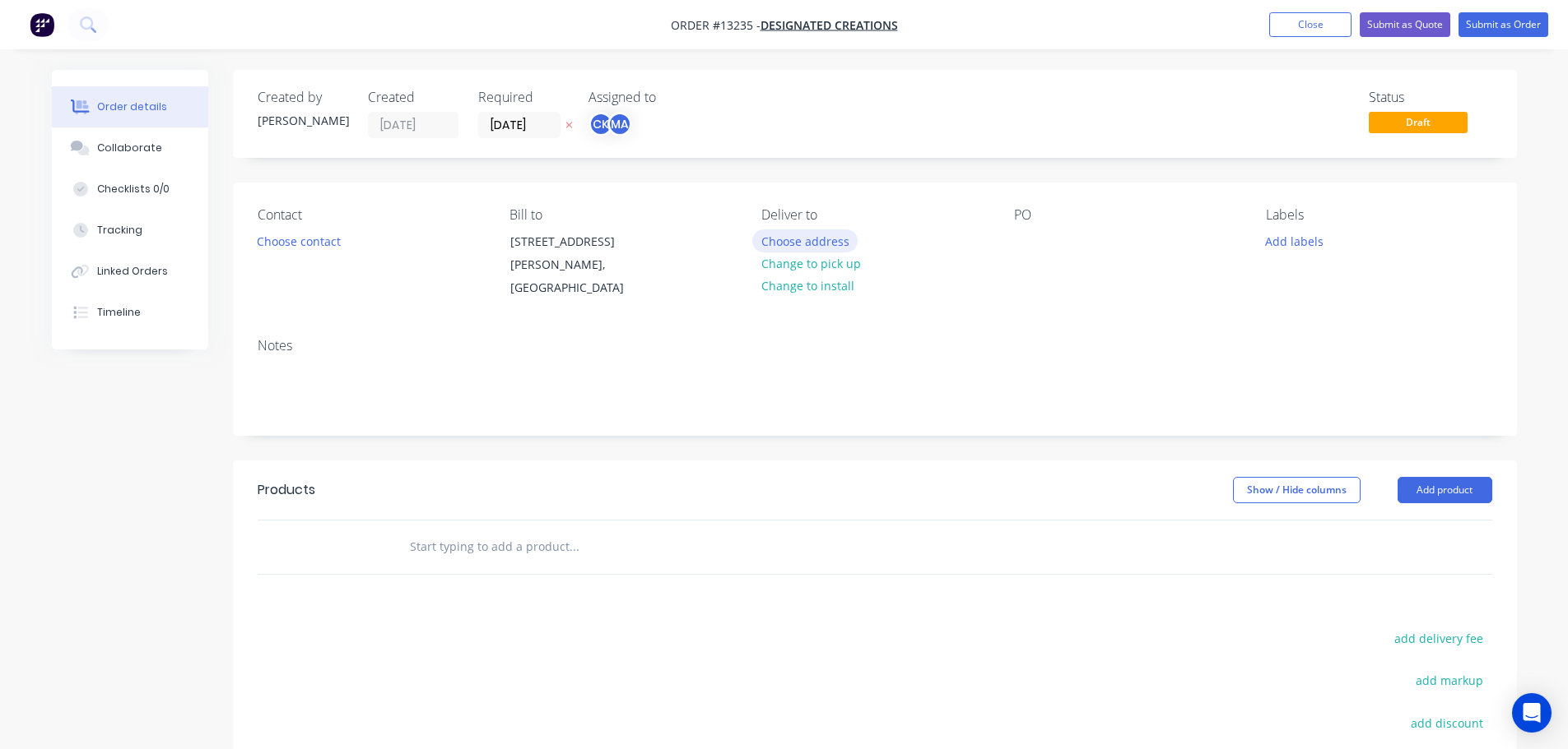
click at [805, 238] on button "Choose address" at bounding box center [804, 240] width 105 height 22
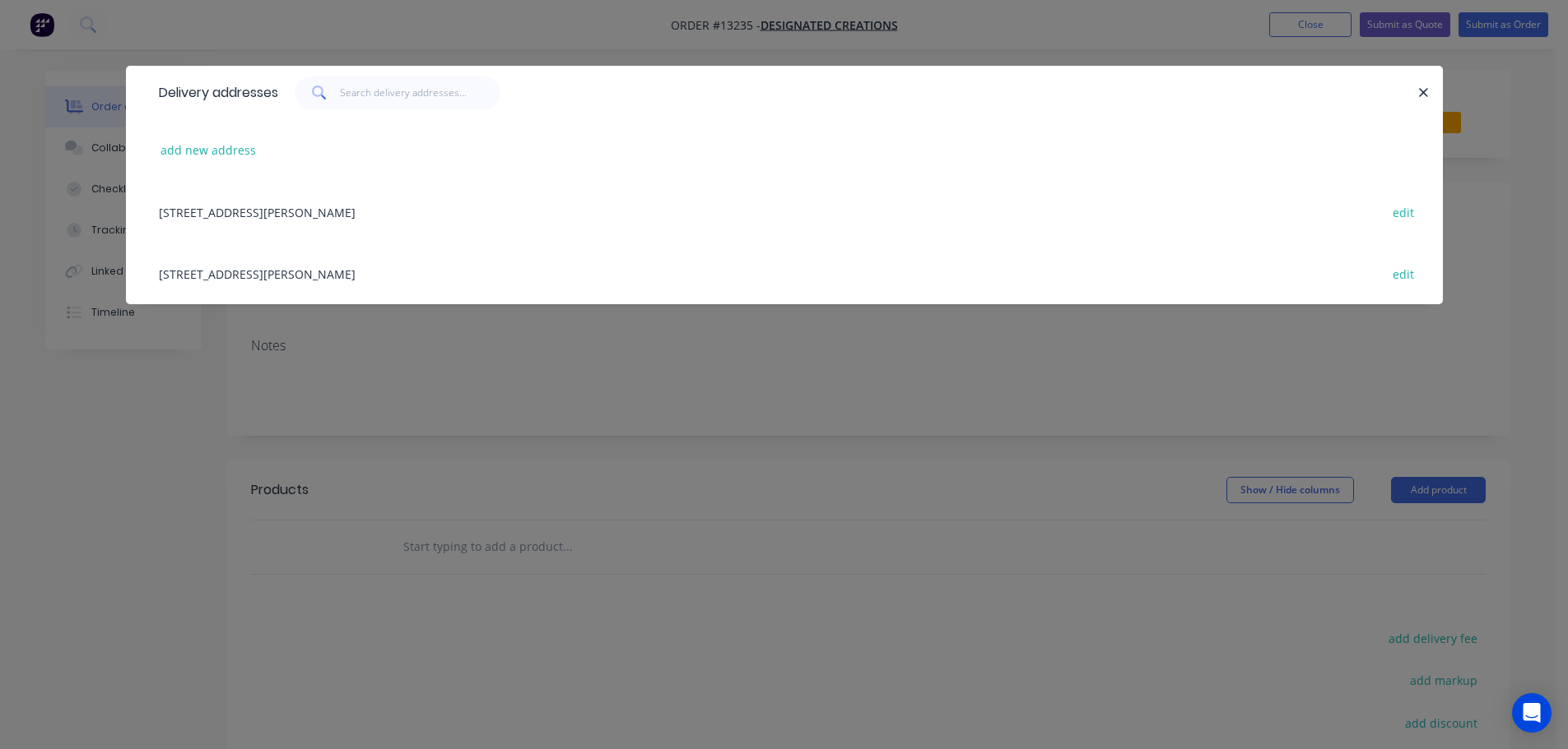
click at [386, 207] on div "[STREET_ADDRESS][PERSON_NAME] edit" at bounding box center [784, 211] width 1267 height 61
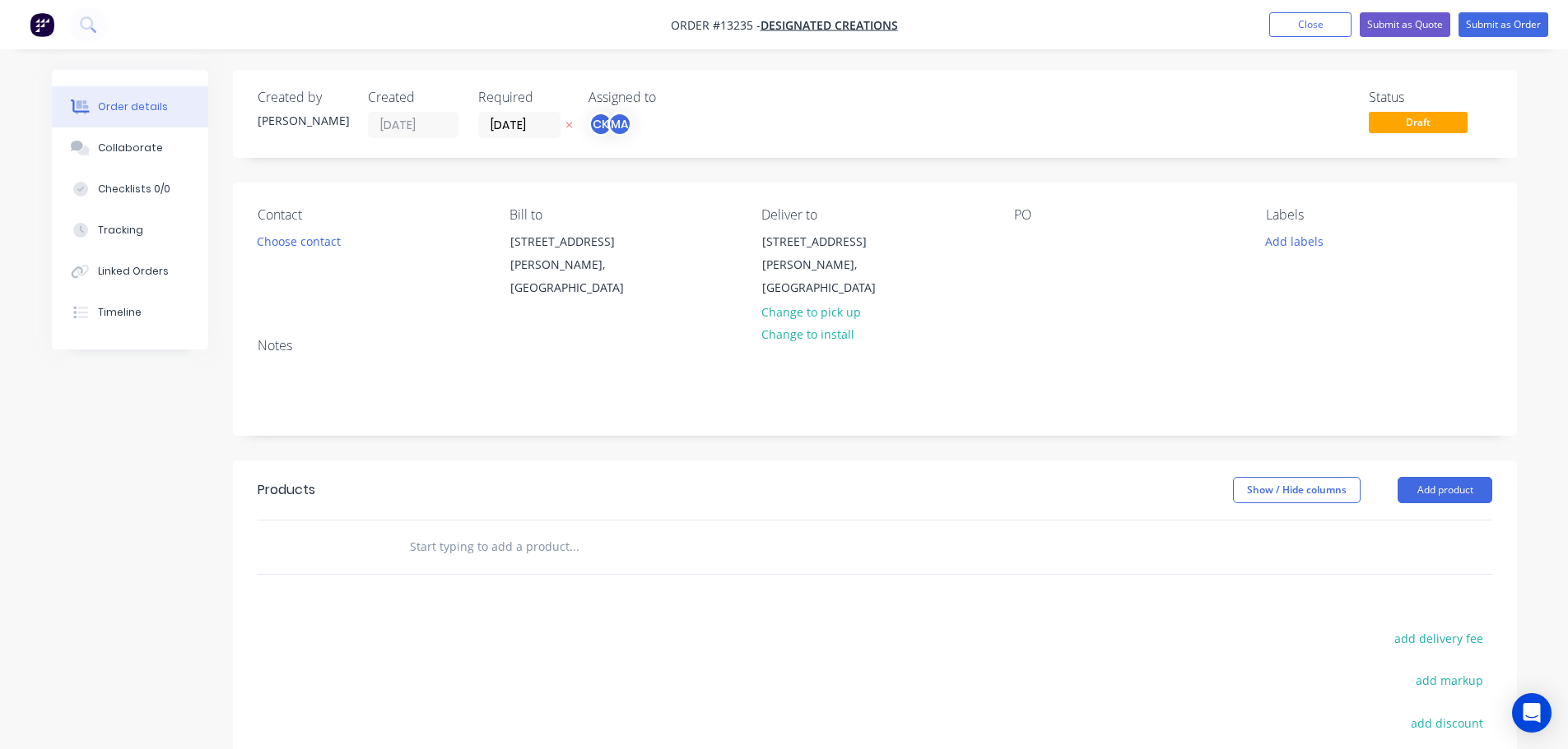
click at [301, 226] on div "Contact Choose contact" at bounding box center [370, 253] width 225 height 93
click at [305, 241] on button "Choose contact" at bounding box center [298, 240] width 101 height 22
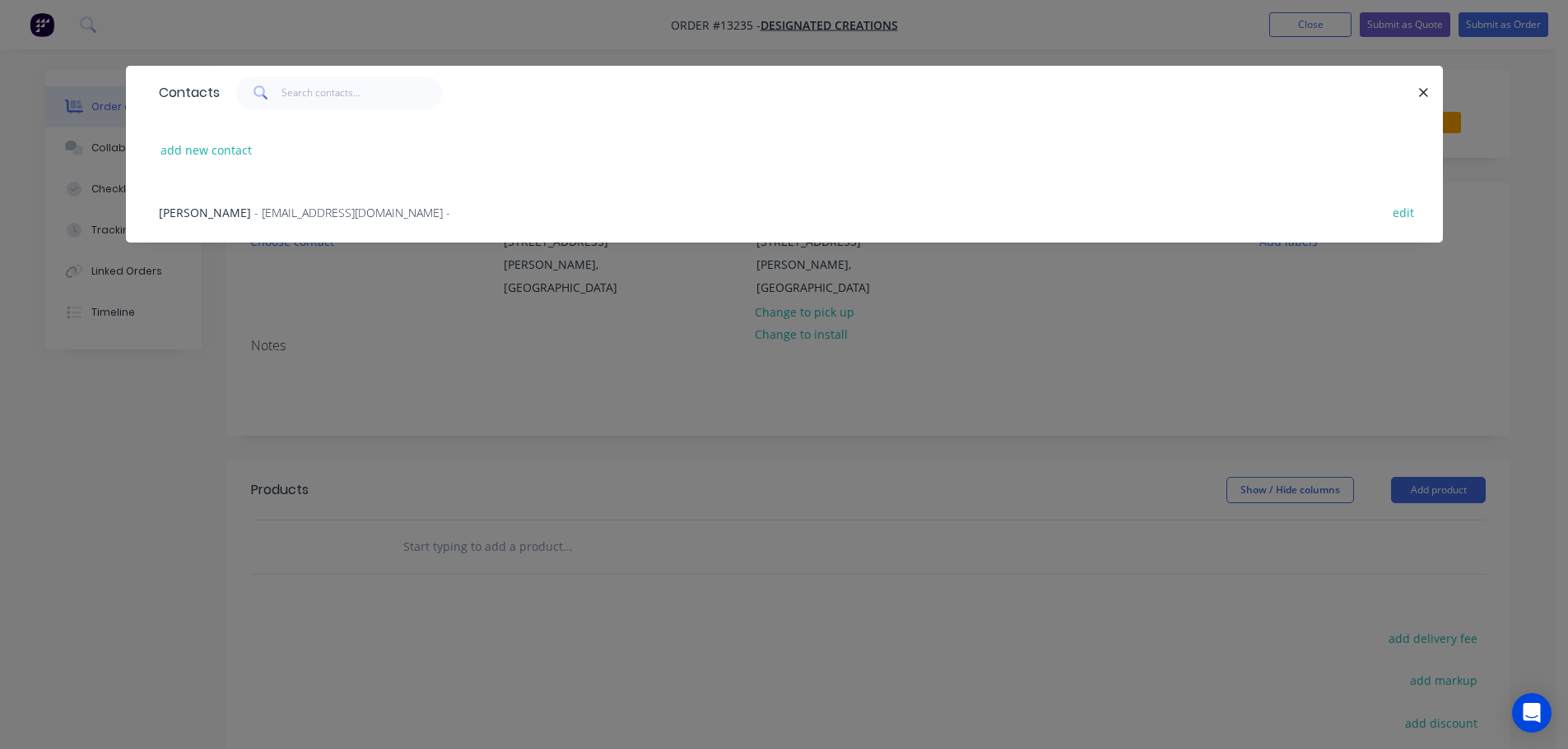
click at [338, 222] on div "[PERSON_NAME] - [EMAIL_ADDRESS][DOMAIN_NAME] - edit" at bounding box center [784, 211] width 1267 height 61
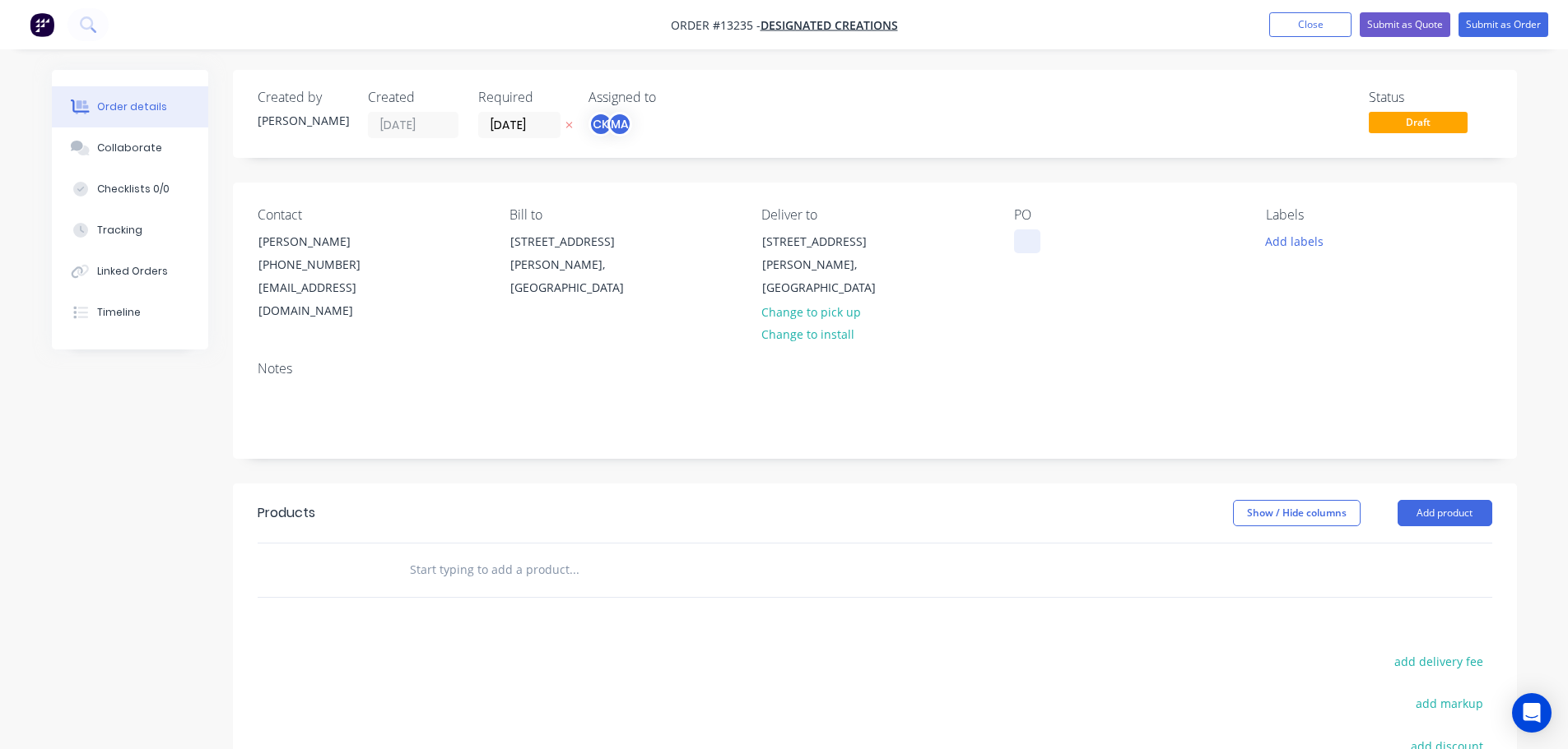
click at [1022, 241] on div at bounding box center [1028, 241] width 26 height 24
click at [1295, 245] on button "Add labels" at bounding box center [1295, 240] width 76 height 22
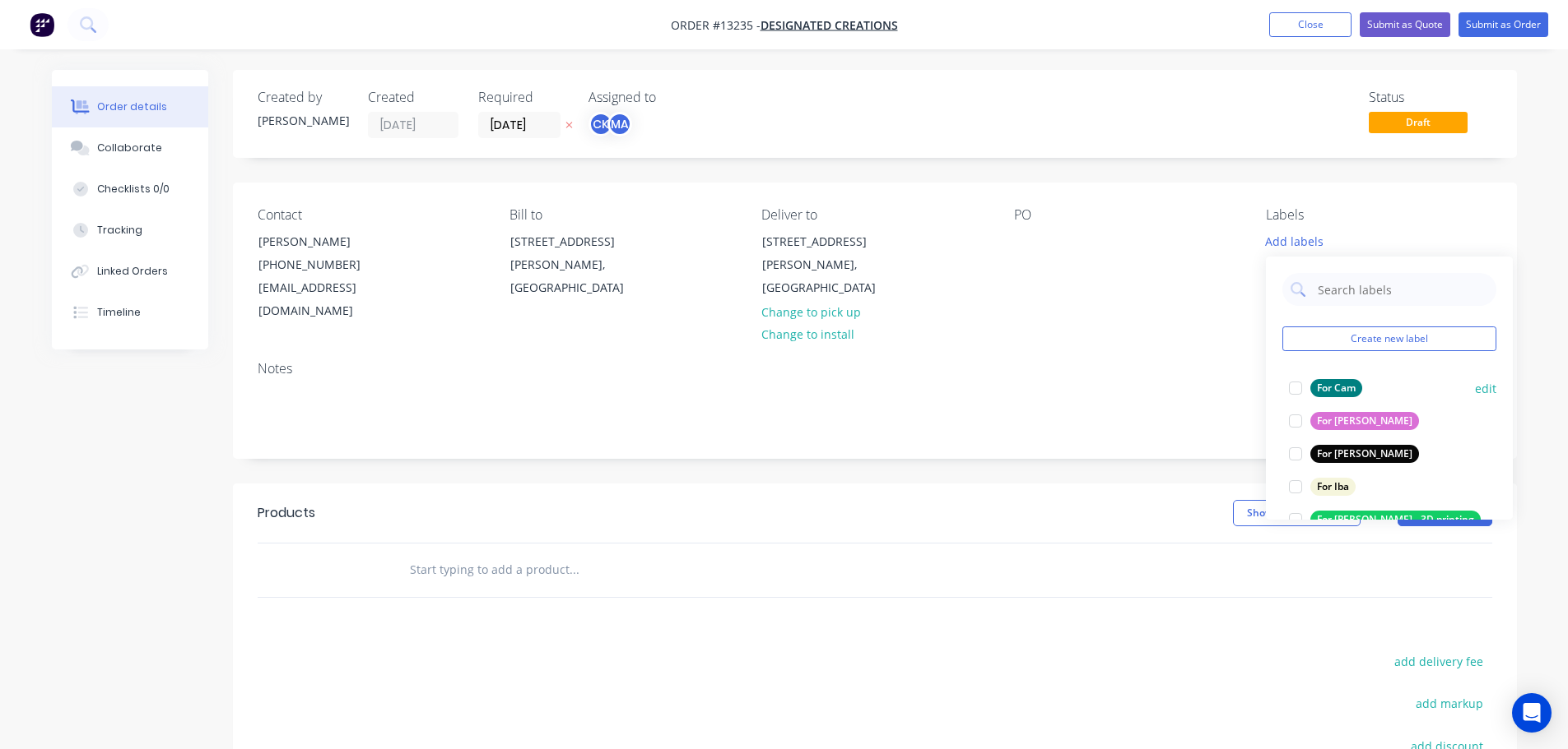
click at [1288, 388] on div at bounding box center [1295, 388] width 33 height 33
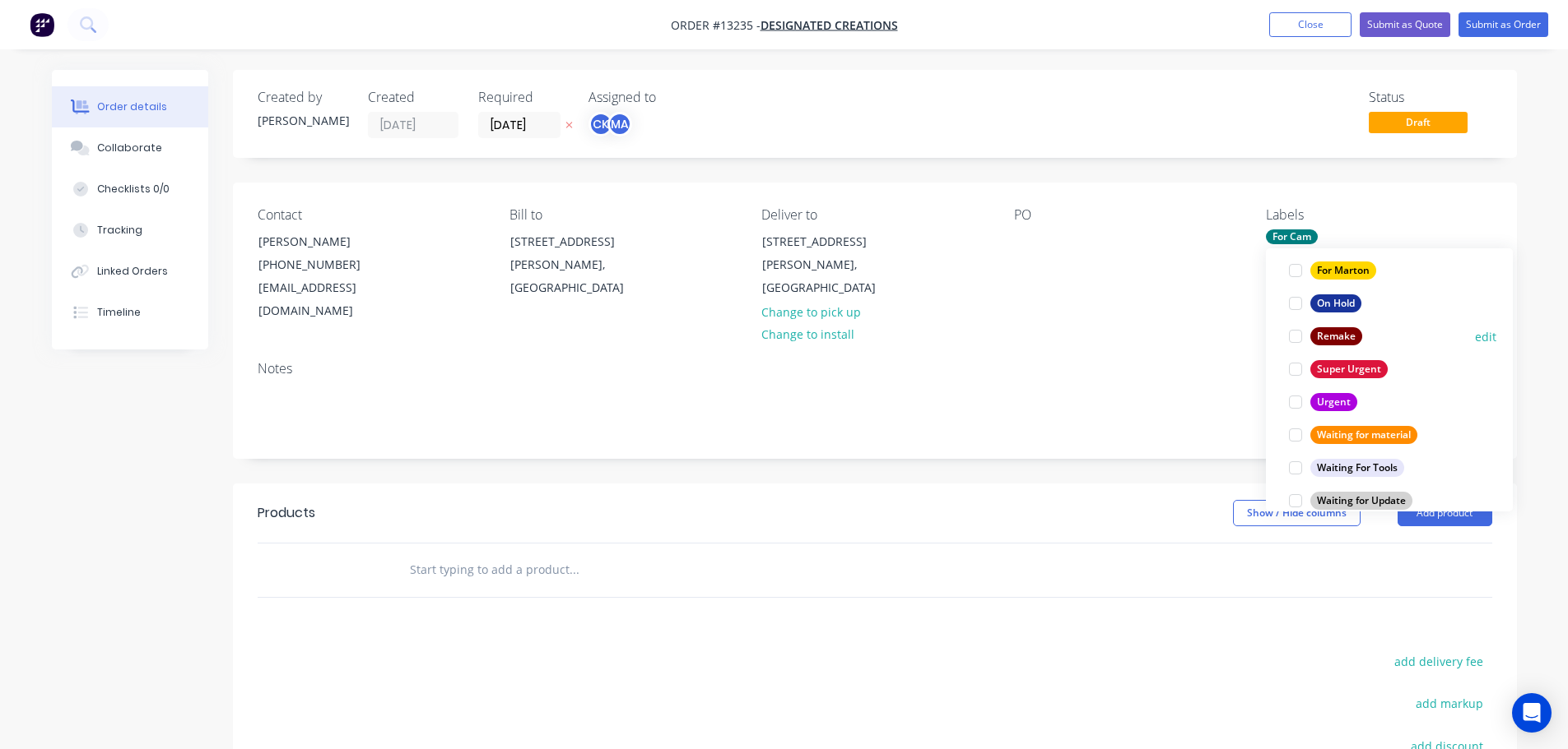
scroll to position [296, 0]
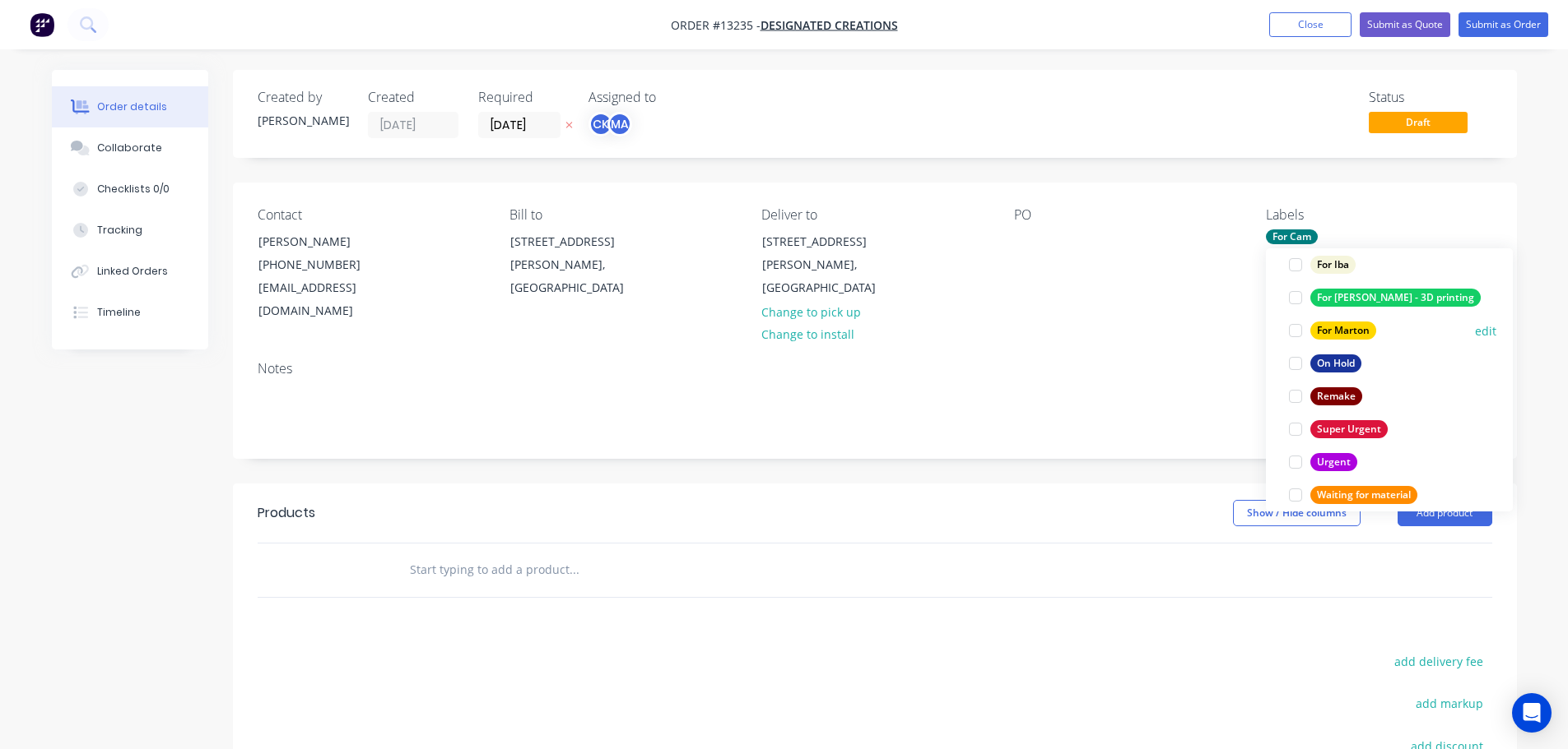
click at [1295, 336] on div at bounding box center [1295, 330] width 33 height 33
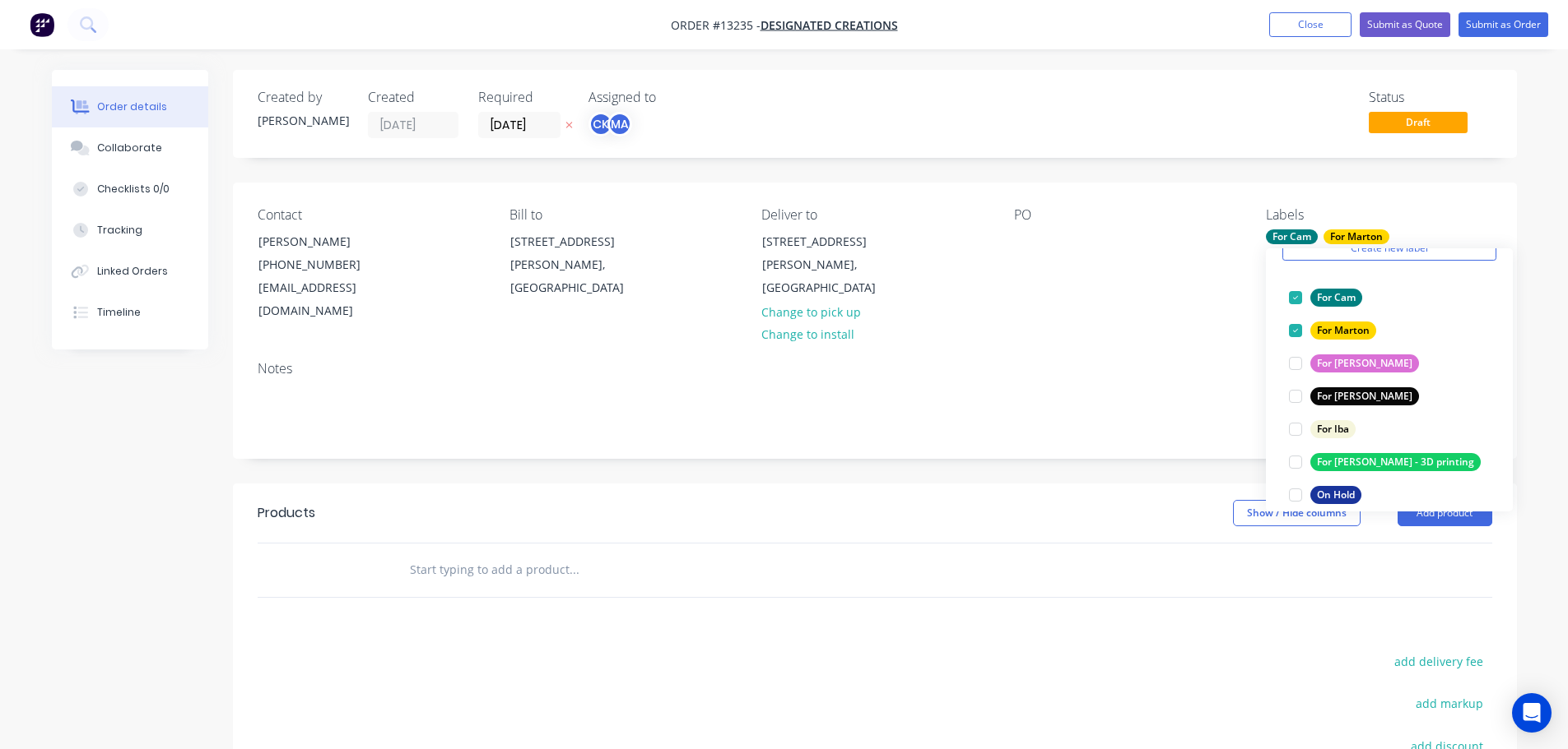
click at [529, 553] on input "text" at bounding box center [573, 569] width 329 height 33
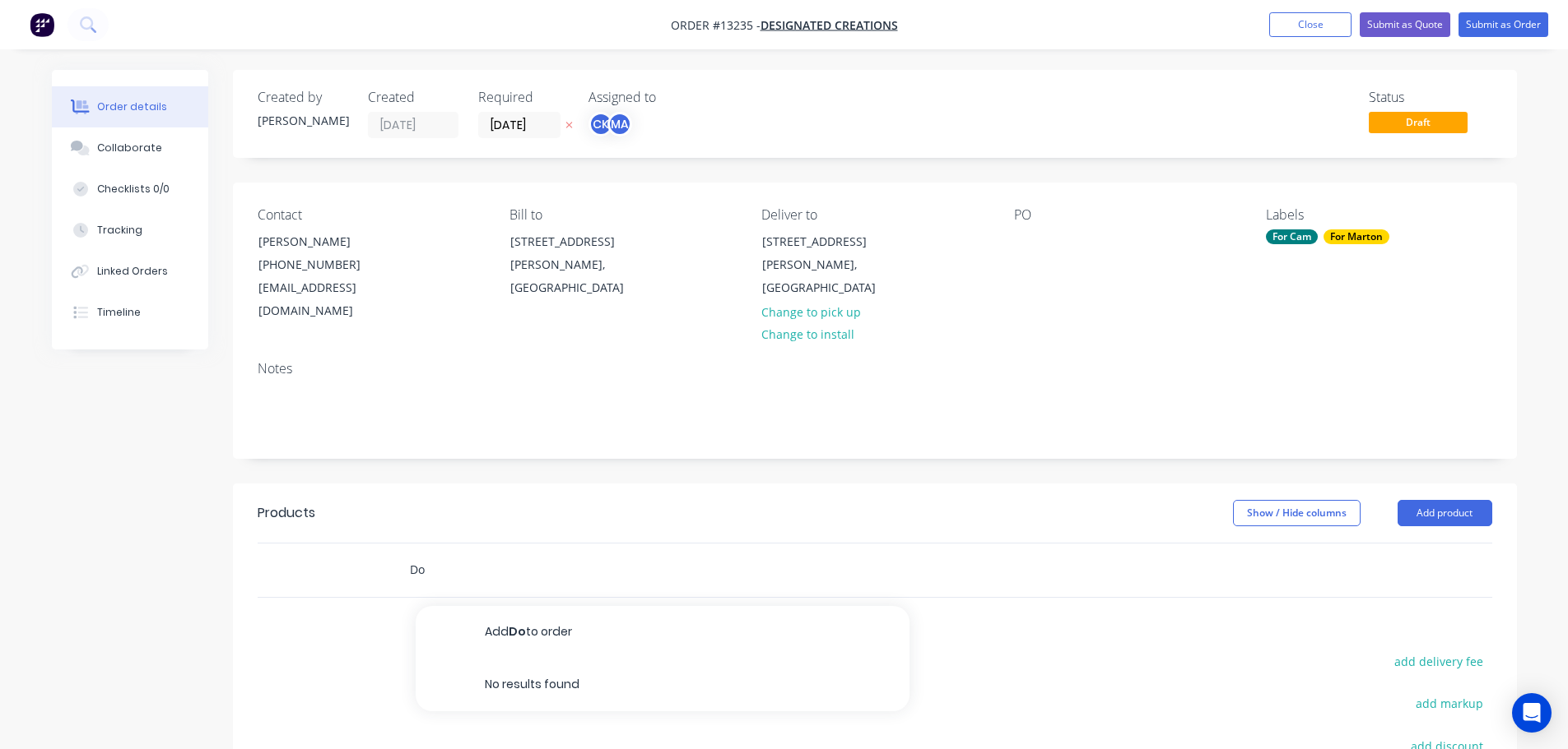
type input "D"
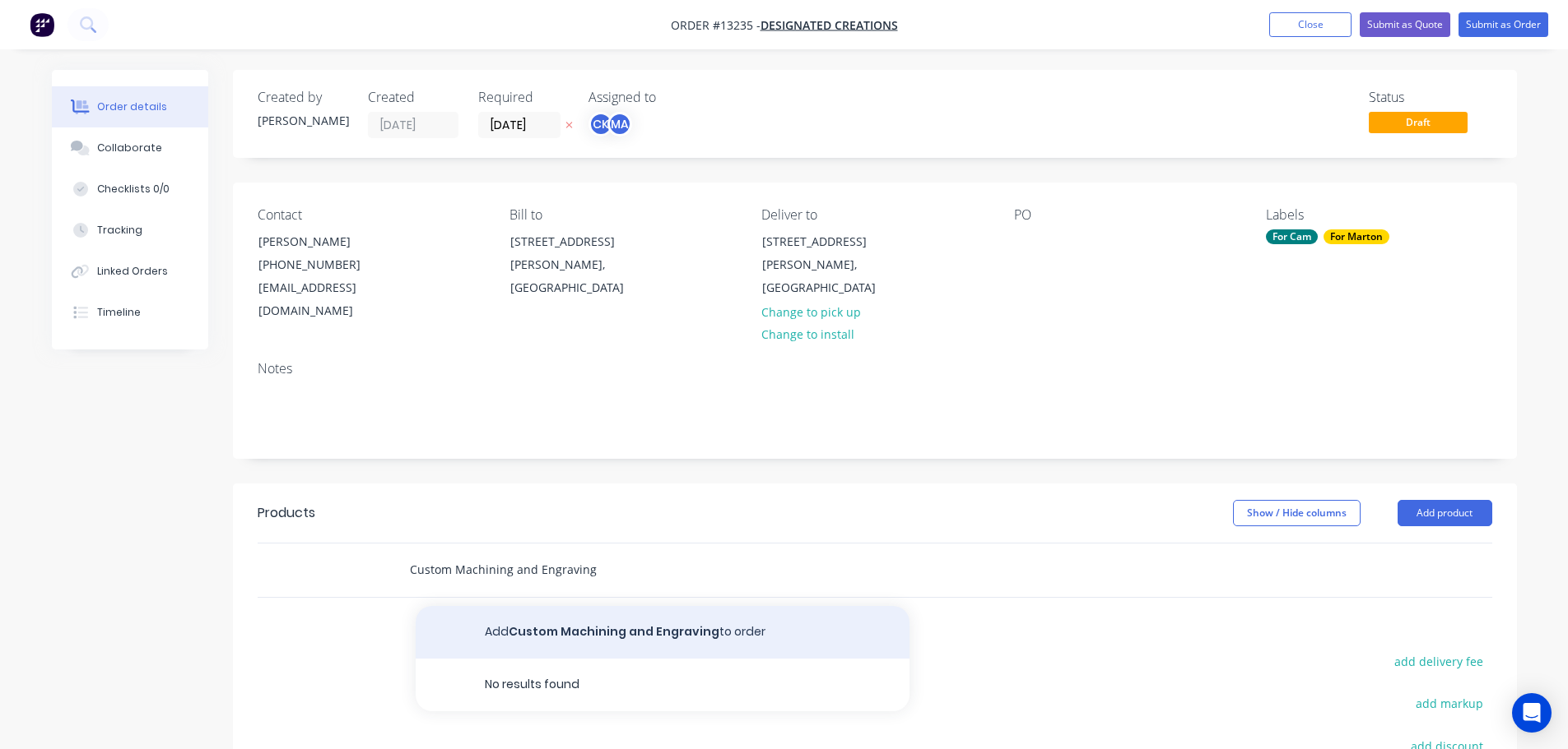
type input "Custom Machining and Engraving"
click at [570, 619] on button "Add Custom Machining and Engraving to order" at bounding box center [662, 633] width 494 height 53
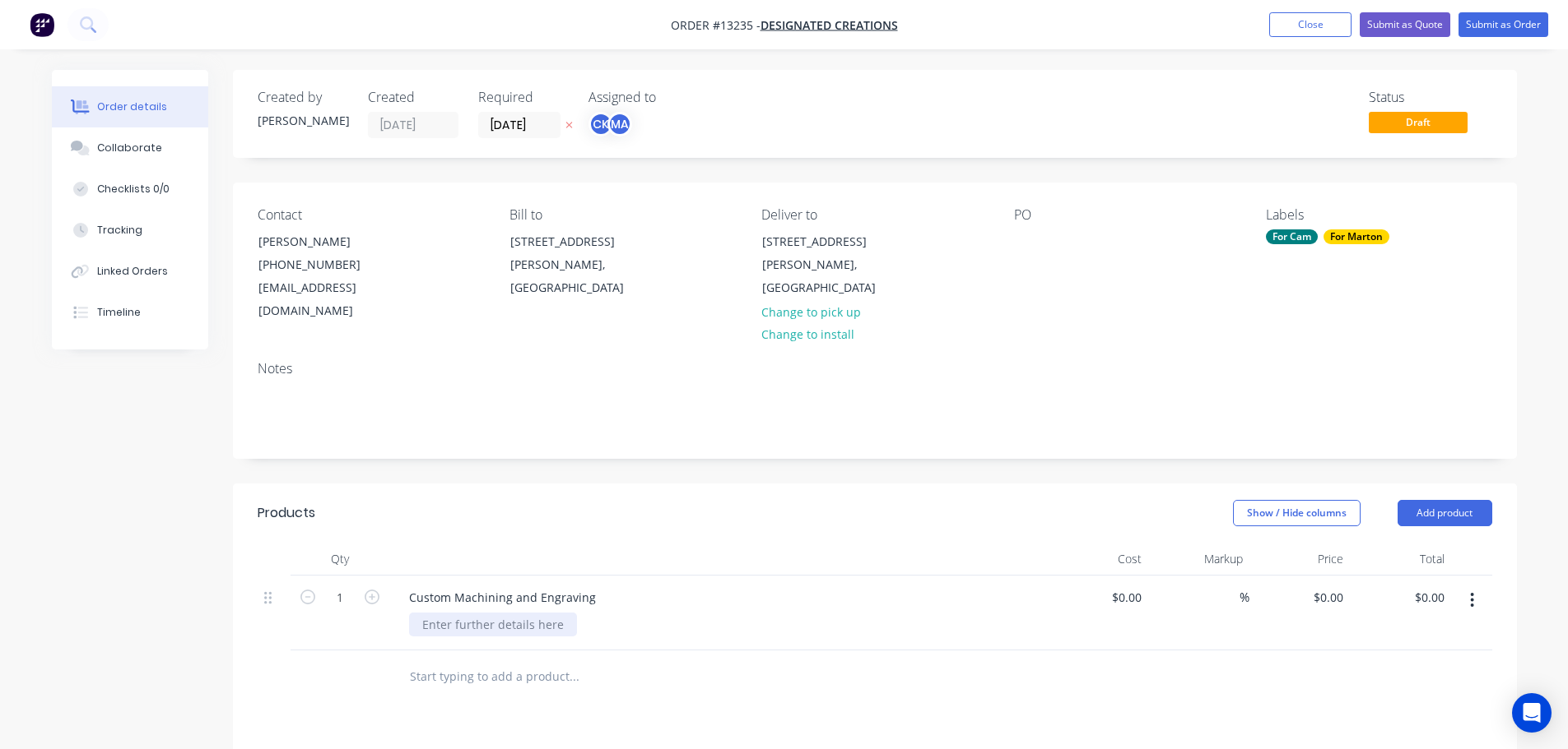
click at [542, 613] on div at bounding box center [492, 624] width 167 height 24
drag, startPoint x: 471, startPoint y: 604, endPoint x: 415, endPoint y: 603, distance: 56.0
click at [415, 613] on div "612x2100 Door Routing and V Groove Engraving" at bounding box center [553, 624] width 289 height 24
click at [544, 613] on div "2100 x 615 Door Routing and V Groove Engraving" at bounding box center [556, 624] width 295 height 24
click at [543, 613] on div "2100 x 615 Door Routing and V Groove Engraving" at bounding box center [556, 624] width 295 height 24
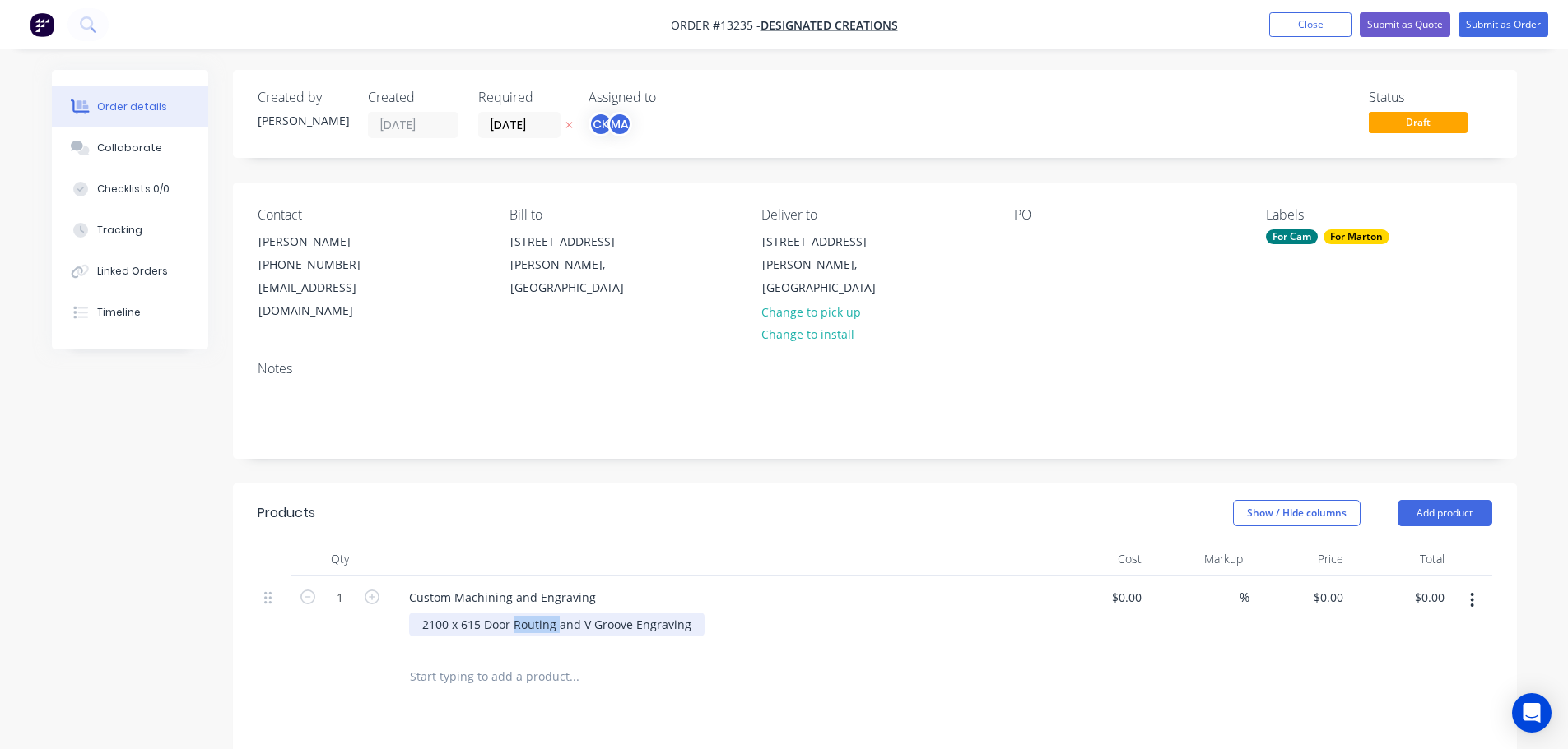
click at [543, 613] on div "2100 x 615 Door Routing and V Groove Engraving" at bounding box center [556, 624] width 295 height 24
click at [1122, 585] on div "$0.00 $0.00" at bounding box center [1125, 597] width 44 height 24
type input "$85.00"
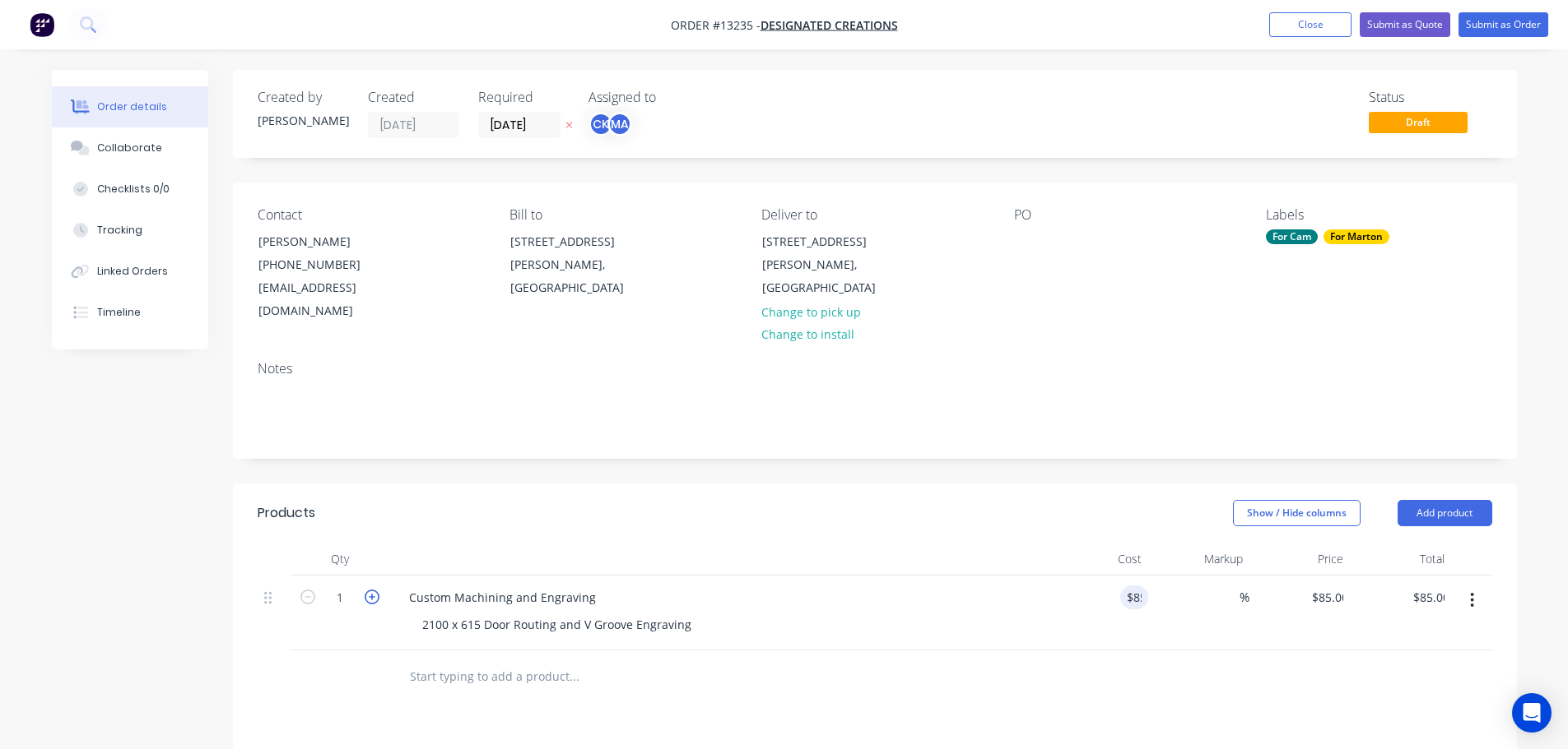
click at [367, 590] on icon "button" at bounding box center [372, 598] width 15 height 15
type input "2"
type input "$170.00"
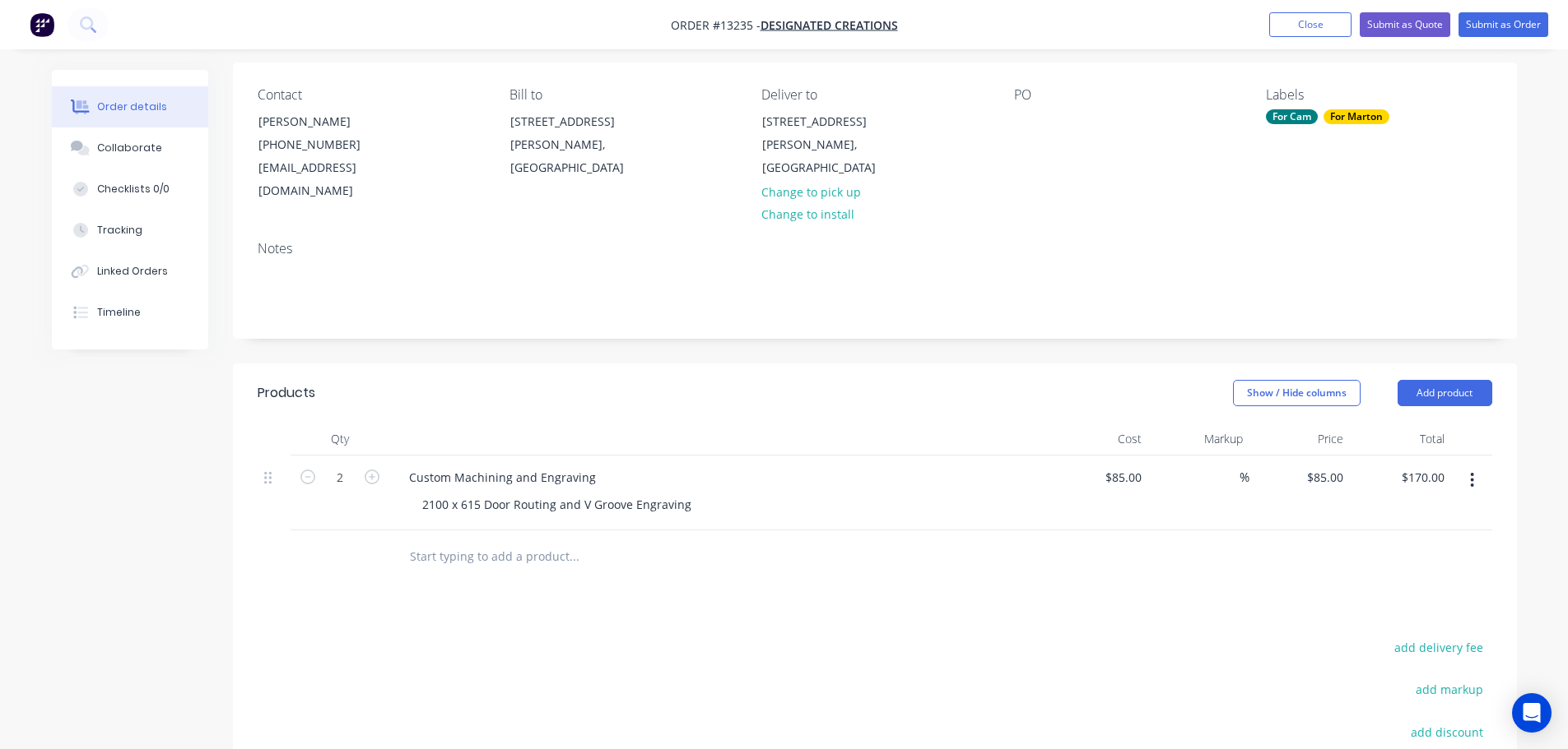
scroll to position [0, 0]
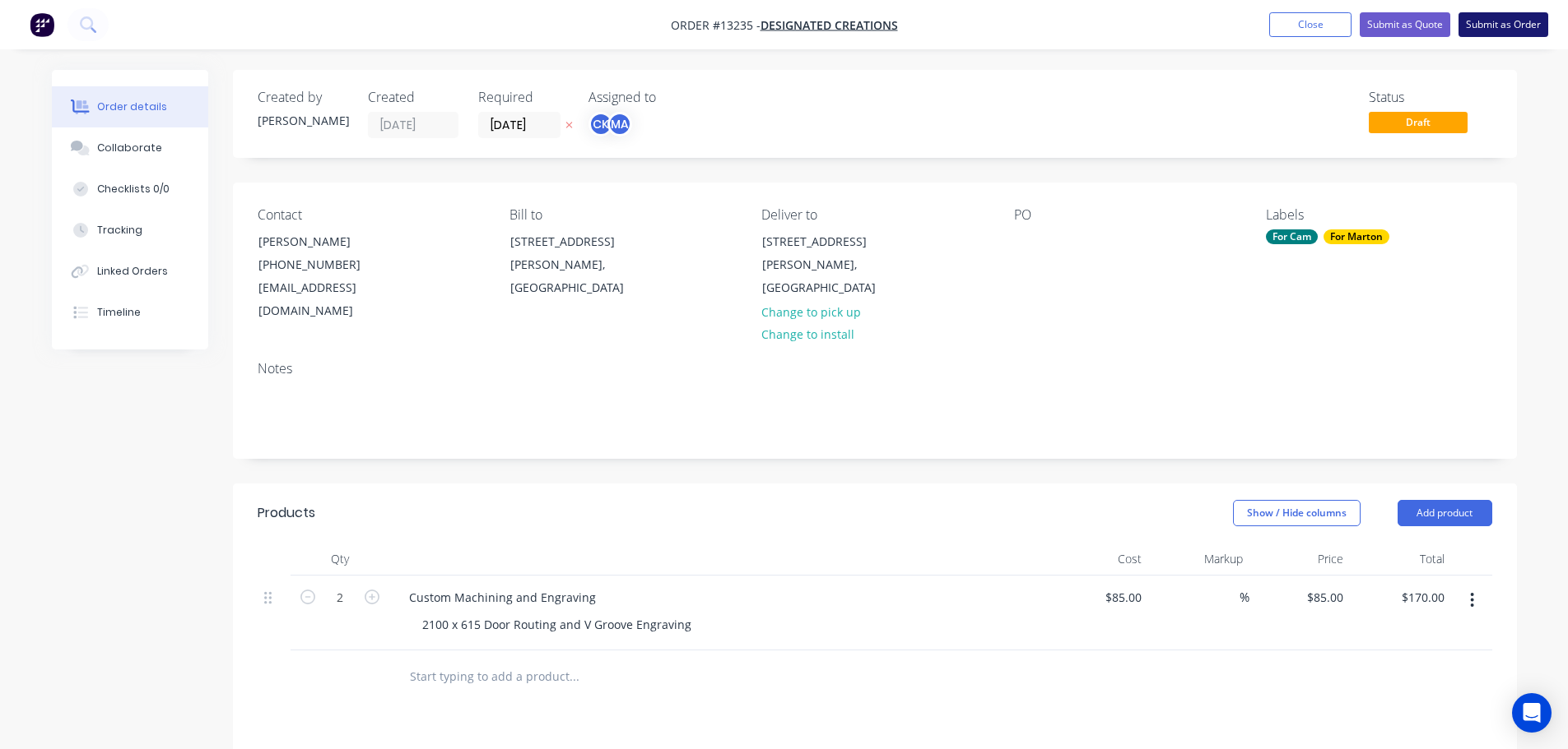
click at [1473, 24] on button "Submit as Order" at bounding box center [1503, 25] width 90 height 25
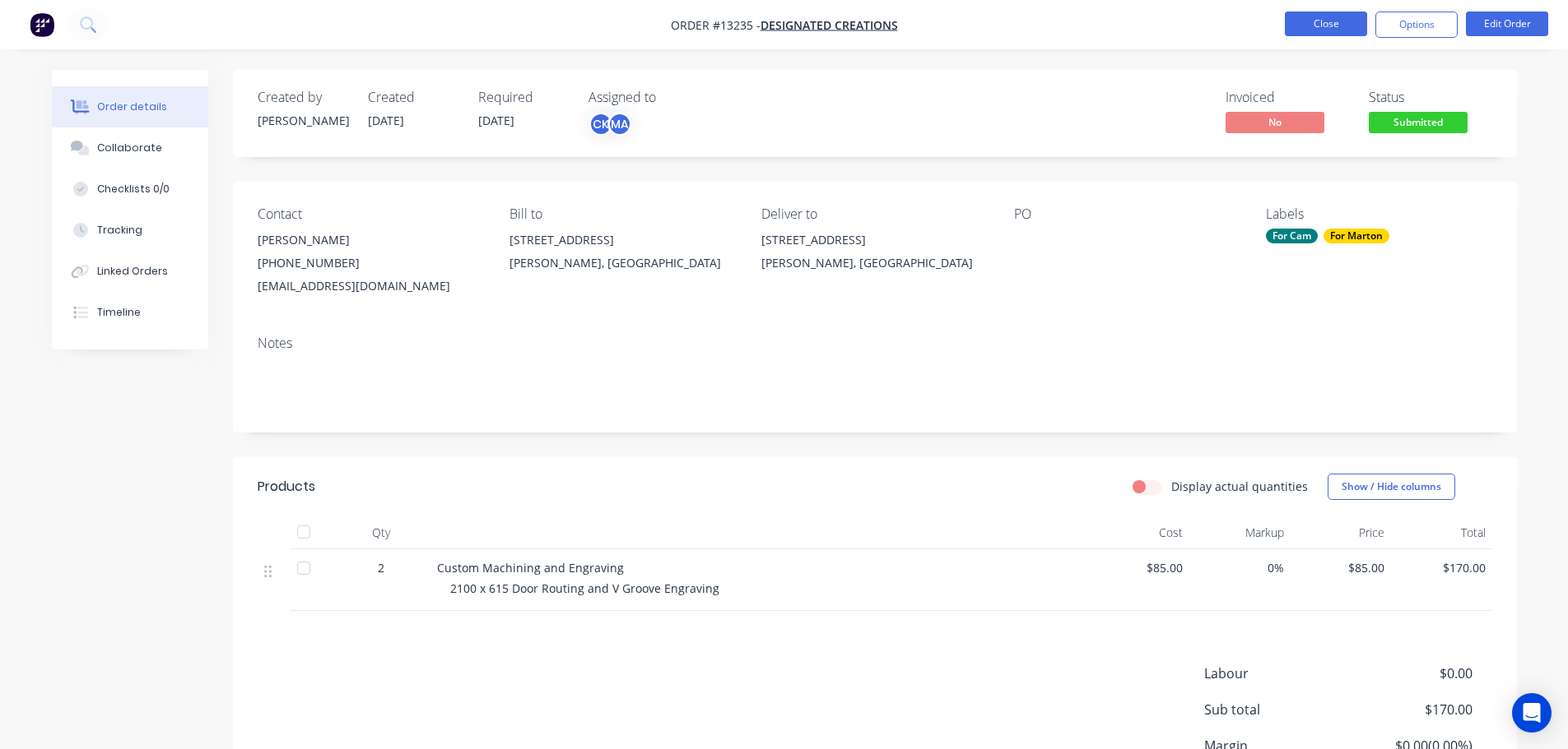
click at [1329, 26] on button "Close" at bounding box center [1326, 24] width 82 height 25
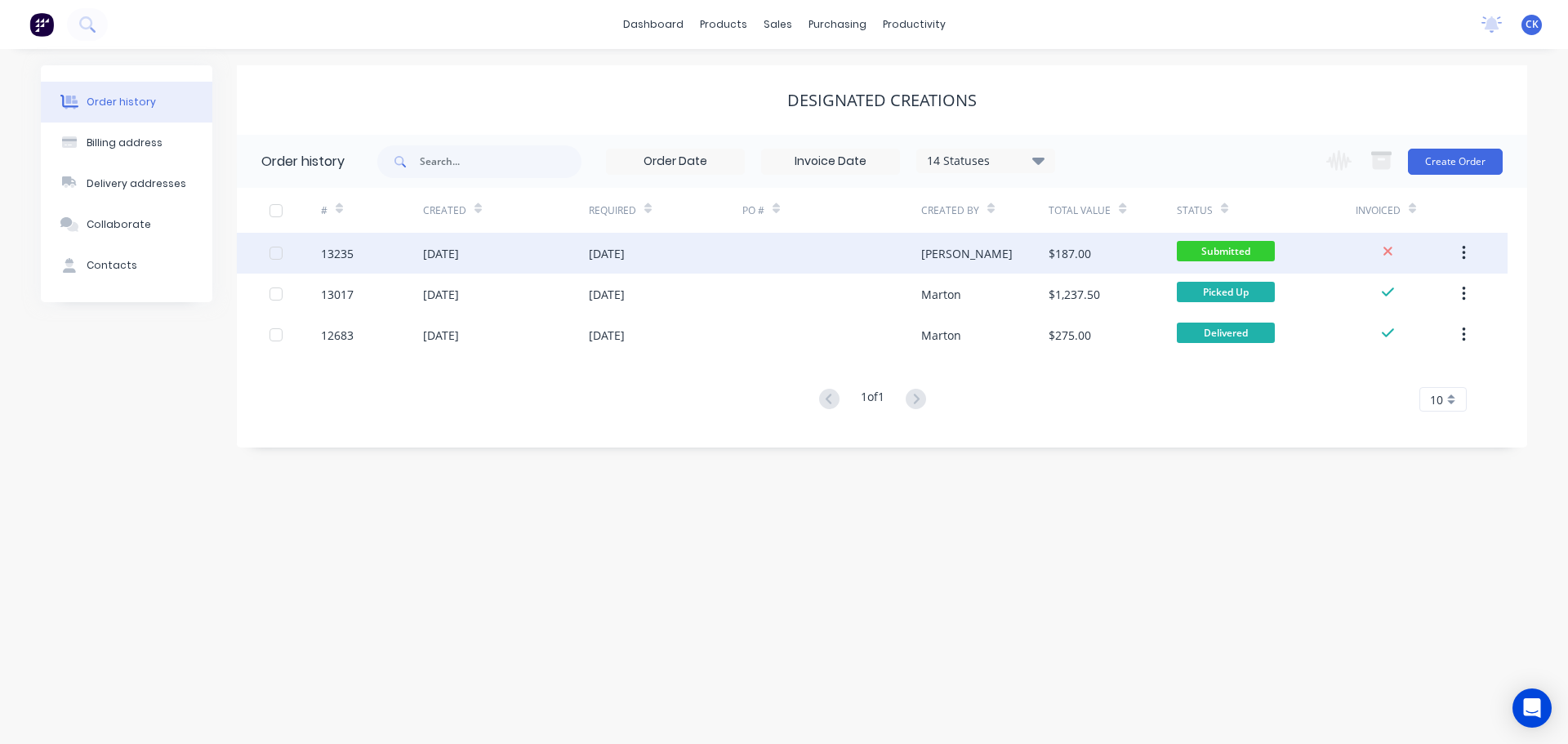
click at [1224, 253] on span "Submitted" at bounding box center [1225, 252] width 98 height 21
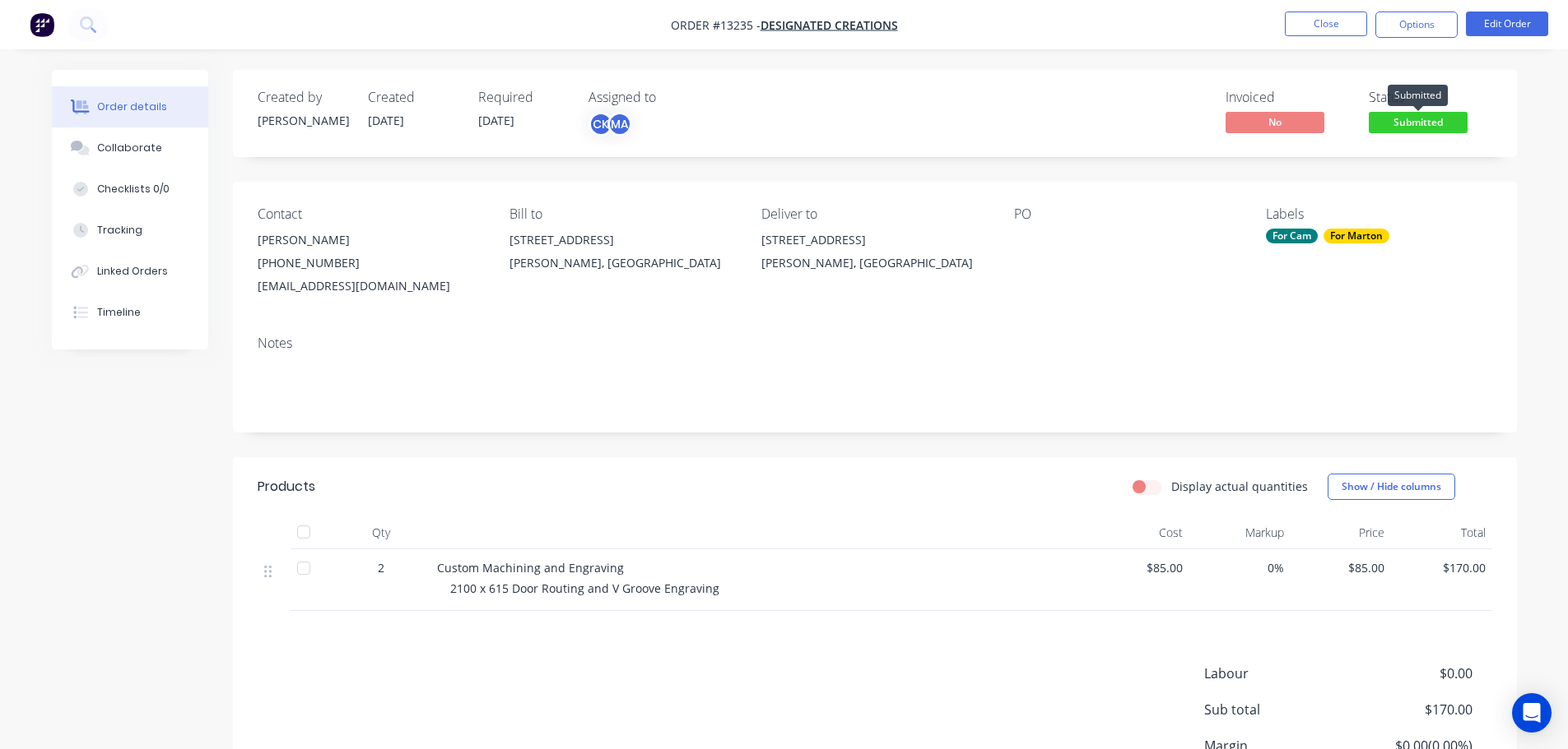
click at [1421, 125] on span "Submitted" at bounding box center [1418, 122] width 98 height 21
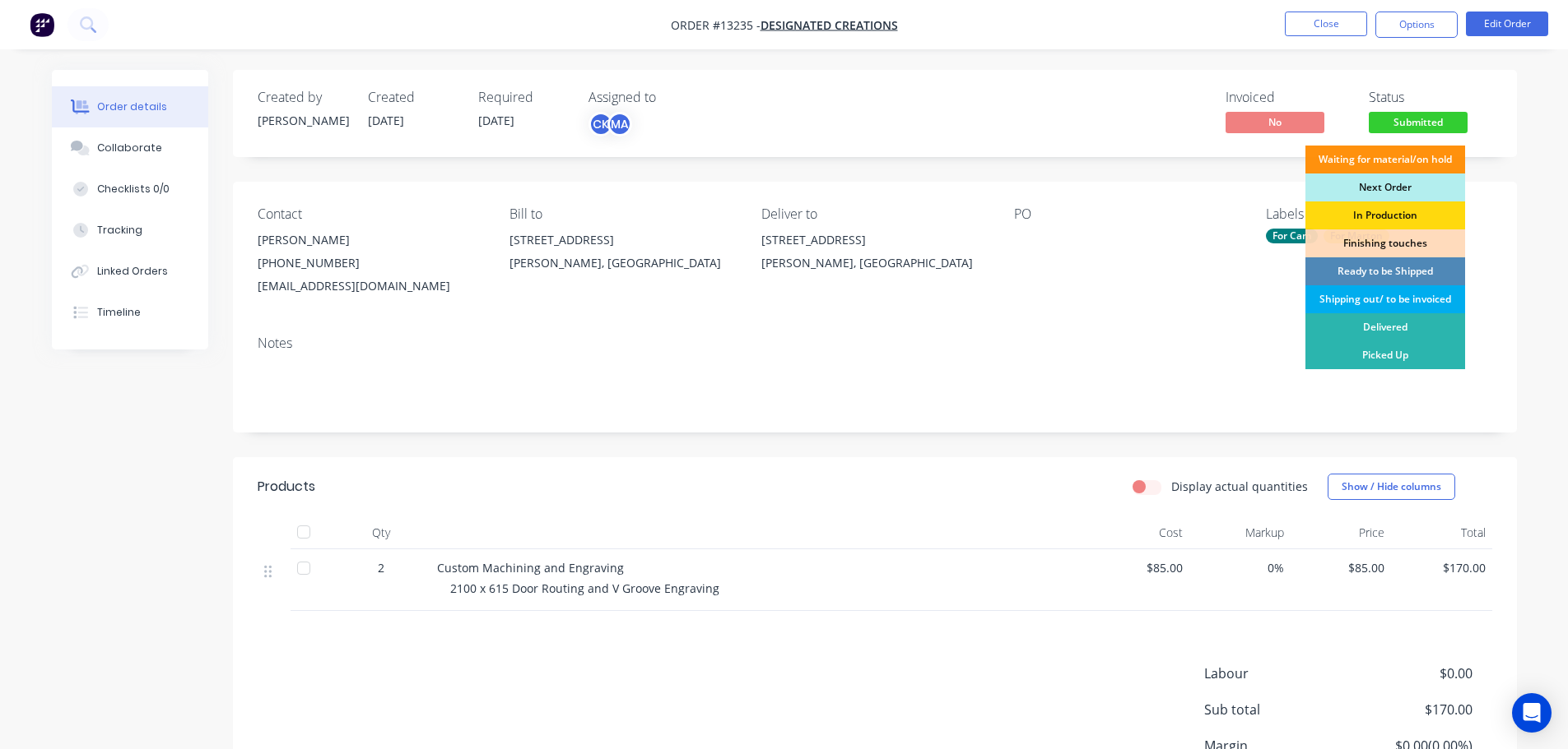
click at [1385, 305] on div "Shipping out/ to be invoiced" at bounding box center [1384, 300] width 160 height 28
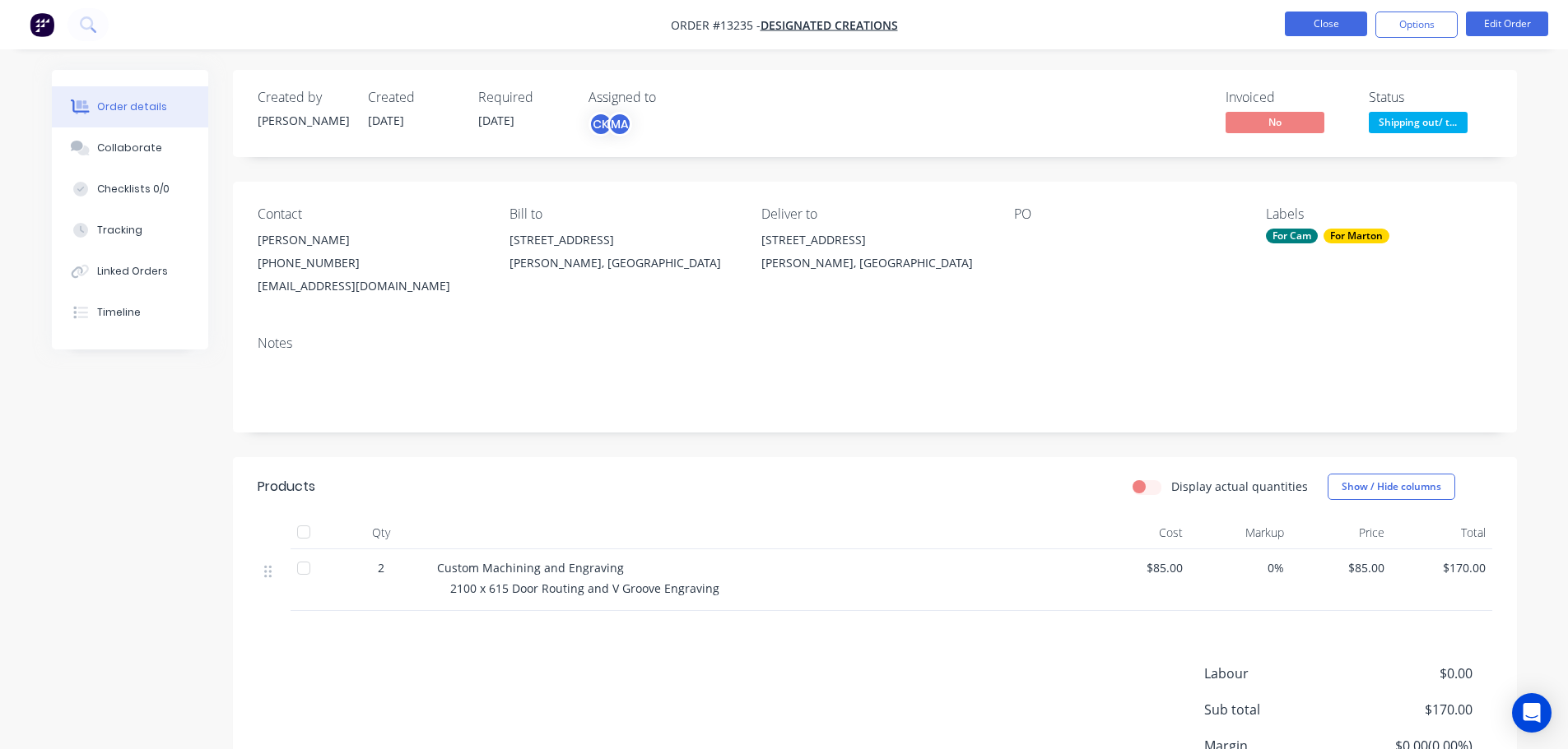
click at [1310, 27] on button "Close" at bounding box center [1326, 24] width 82 height 25
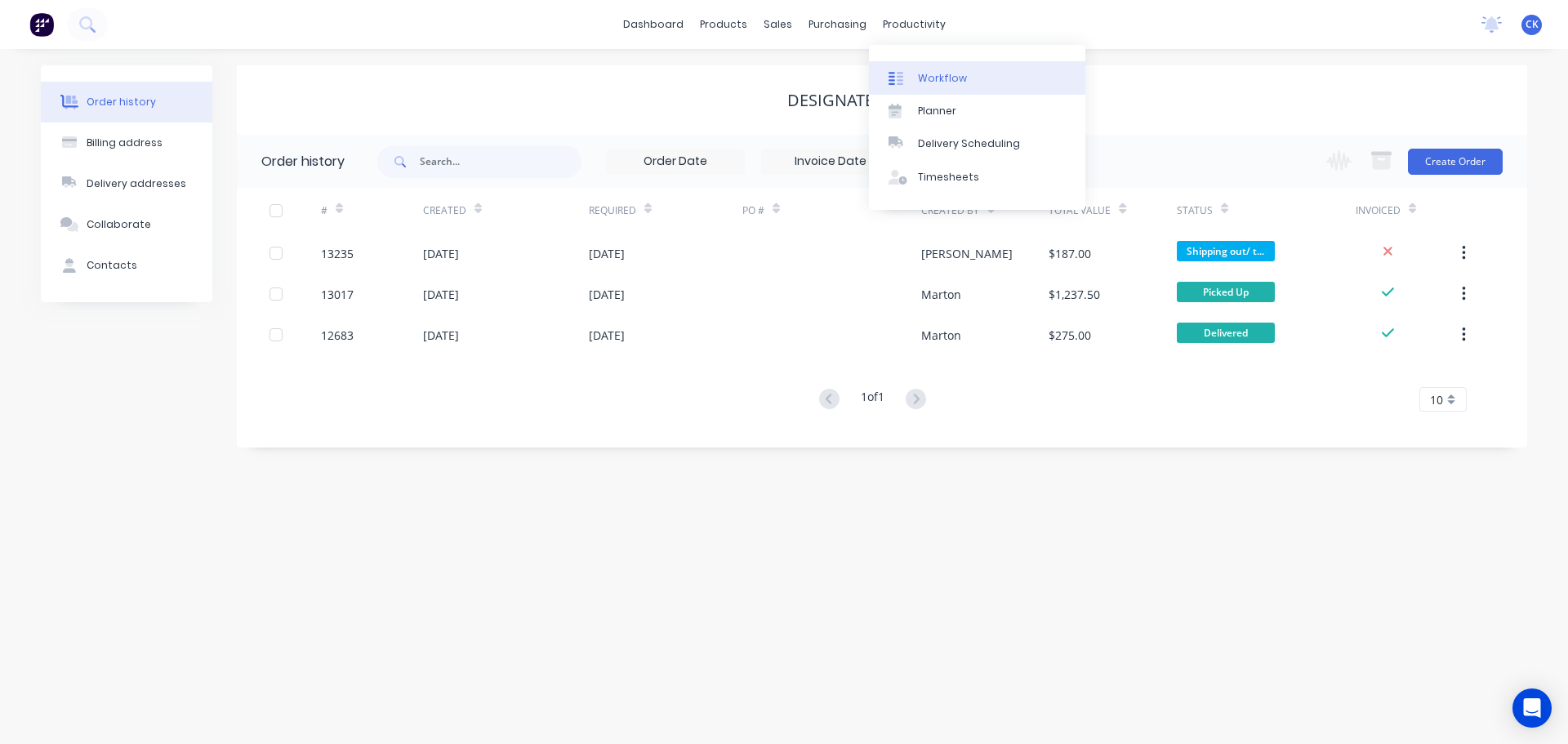
click at [904, 68] on link "Workflow" at bounding box center [976, 77] width 216 height 33
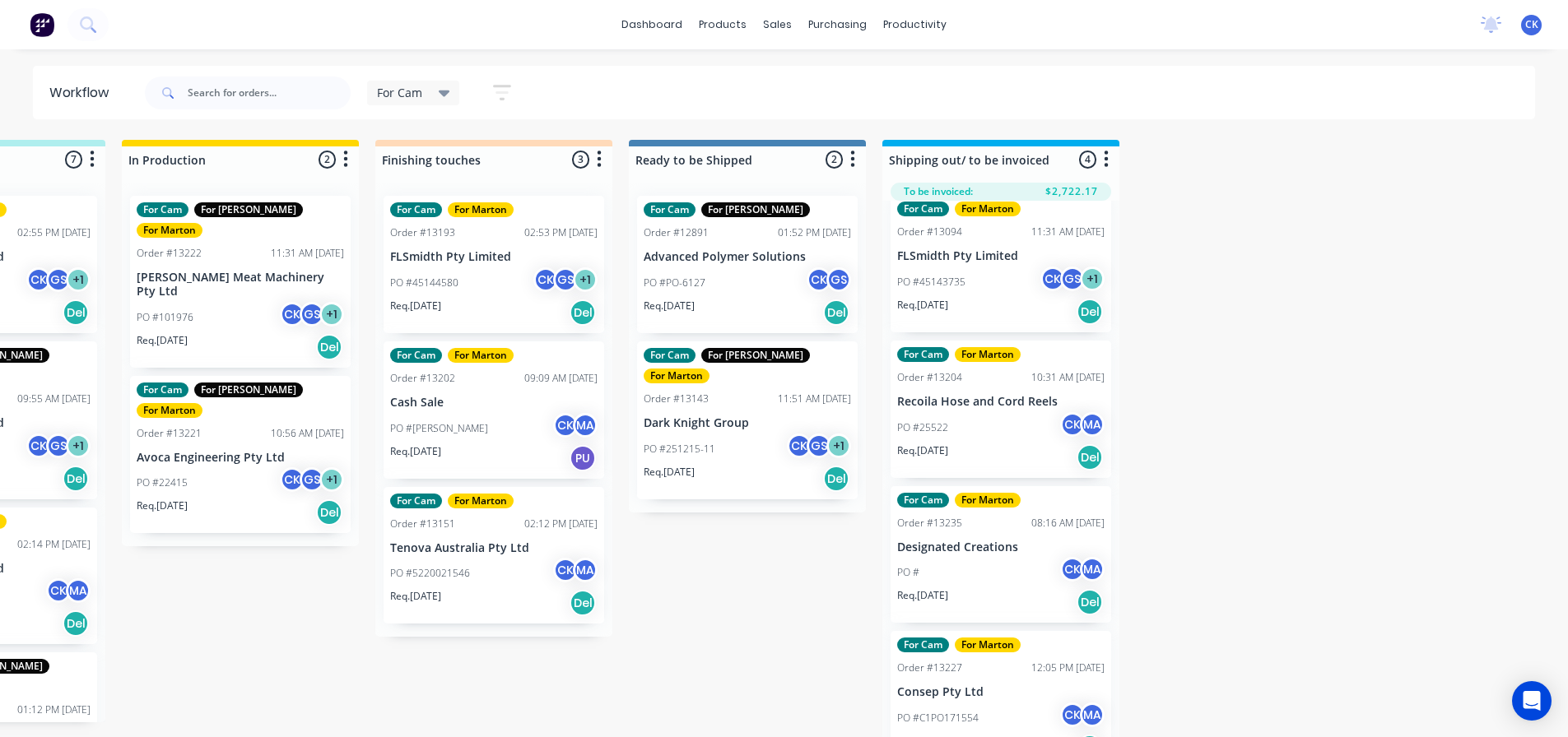
scroll to position [47, 0]
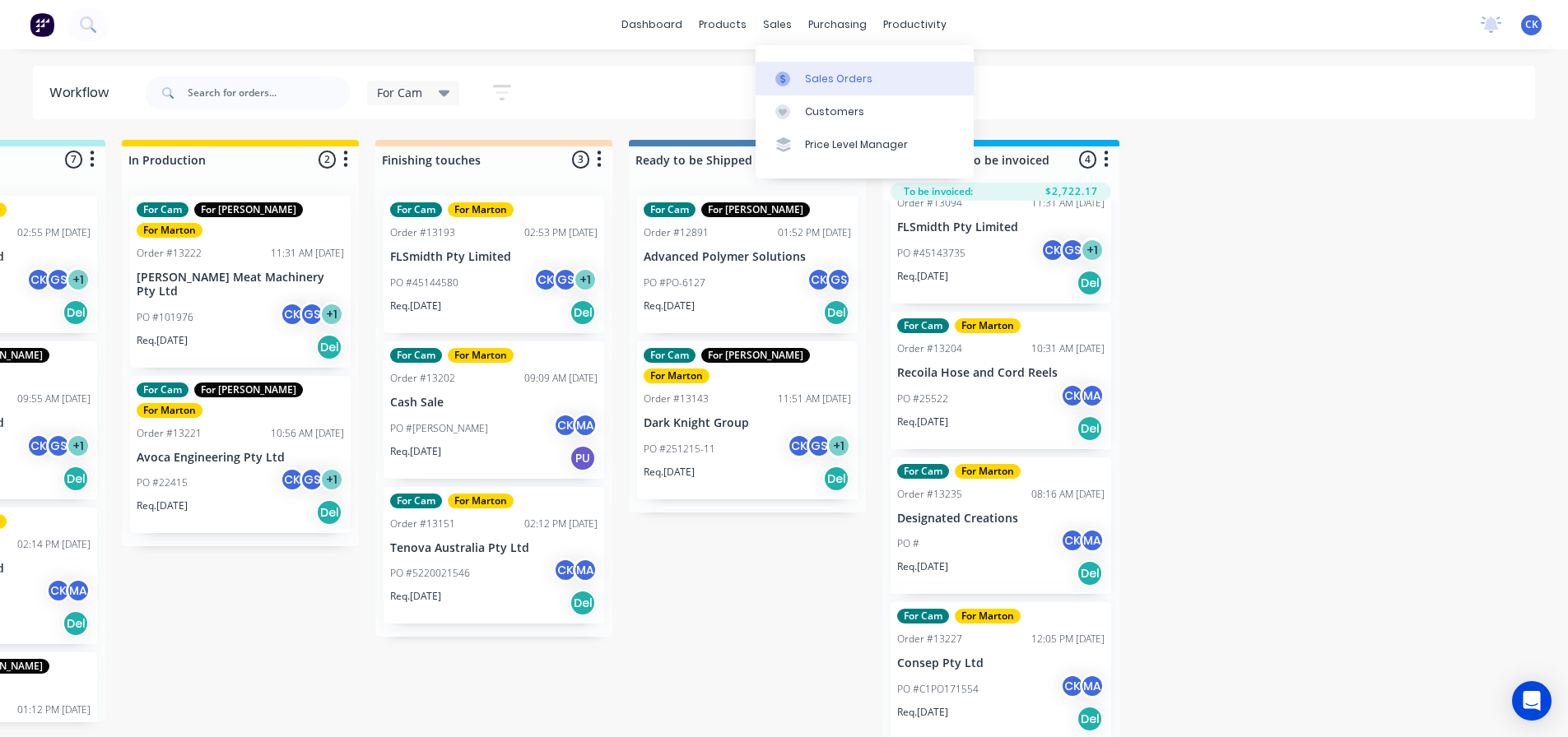
click at [818, 83] on div "Sales Orders" at bounding box center [838, 79] width 67 height 15
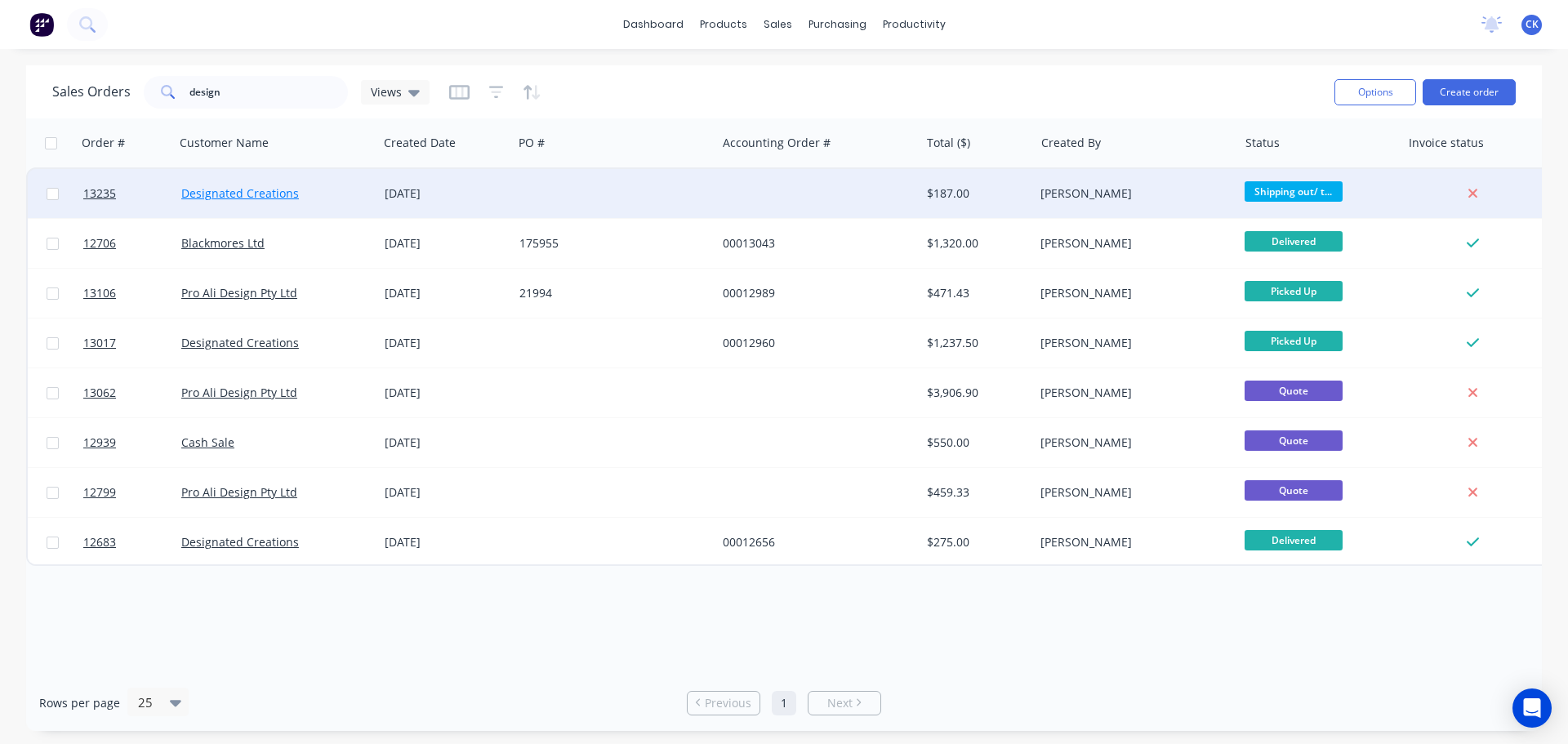
click at [249, 197] on link "Designated Creations" at bounding box center [239, 193] width 117 height 16
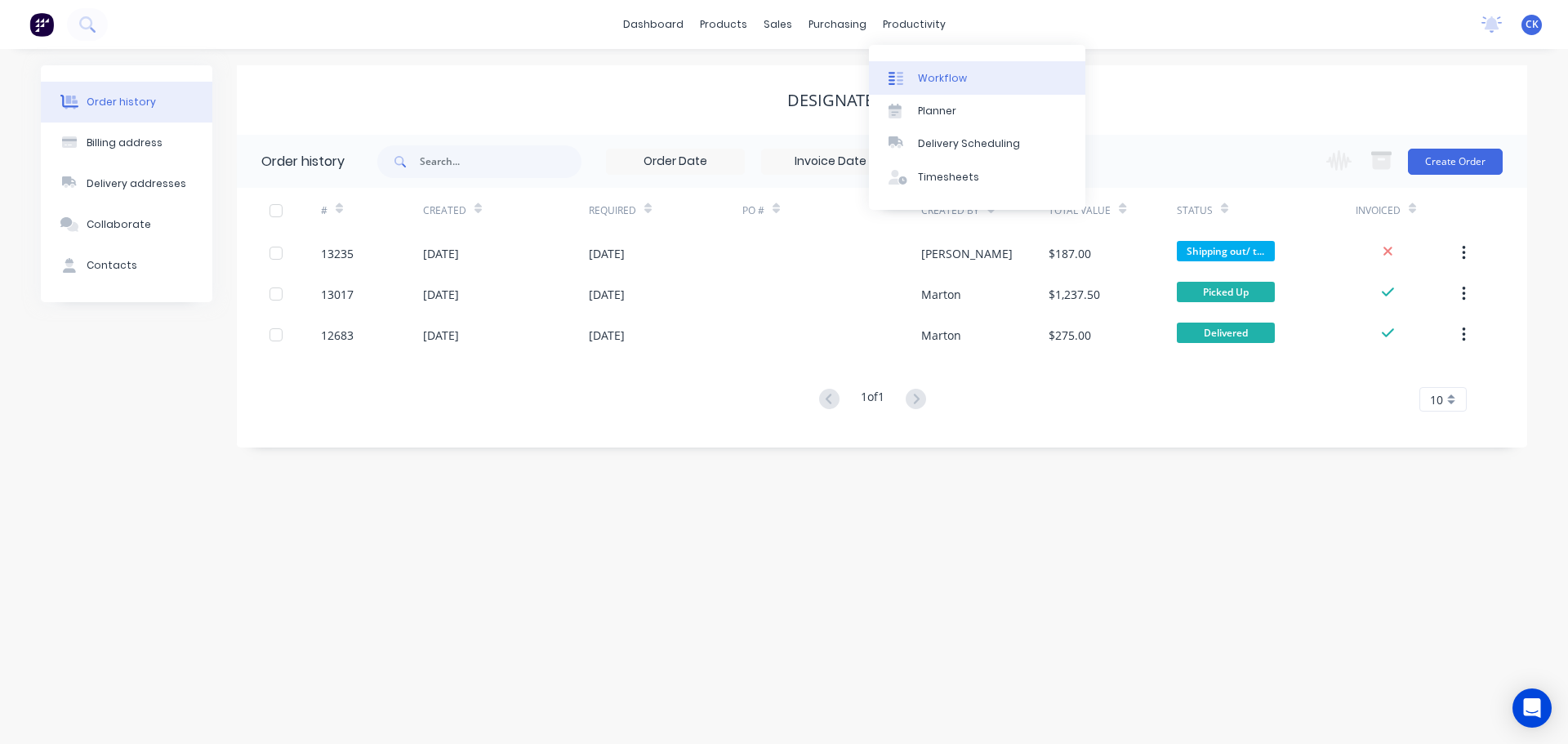
click at [899, 73] on icon at bounding box center [896, 79] width 15 height 15
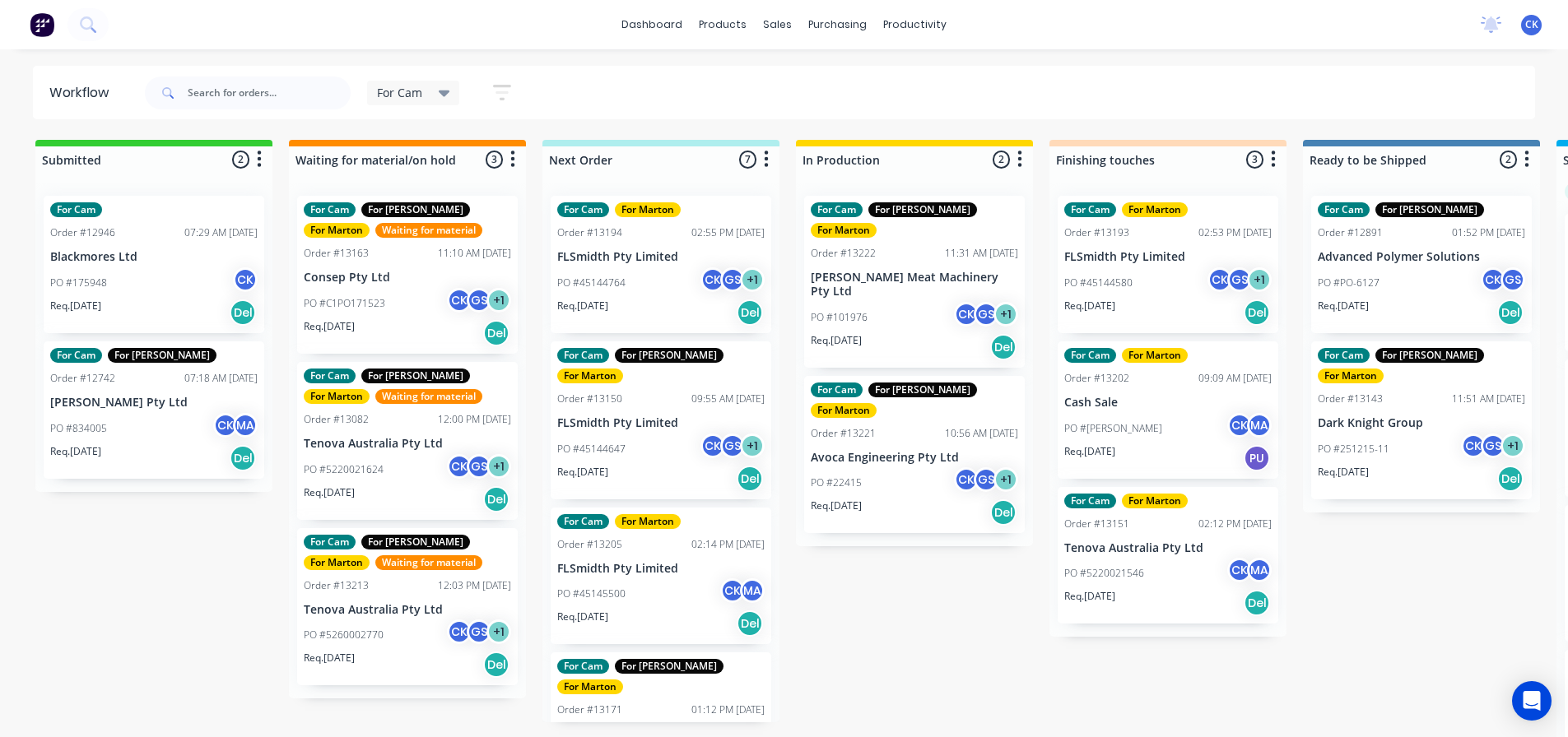
click at [901, 499] on div "Req. [DATE] Del" at bounding box center [914, 513] width 207 height 28
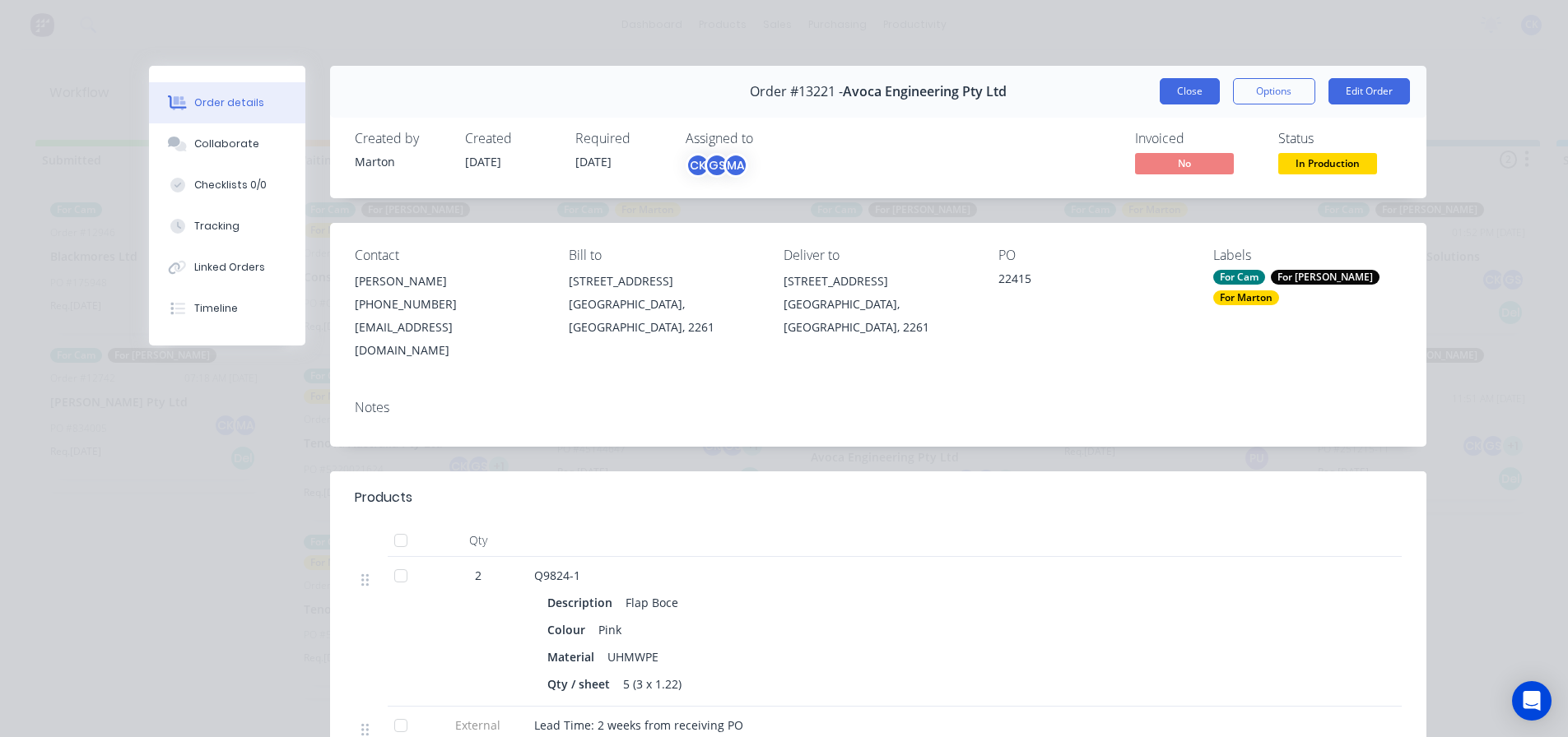
click at [1160, 101] on button "Close" at bounding box center [1189, 92] width 60 height 26
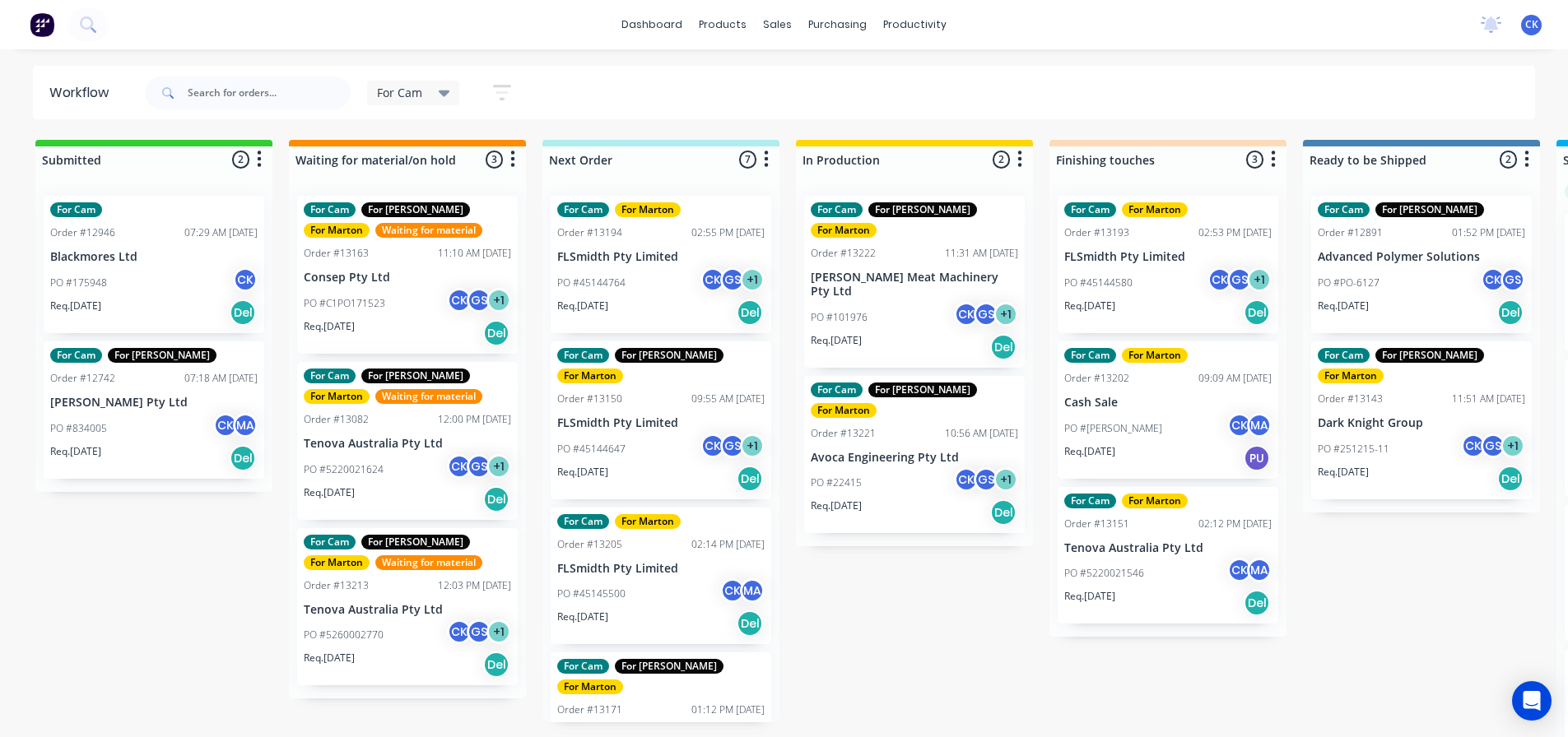
click at [881, 302] on div "PO #101976 CK GS + 1" at bounding box center [914, 317] width 207 height 31
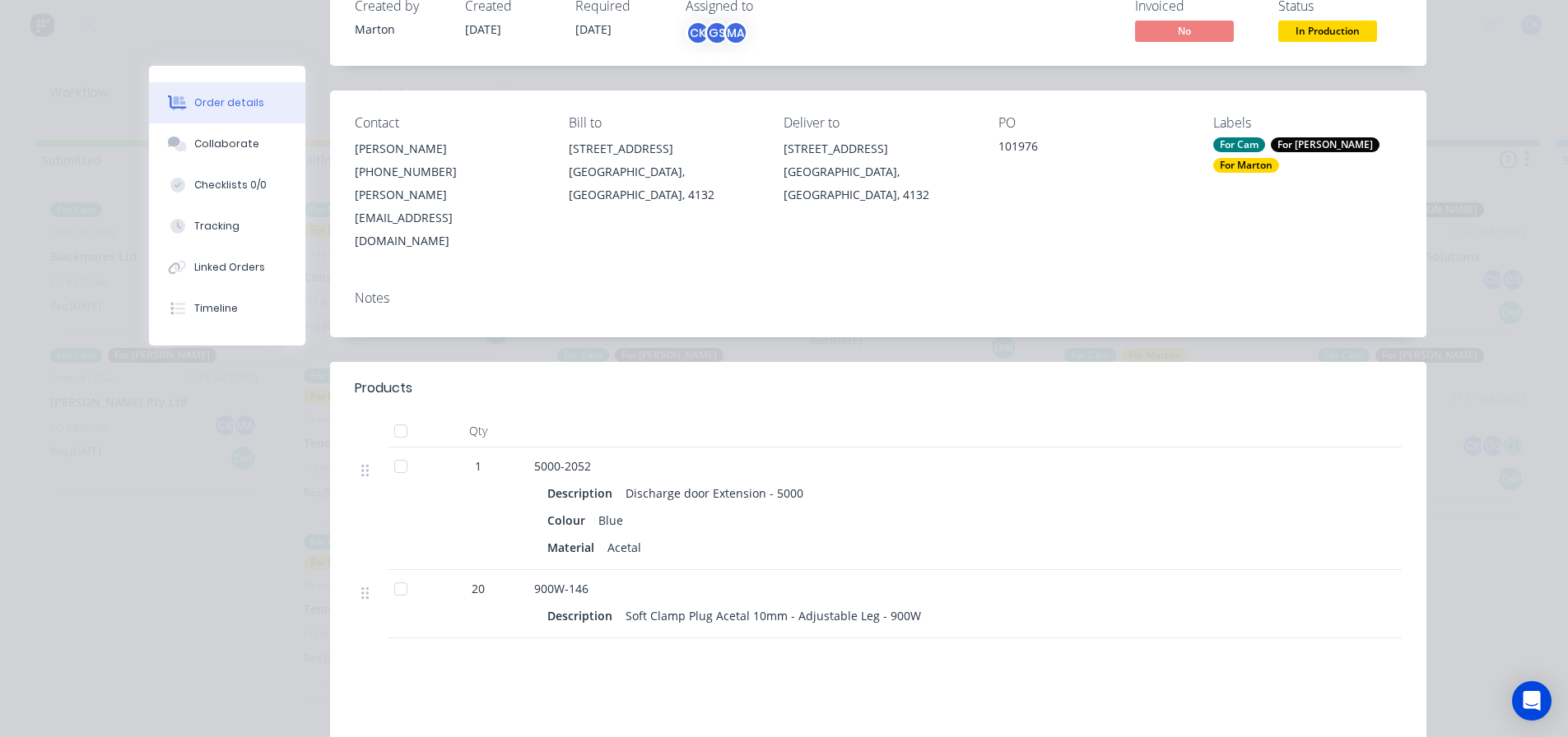
scroll to position [165, 0]
